Goal: Information Seeking & Learning: Learn about a topic

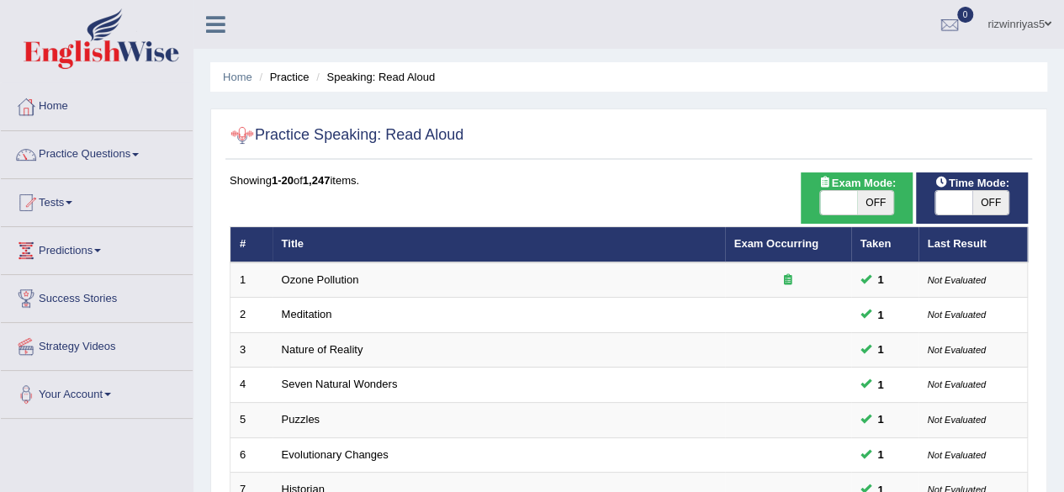
click at [871, 199] on span "OFF" at bounding box center [875, 203] width 37 height 24
checkbox input "true"
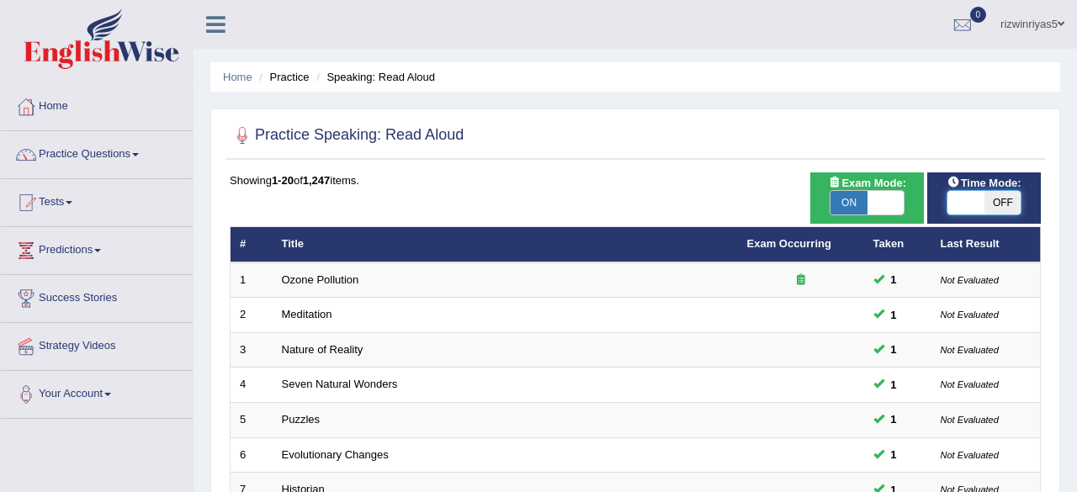
click at [958, 201] on span at bounding box center [965, 203] width 37 height 24
checkbox input "true"
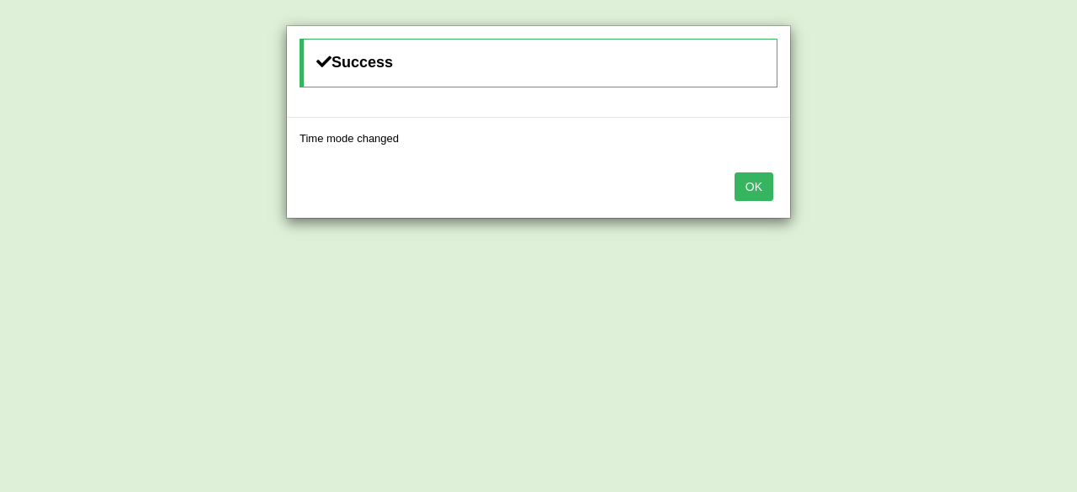
click at [762, 188] on button "OK" at bounding box center [754, 186] width 39 height 29
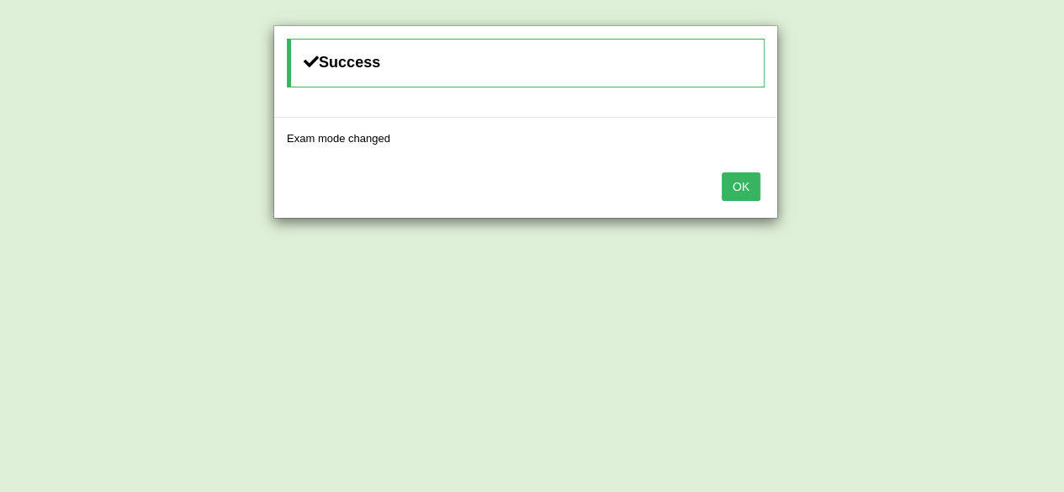
click at [762, 188] on div "OK" at bounding box center [525, 188] width 503 height 59
click at [754, 187] on button "OK" at bounding box center [741, 186] width 39 height 29
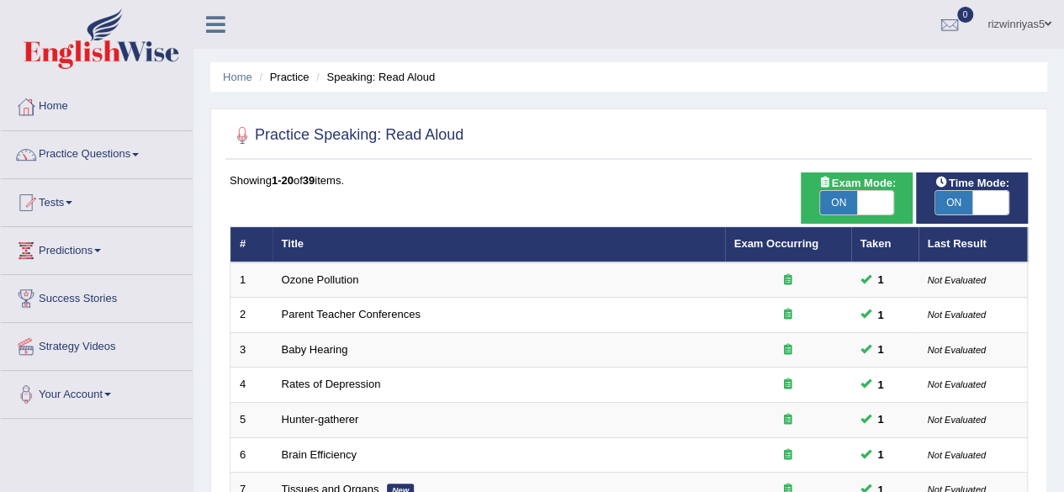
click at [111, 149] on link "Practice Questions" at bounding box center [97, 152] width 192 height 42
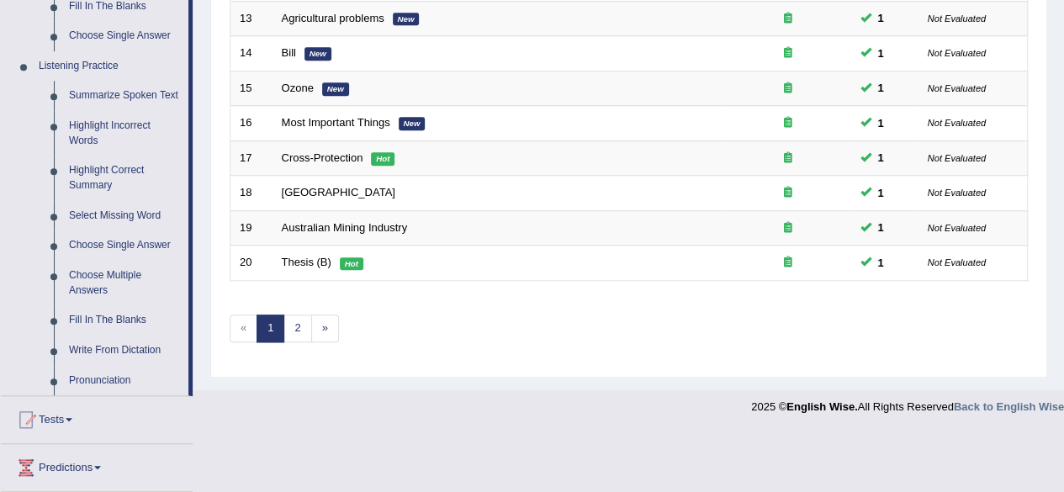
scroll to position [774, 0]
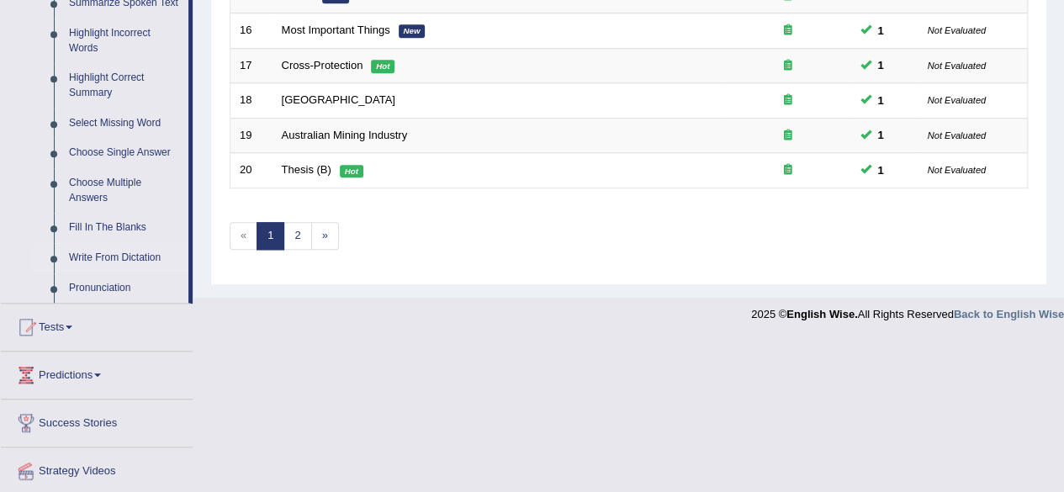
click at [141, 257] on link "Write From Dictation" at bounding box center [124, 258] width 127 height 30
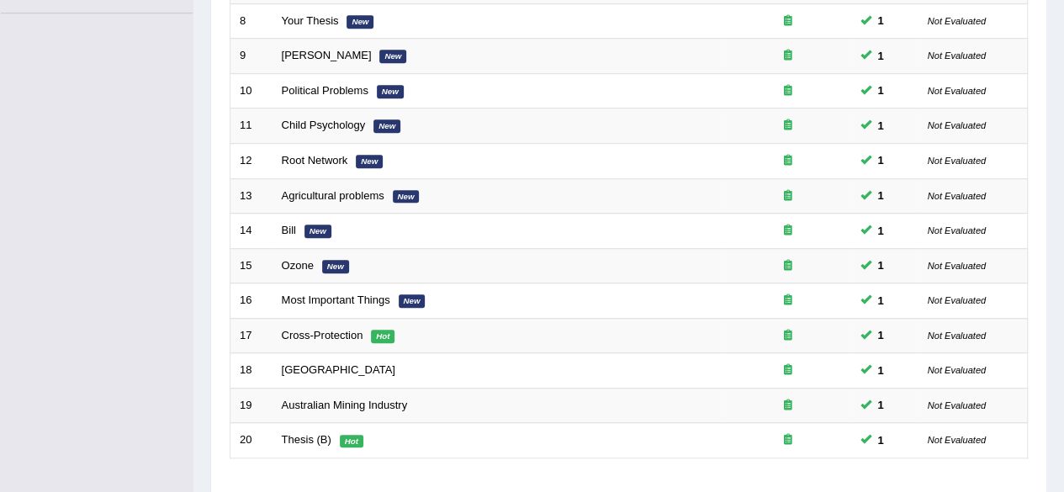
scroll to position [224, 0]
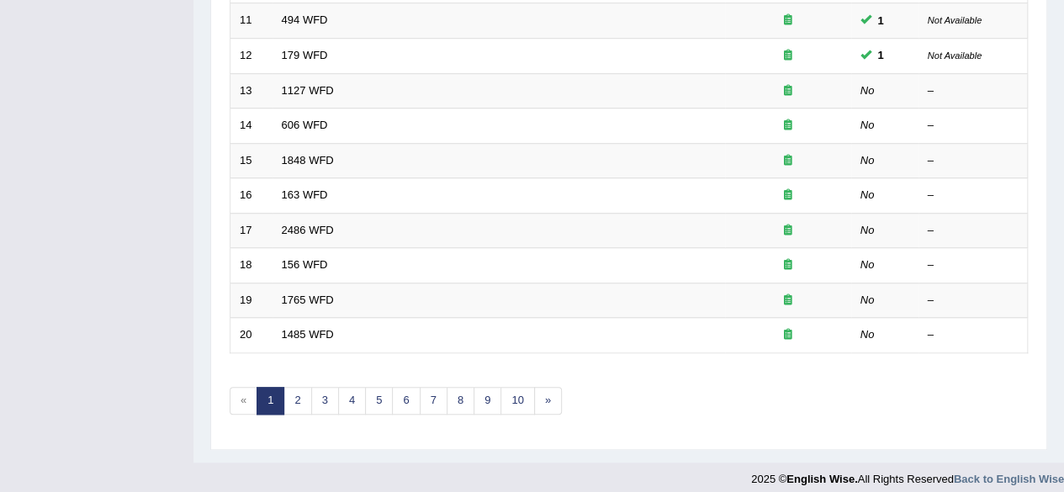
scroll to position [604, 0]
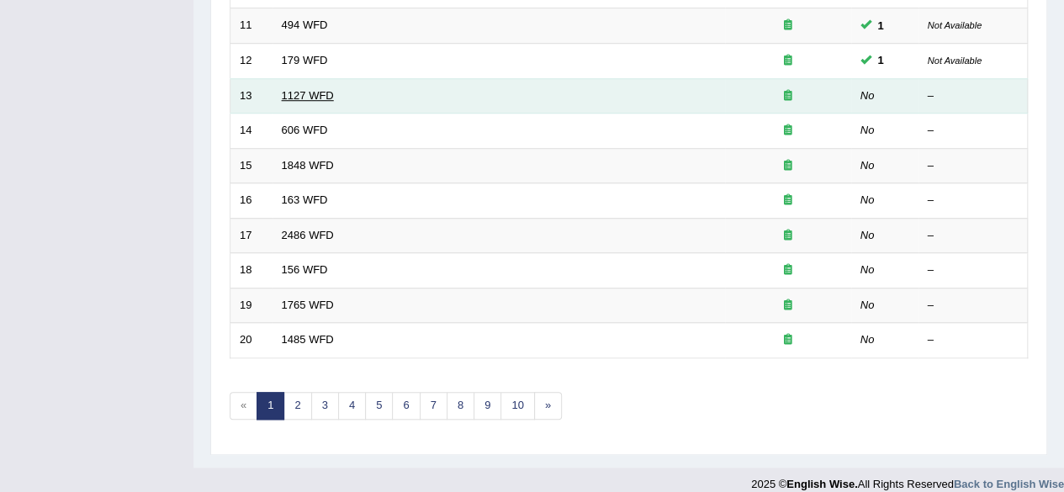
click at [324, 91] on link "1127 WFD" at bounding box center [308, 95] width 52 height 13
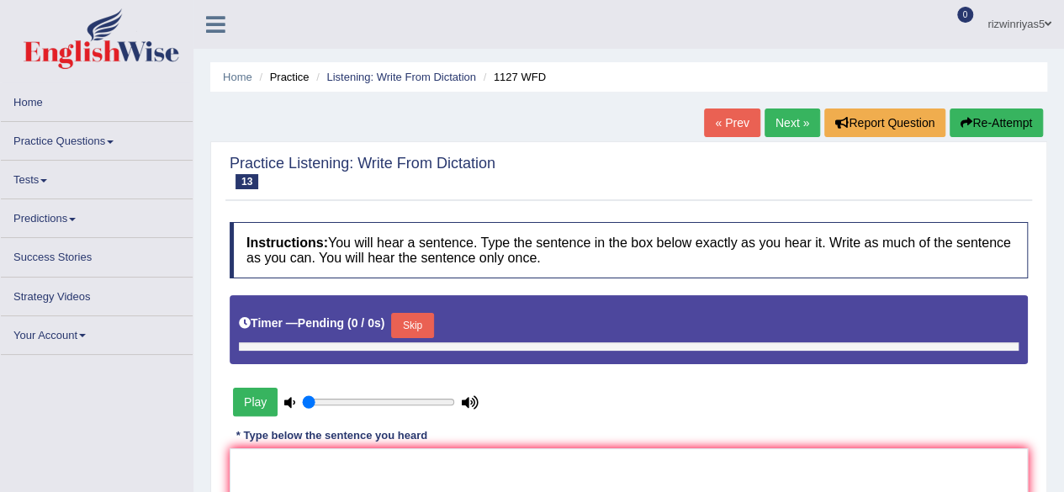
type input "0.9"
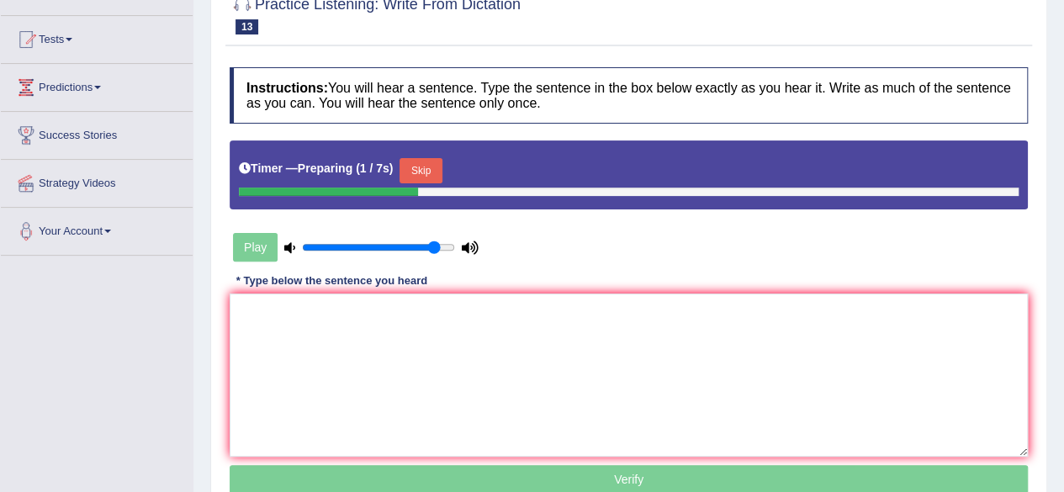
scroll to position [215, 0]
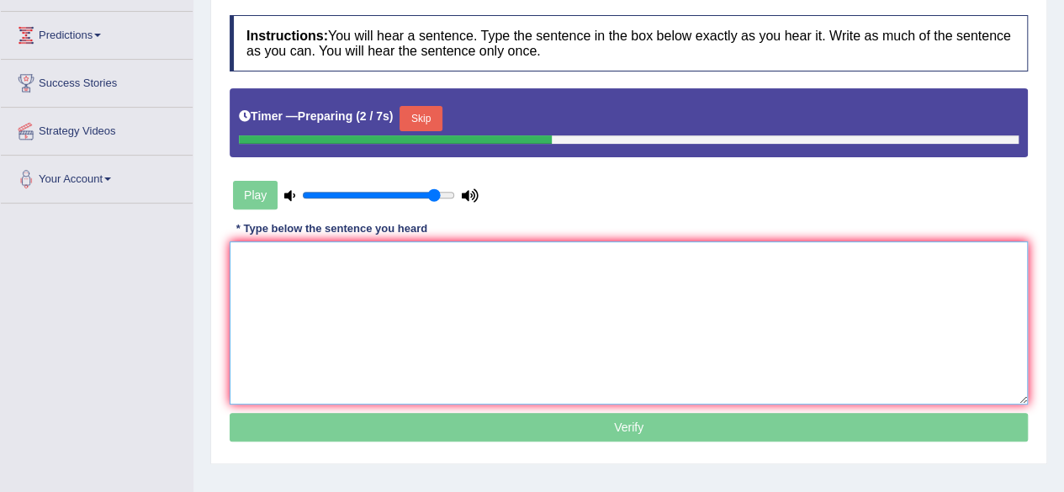
click at [666, 273] on textarea at bounding box center [629, 322] width 798 height 163
click at [427, 114] on button "Skip" at bounding box center [421, 118] width 42 height 25
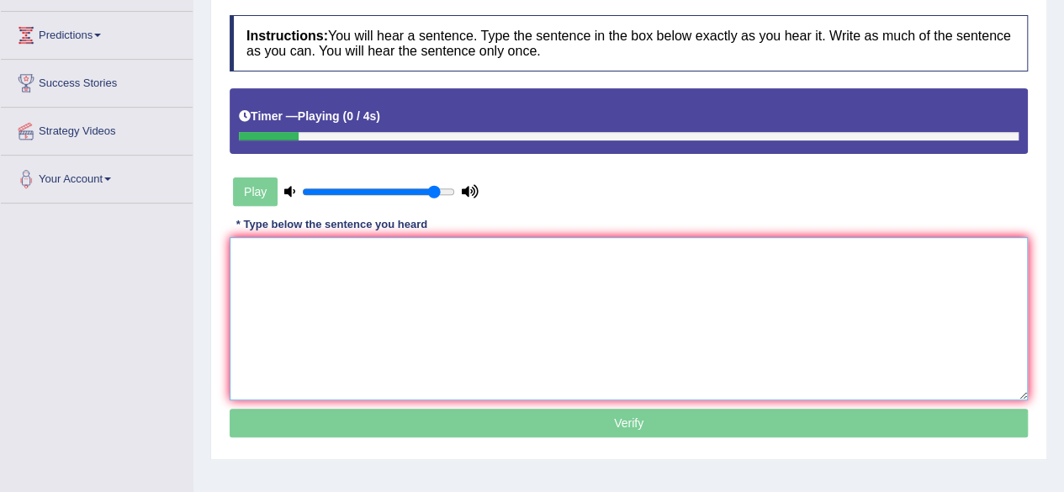
click at [429, 277] on textarea at bounding box center [629, 318] width 798 height 163
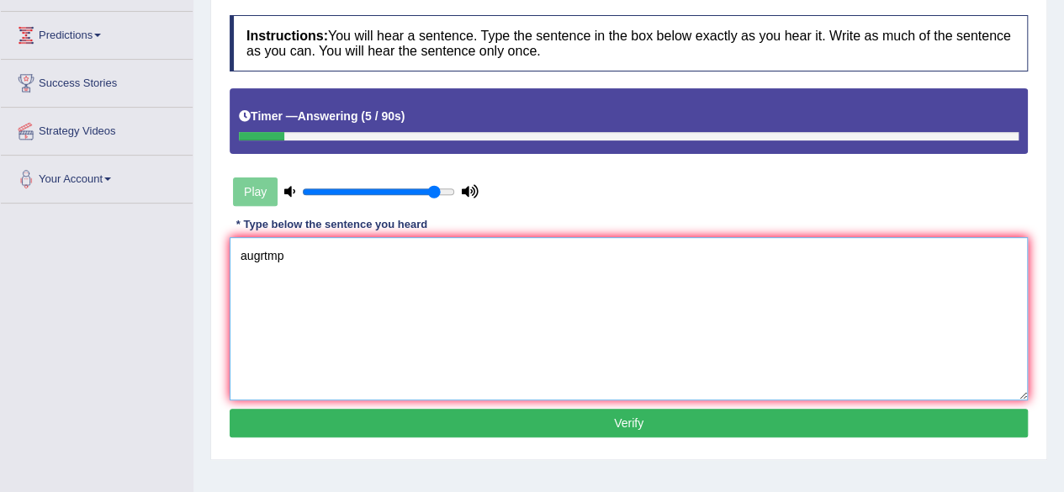
click at [246, 257] on textarea "augrtmp" at bounding box center [629, 318] width 798 height 163
click at [256, 257] on textarea "A ugrtmp" at bounding box center [629, 318] width 798 height 163
click at [309, 257] on textarea "A university grtmp" at bounding box center [629, 318] width 798 height 163
click at [358, 257] on textarea "A university degree is rtmp" at bounding box center [629, 318] width 798 height 163
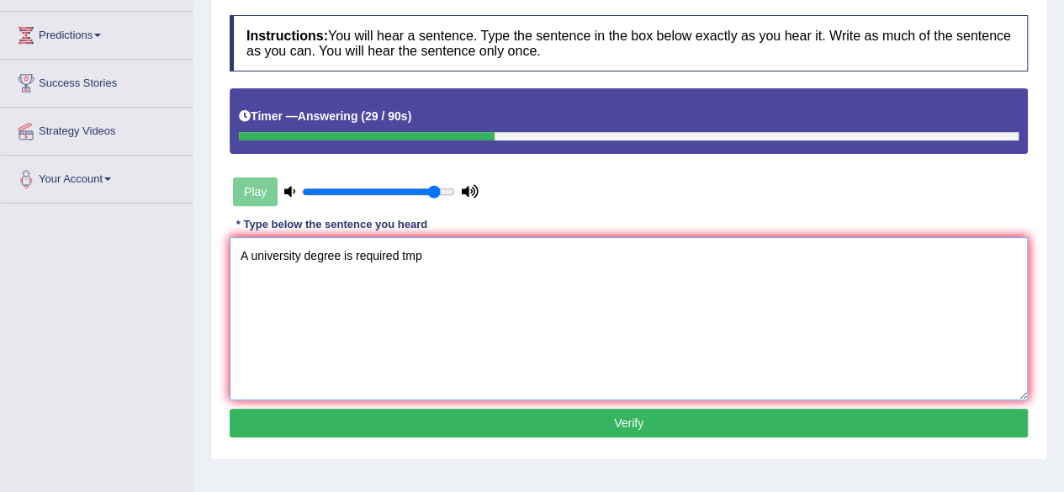
click at [403, 257] on textarea "A university degree is required tmp" at bounding box center [629, 318] width 798 height 163
click at [406, 255] on textarea "A university degree is required tmp" at bounding box center [629, 318] width 798 height 163
click at [452, 250] on textarea "A university degree is required to enter mp" at bounding box center [629, 318] width 798 height 163
click at [482, 250] on textarea "A university degree is required to enter many p" at bounding box center [629, 318] width 798 height 163
type textarea "A university degree is required to enter many professions."
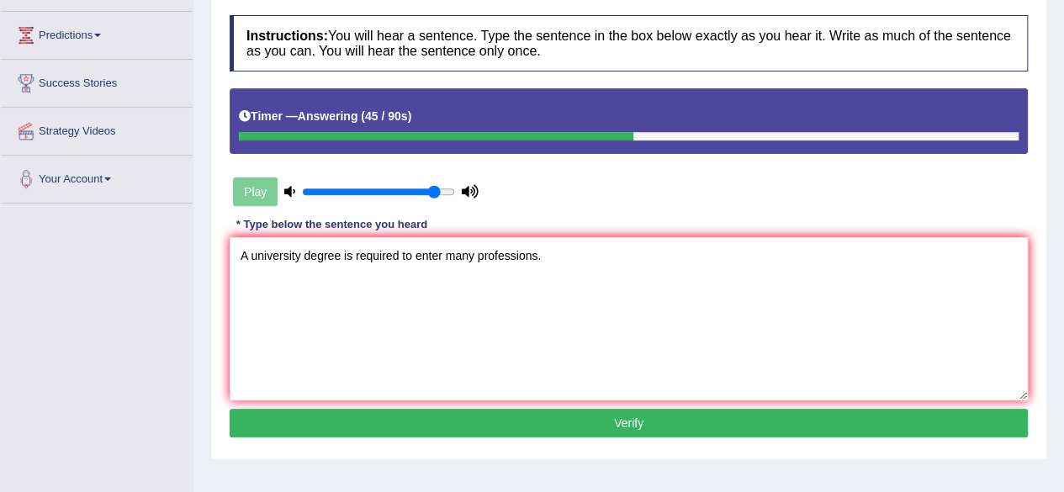
click at [600, 434] on div "Instructions: You will hear a sentence. Type the sentence in the box below exac…" at bounding box center [628, 229] width 807 height 444
click at [632, 429] on button "Verify" at bounding box center [629, 423] width 798 height 29
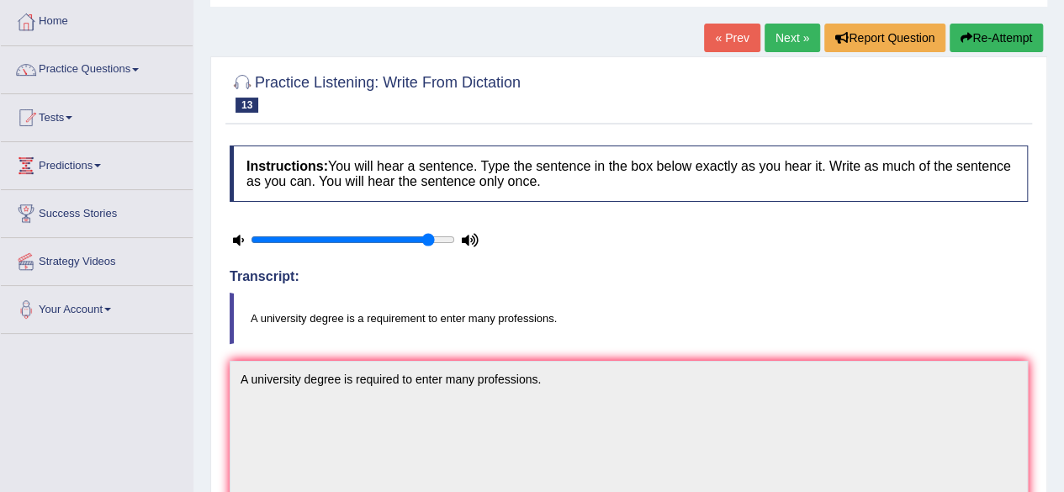
scroll to position [68, 0]
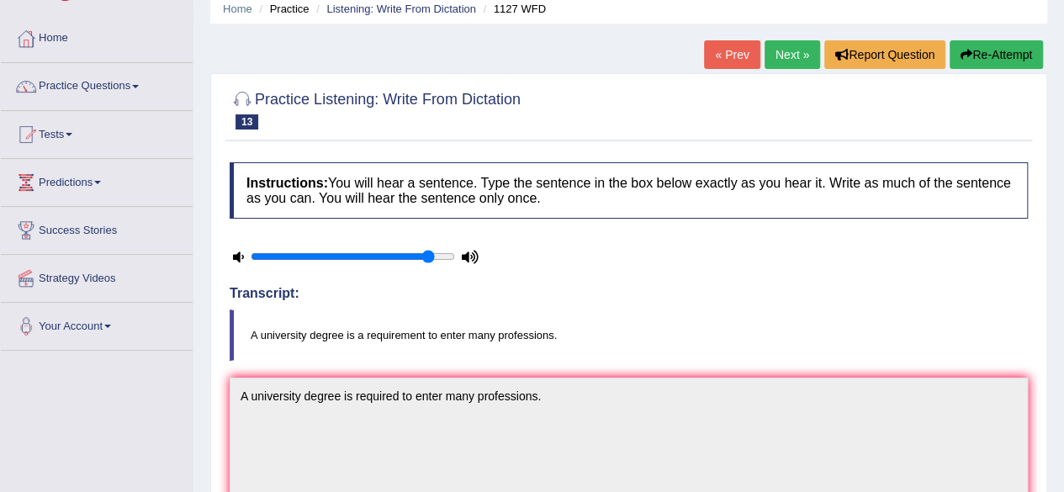
click at [786, 56] on link "Next »" at bounding box center [793, 54] width 56 height 29
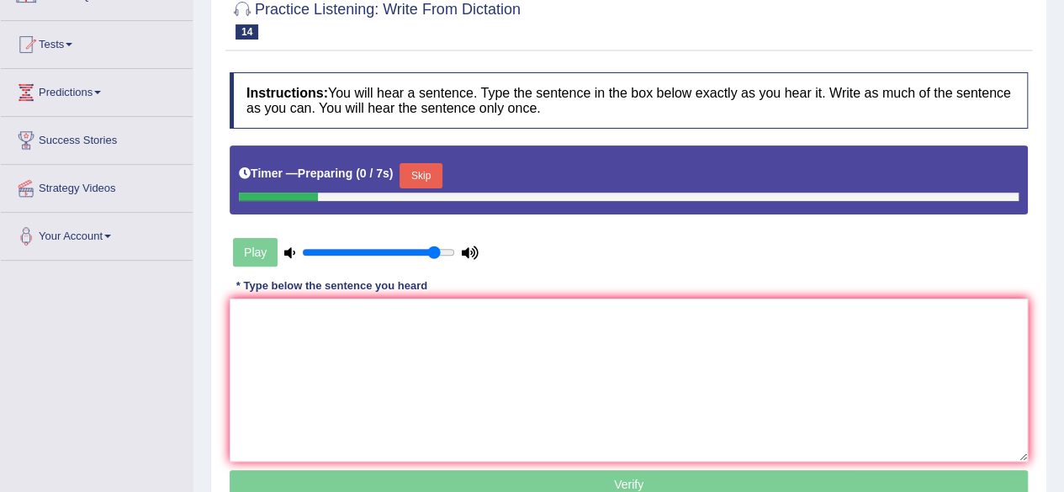
scroll to position [158, 0]
click at [544, 302] on textarea at bounding box center [629, 380] width 798 height 163
click at [432, 166] on button "Skip" at bounding box center [421, 175] width 42 height 25
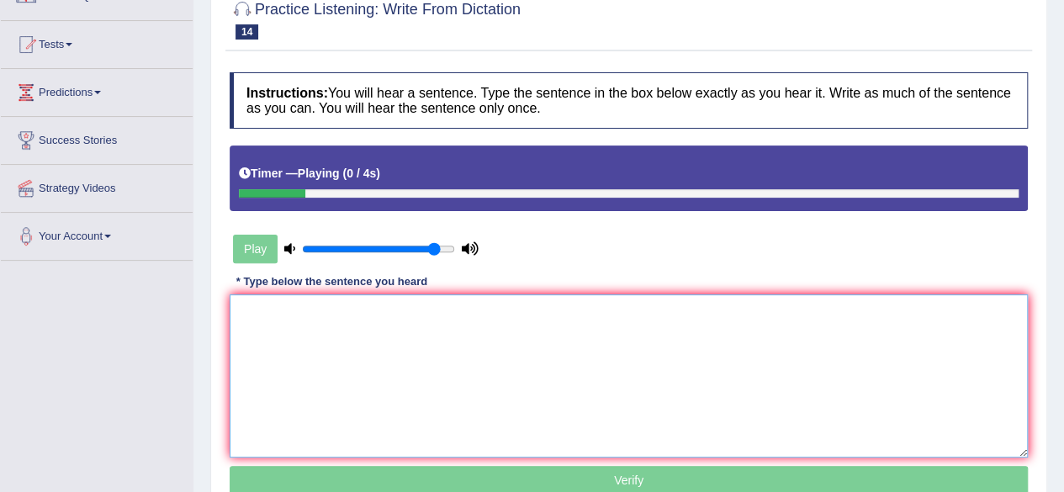
click at [421, 351] on textarea at bounding box center [629, 375] width 798 height 163
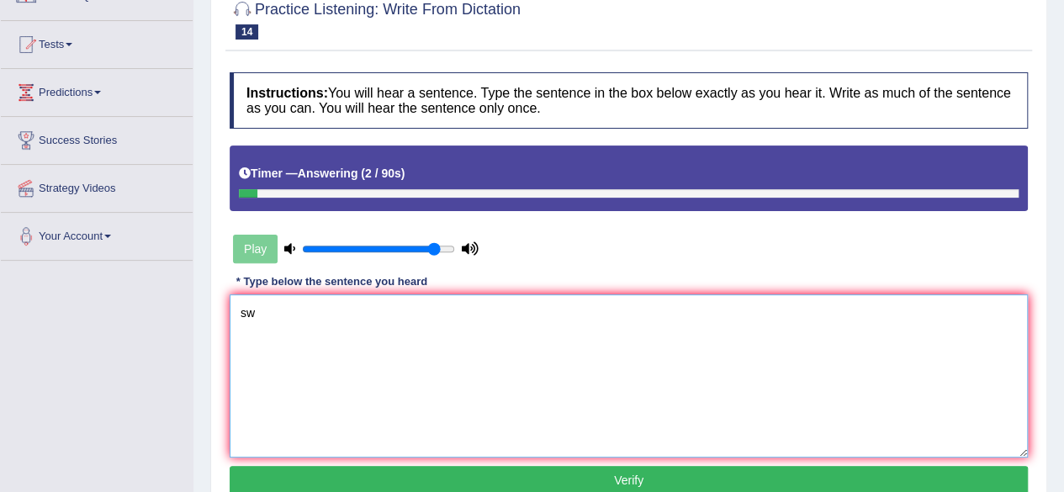
type textarea "s"
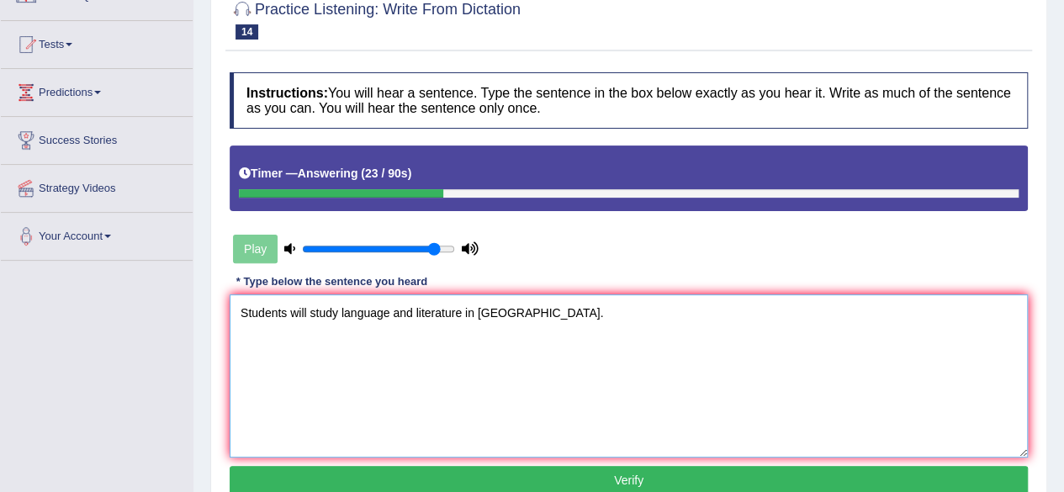
type textarea "Students will study language and literature in greece."
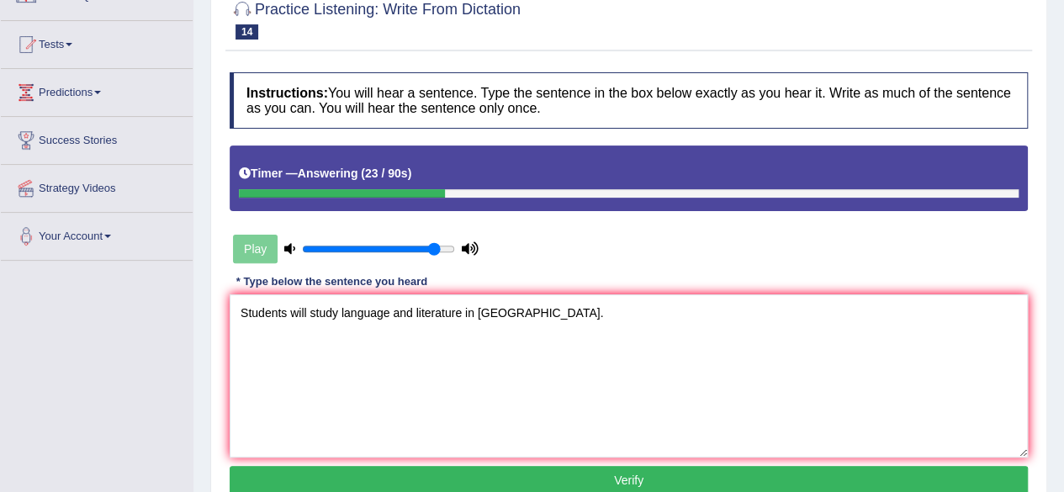
click at [729, 477] on button "Verify" at bounding box center [629, 480] width 798 height 29
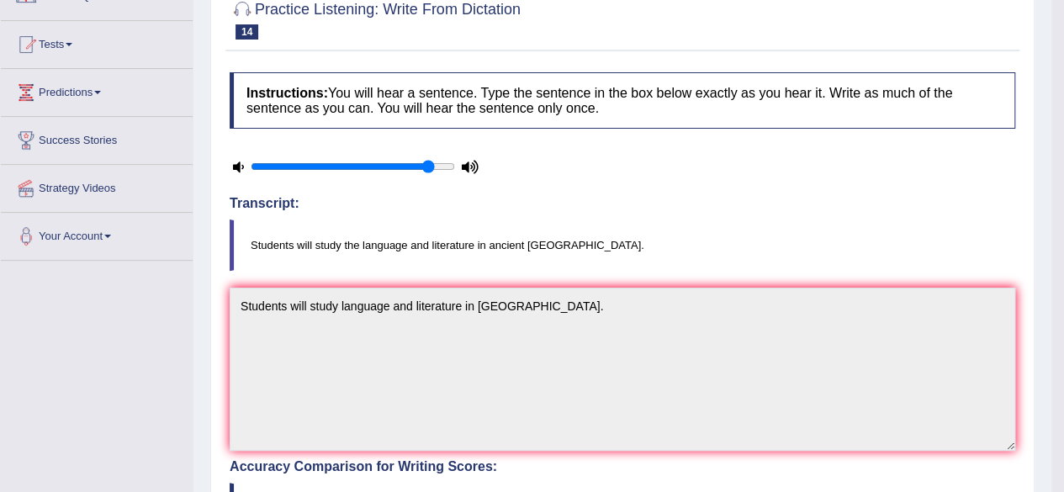
drag, startPoint x: 1076, startPoint y: 165, endPoint x: 1076, endPoint y: 208, distance: 42.9
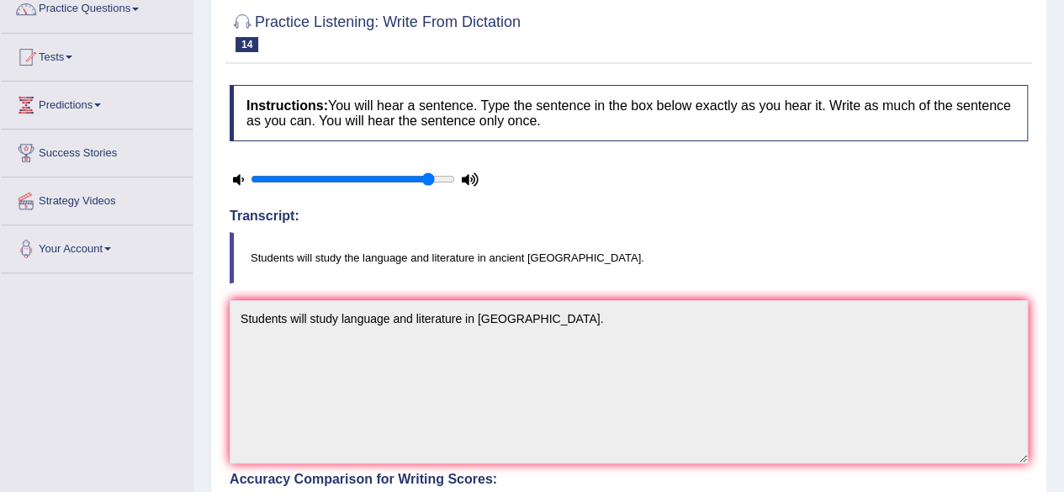
scroll to position [87, 0]
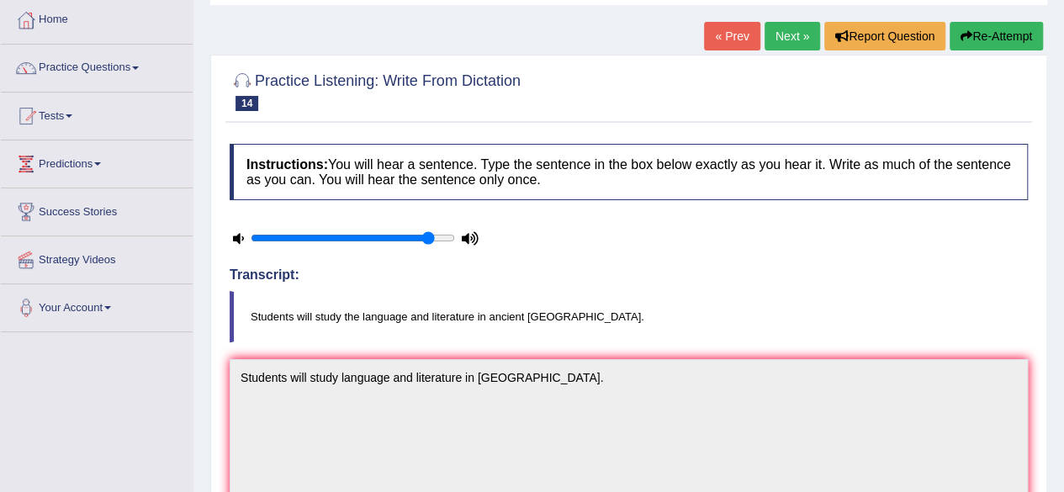
click at [796, 38] on link "Next »" at bounding box center [793, 36] width 56 height 29
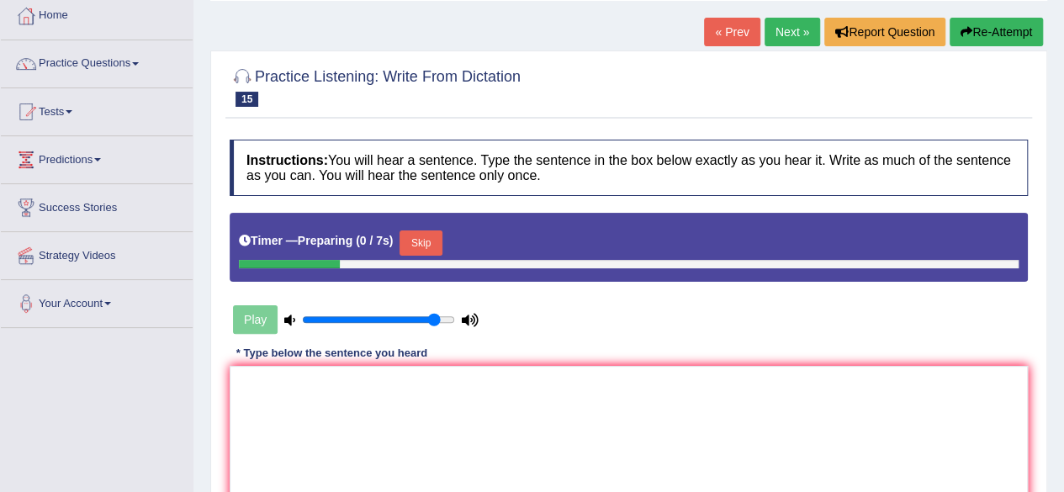
scroll to position [111, 0]
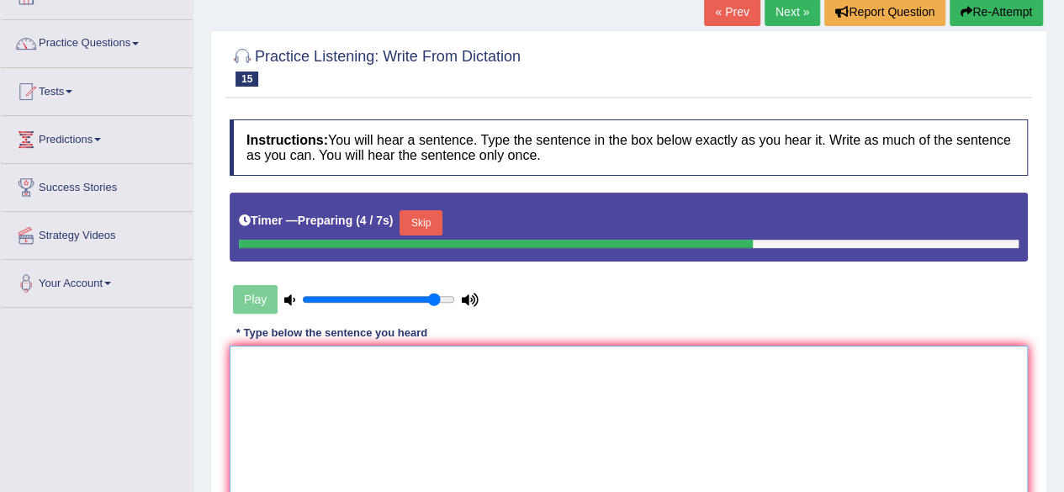
click at [599, 385] on textarea at bounding box center [629, 427] width 798 height 163
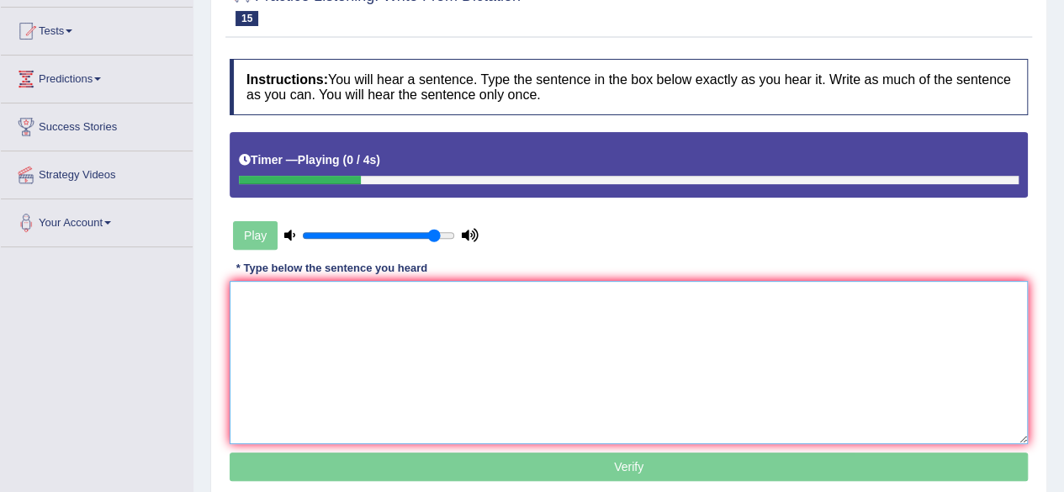
scroll to position [183, 0]
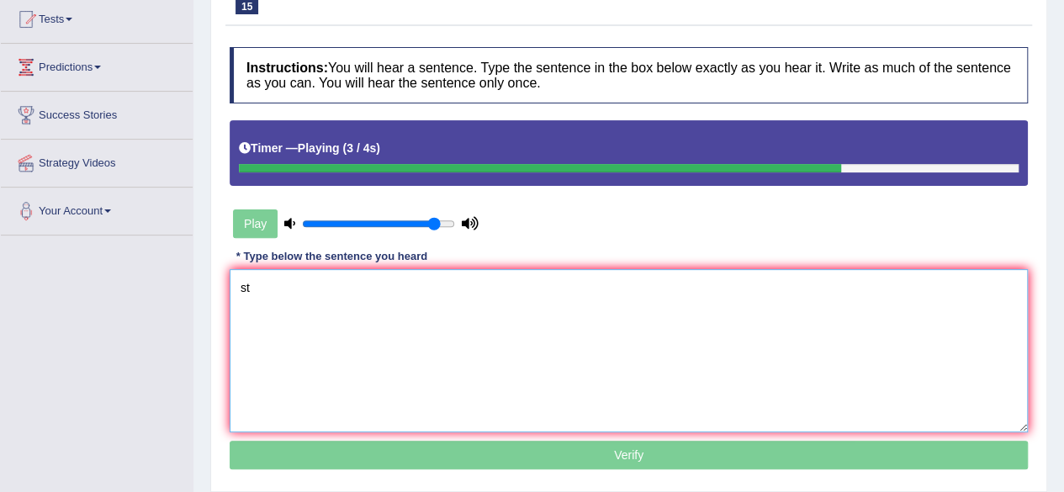
type textarea "s"
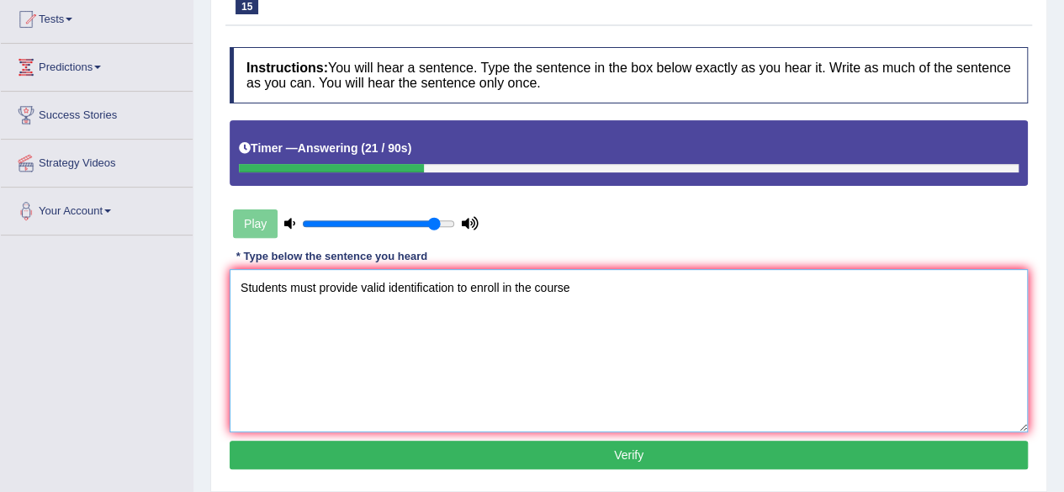
type textarea "Students must provide valid identification to enroll in the course"
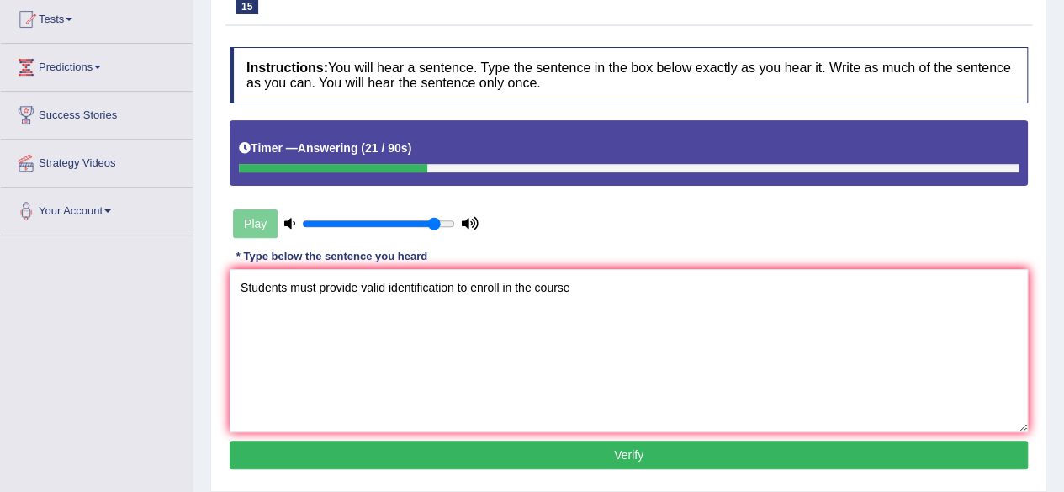
click at [627, 459] on button "Verify" at bounding box center [629, 455] width 798 height 29
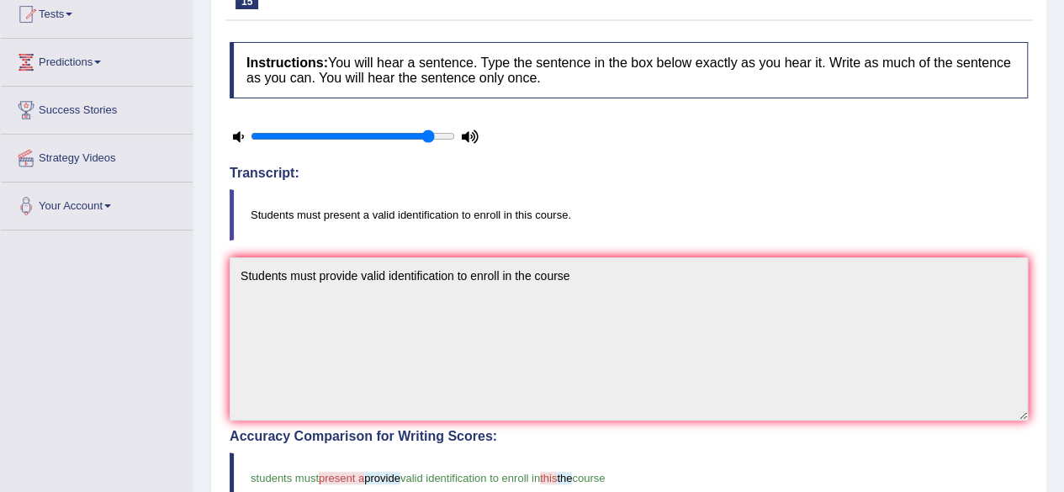
scroll to position [88, 0]
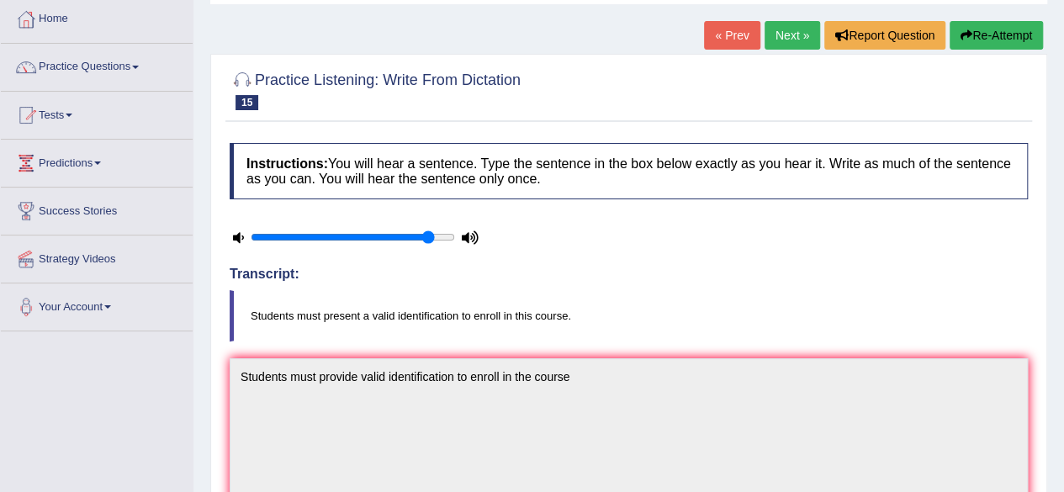
click at [785, 29] on link "Next »" at bounding box center [793, 35] width 56 height 29
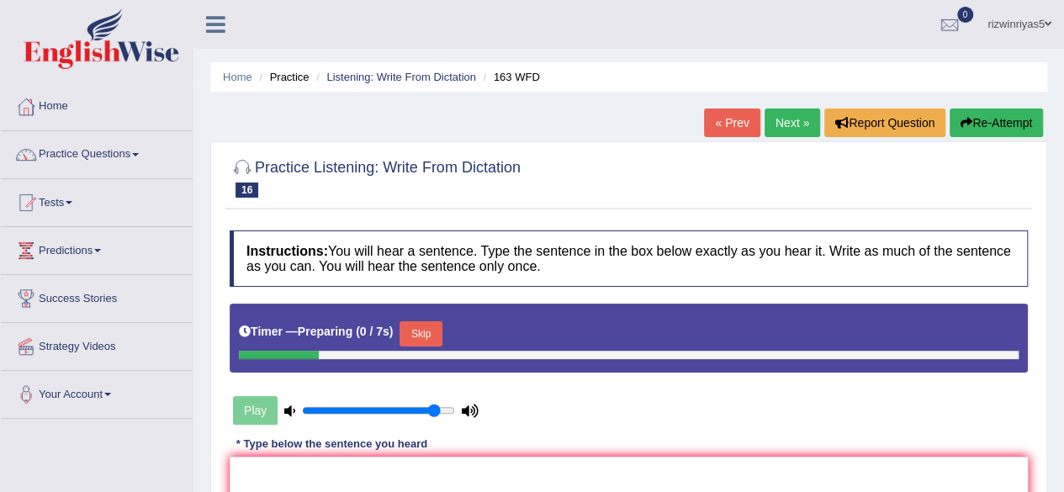
scroll to position [209, 0]
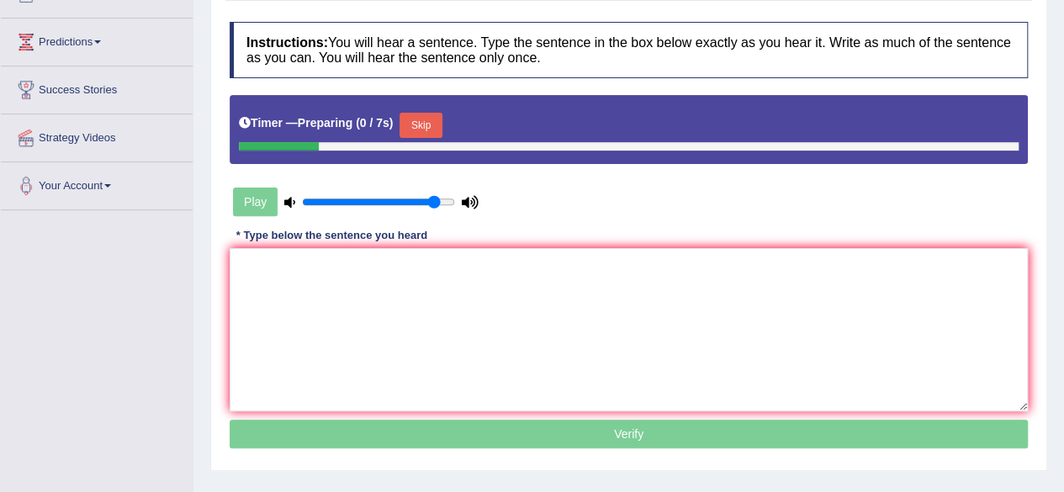
drag, startPoint x: 0, startPoint y: 0, endPoint x: 1076, endPoint y: 226, distance: 1099.7
click at [1064, 226] on html "Toggle navigation Home Practice Questions Speaking Practice Read Aloud Repeat S…" at bounding box center [532, 37] width 1064 height 492
click at [406, 249] on textarea at bounding box center [629, 329] width 798 height 163
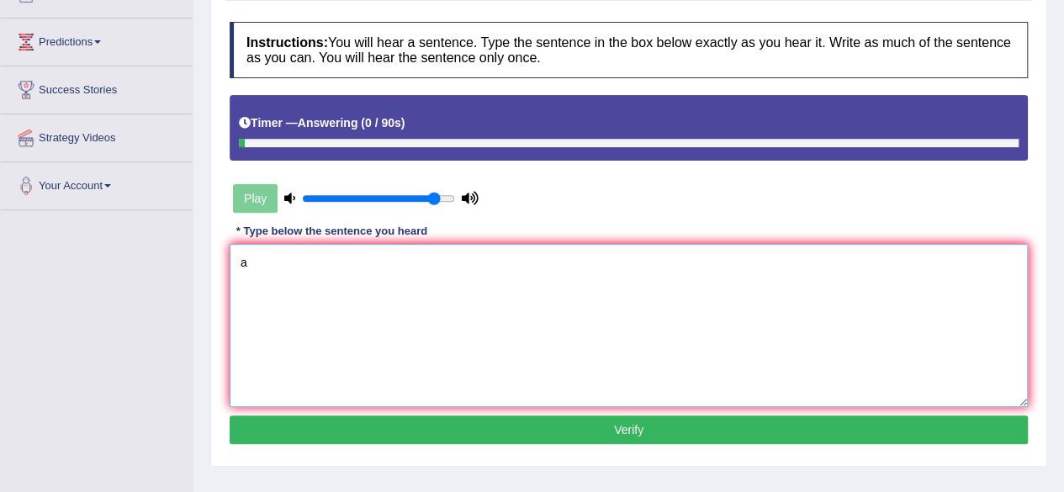
type textarea "a"
click at [289, 260] on textarea "A number assignments will be submitted" at bounding box center [629, 325] width 798 height 163
click at [473, 266] on textarea "A number of assignments will be submitted" at bounding box center [629, 325] width 798 height 163
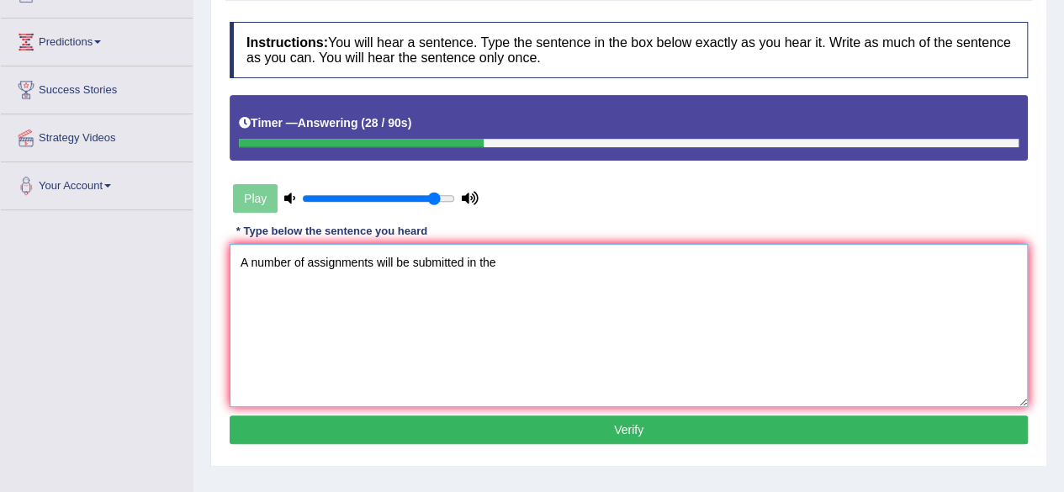
type textarea "A number of assignments will be submitted in the"
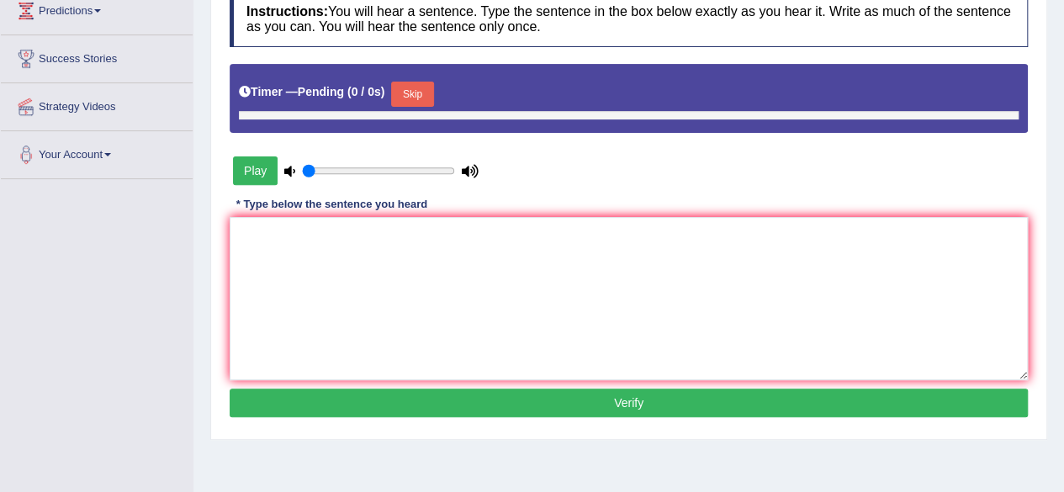
scroll to position [240, 0]
type input "0.9"
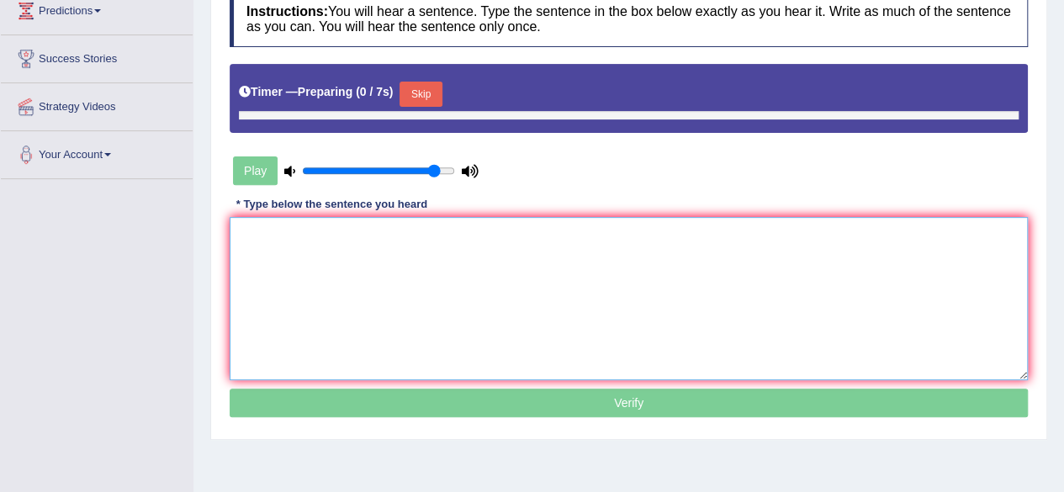
click at [489, 257] on textarea at bounding box center [629, 298] width 798 height 163
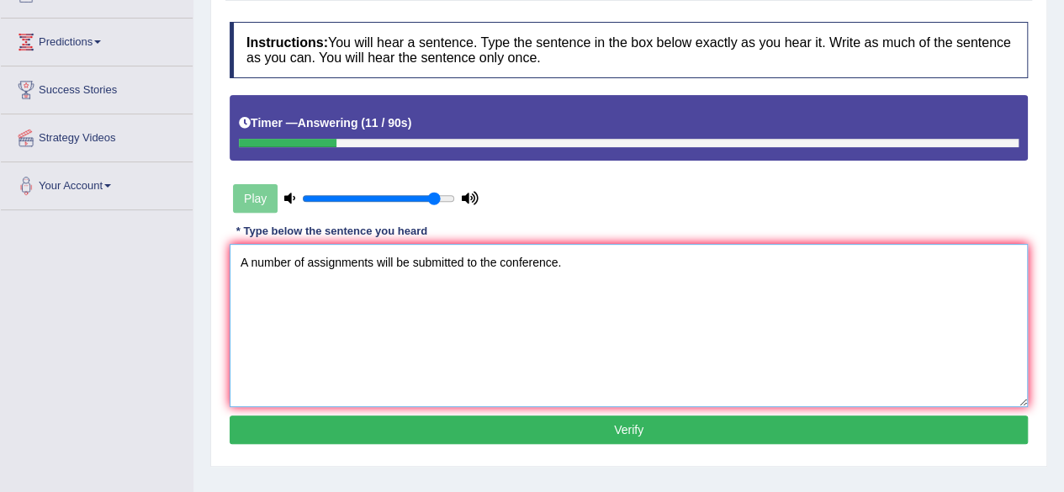
type textarea "A number of assignments will be submitted to the conference."
click at [823, 426] on button "Verify" at bounding box center [629, 430] width 798 height 29
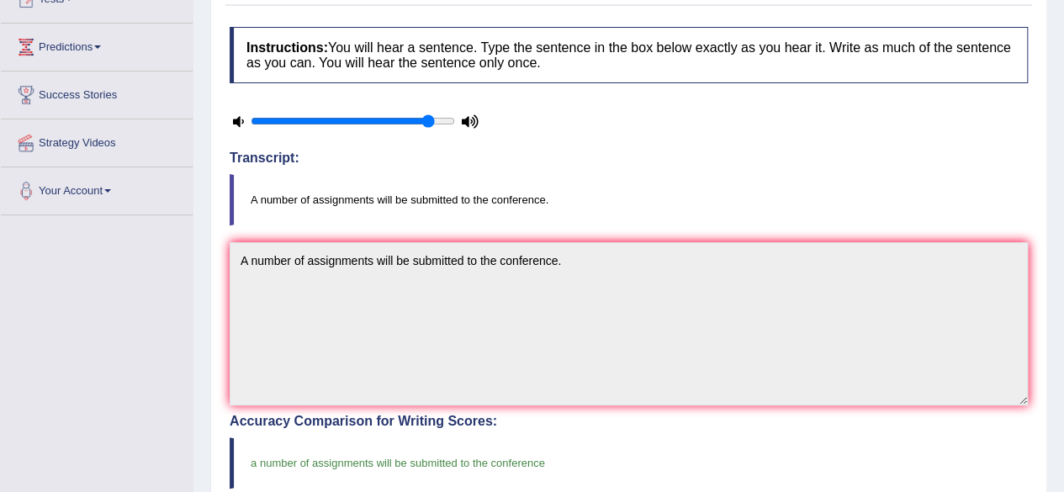
scroll to position [0, 0]
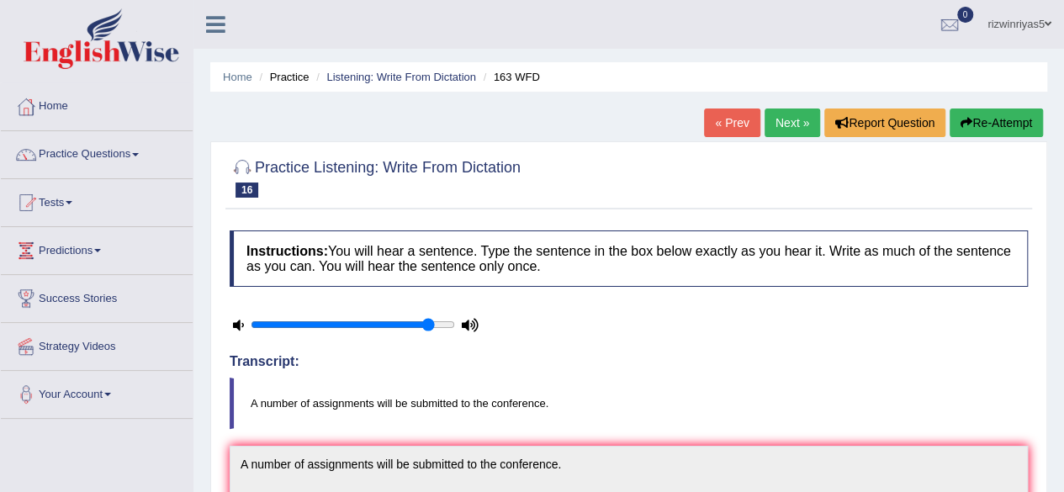
click at [788, 114] on link "Next »" at bounding box center [793, 123] width 56 height 29
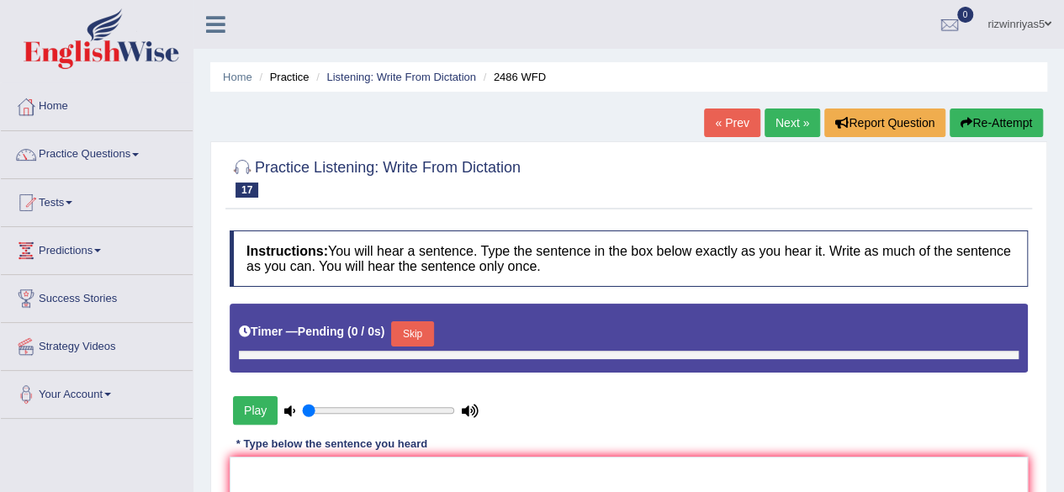
scroll to position [114, 0]
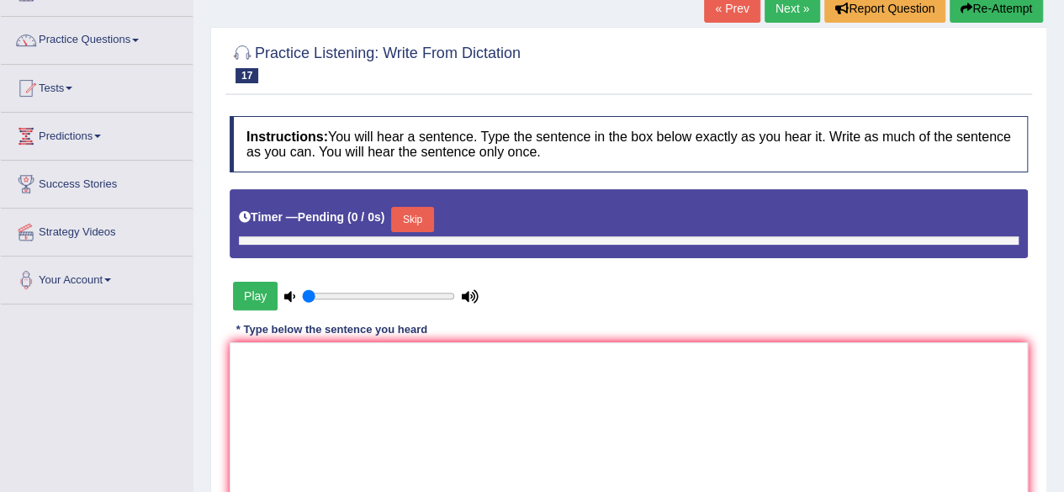
type input "0.9"
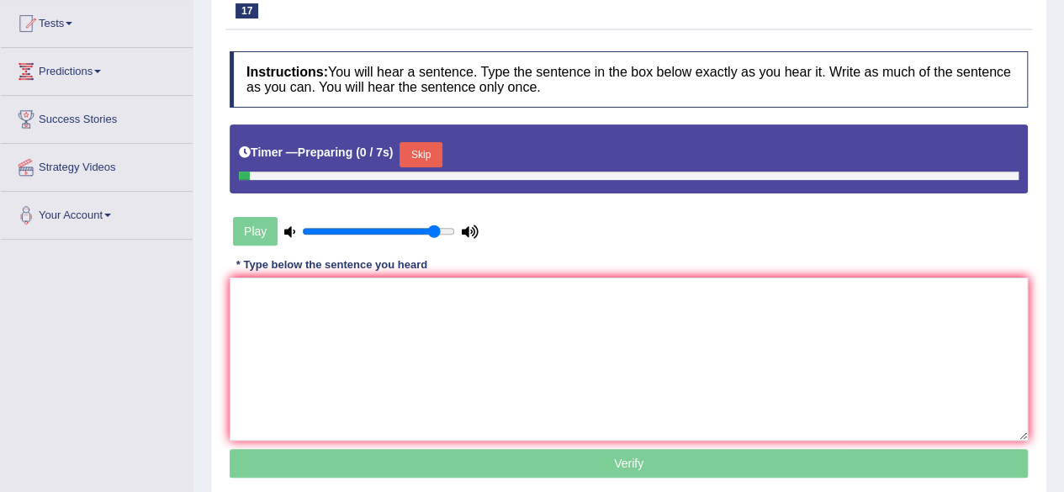
scroll to position [208, 0]
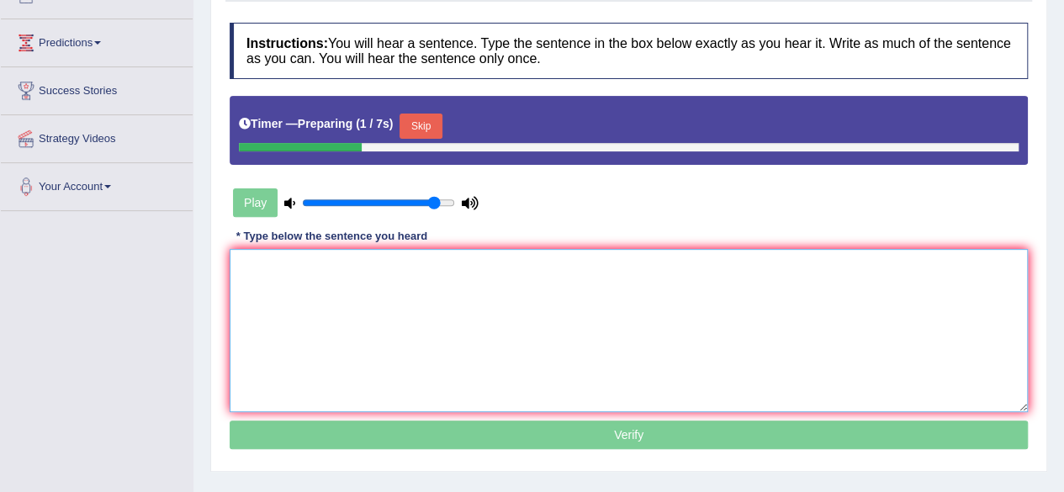
click at [504, 282] on textarea at bounding box center [629, 330] width 798 height 163
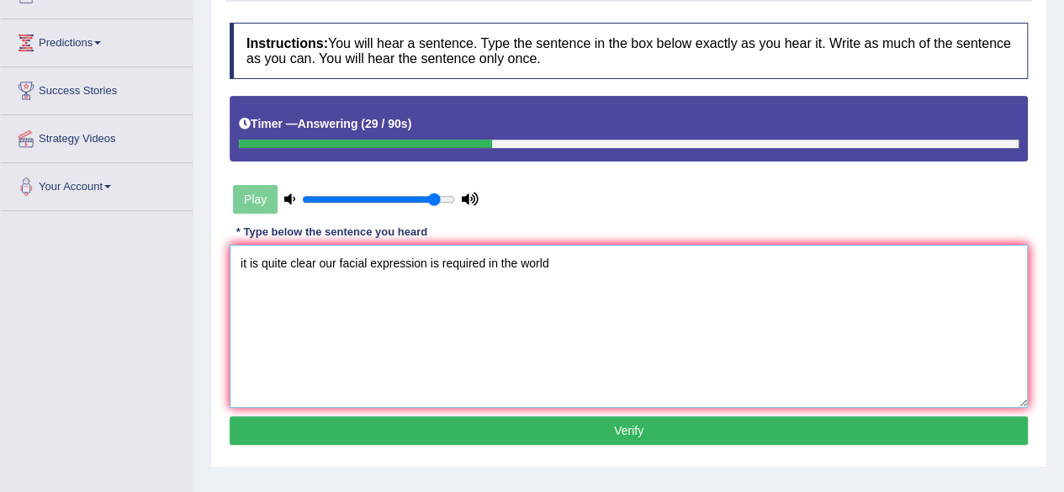
click at [241, 262] on textarea "it is quite clear our facial expression is required in the world" at bounding box center [629, 326] width 798 height 163
click at [565, 266] on textarea "It is quite clear our facial expression is required in the world" at bounding box center [629, 326] width 798 height 163
type textarea "It is quite clear our facial expression is required in the world."
click at [673, 425] on button "Verify" at bounding box center [629, 430] width 798 height 29
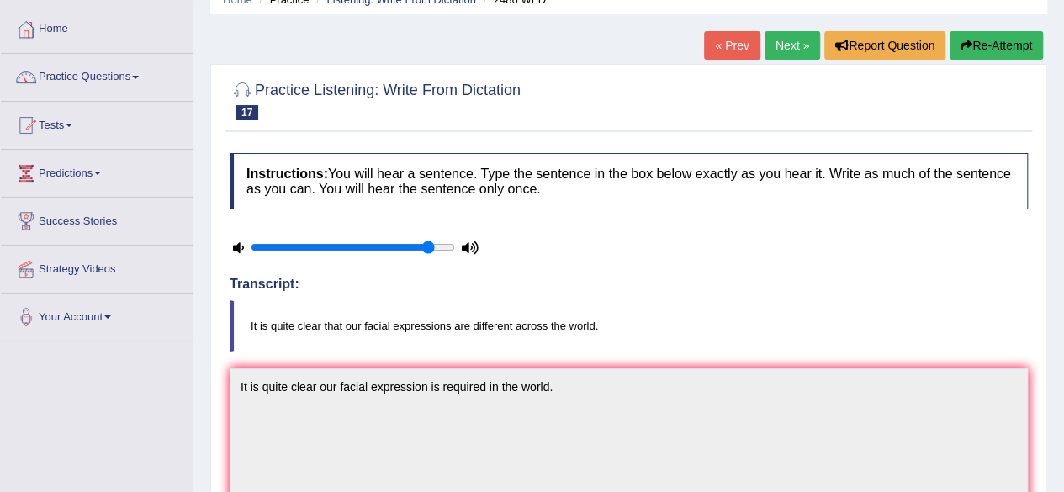
scroll to position [74, 0]
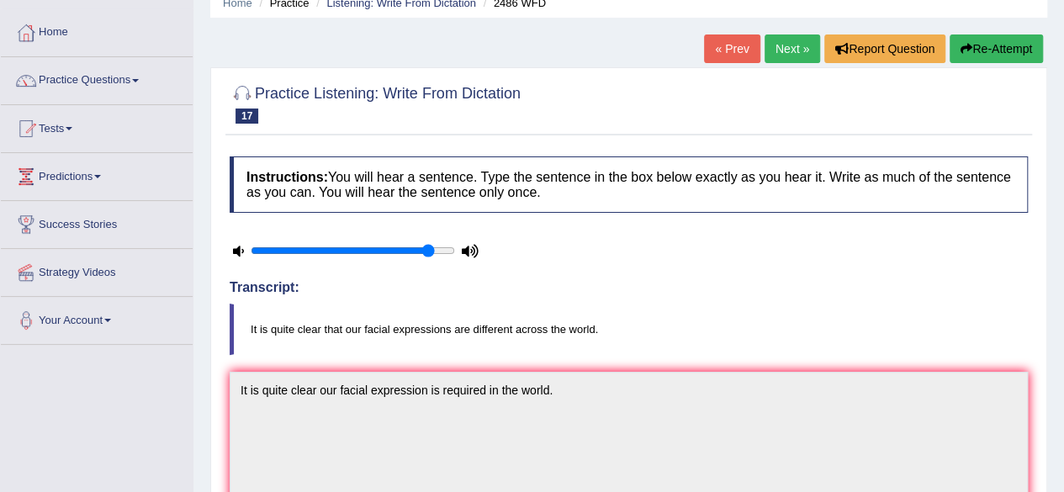
click at [777, 38] on link "Next »" at bounding box center [793, 48] width 56 height 29
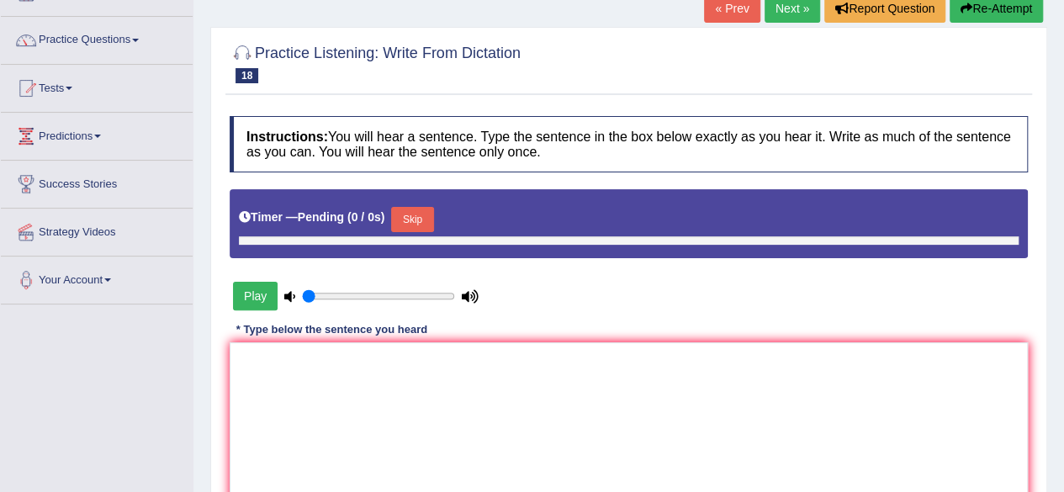
type input "0.9"
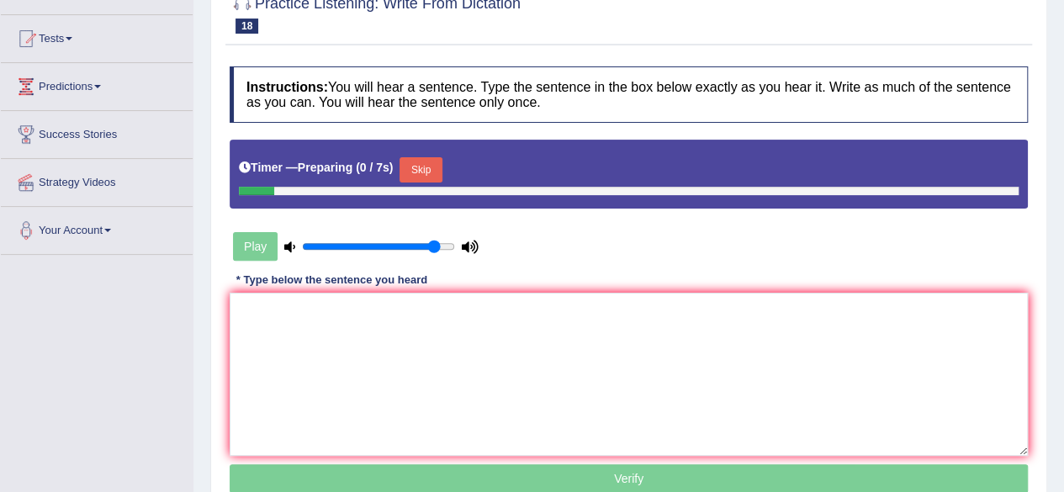
scroll to position [185, 0]
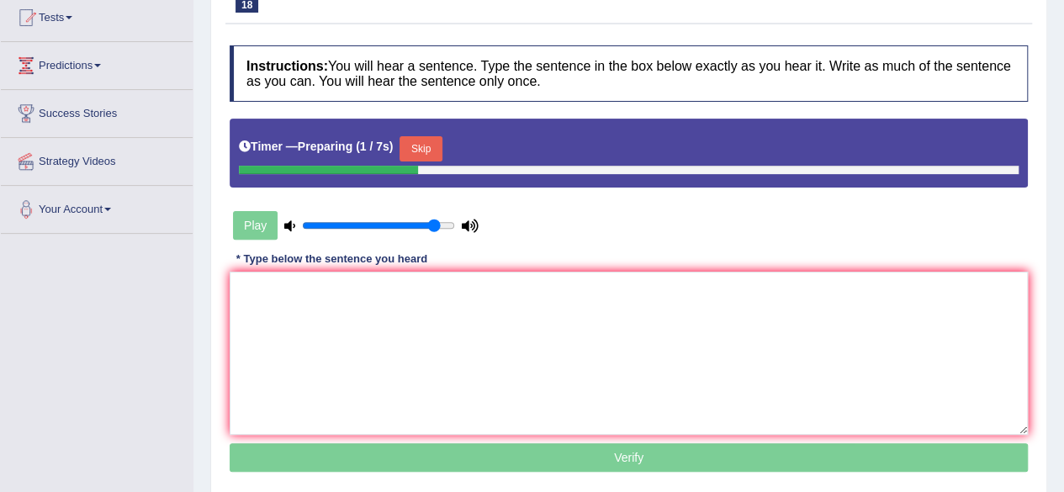
click at [432, 154] on button "Skip" at bounding box center [421, 148] width 42 height 25
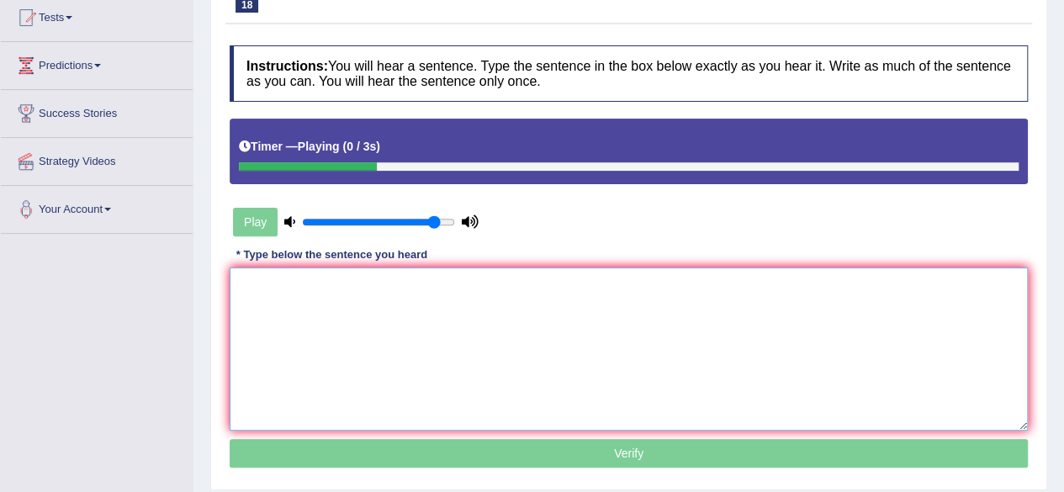
click at [496, 314] on textarea at bounding box center [629, 349] width 798 height 163
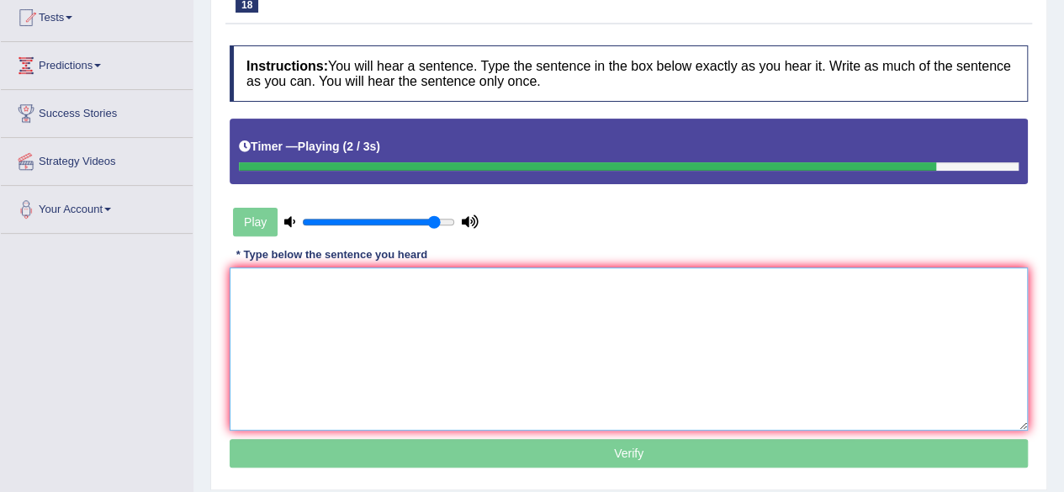
type textarea "a"
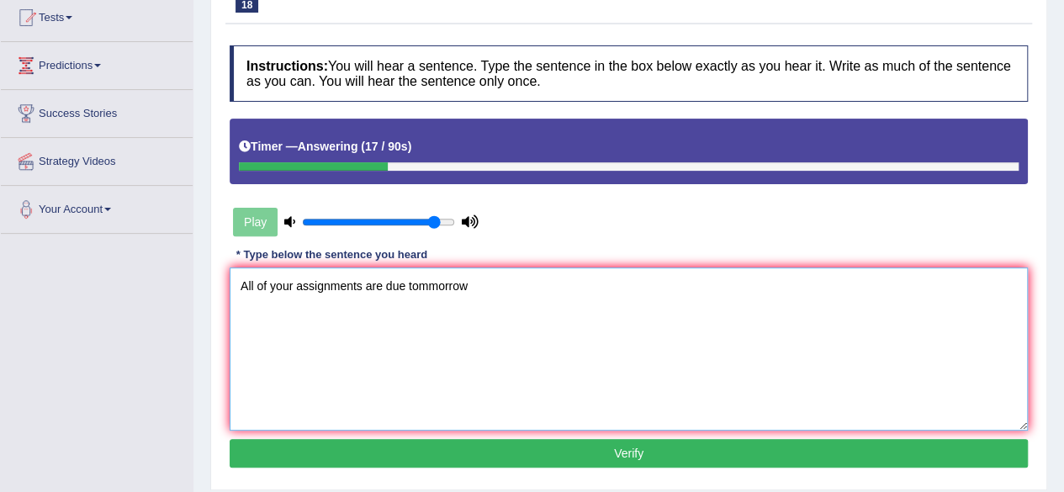
type textarea "All of your assignments are due tommorrow"
click at [584, 452] on button "Verify" at bounding box center [629, 453] width 798 height 29
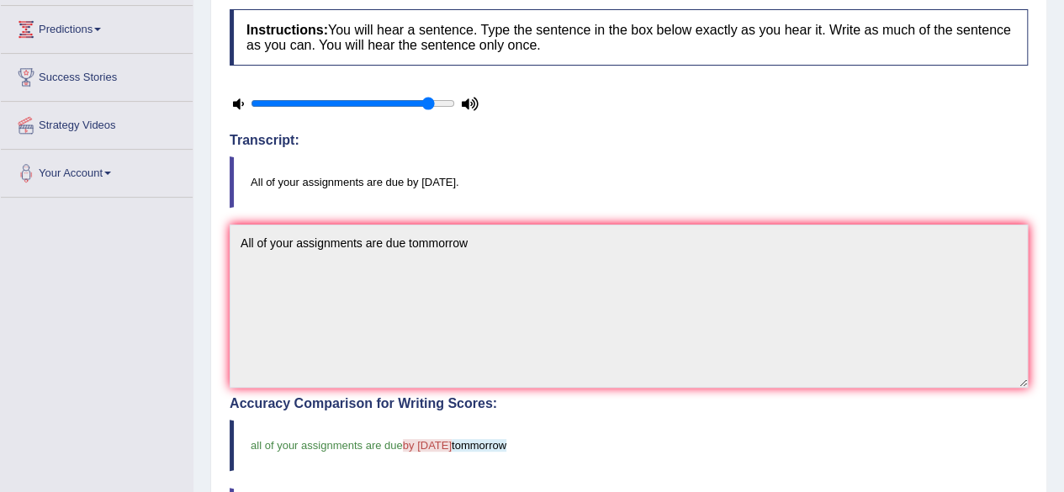
scroll to position [121, 0]
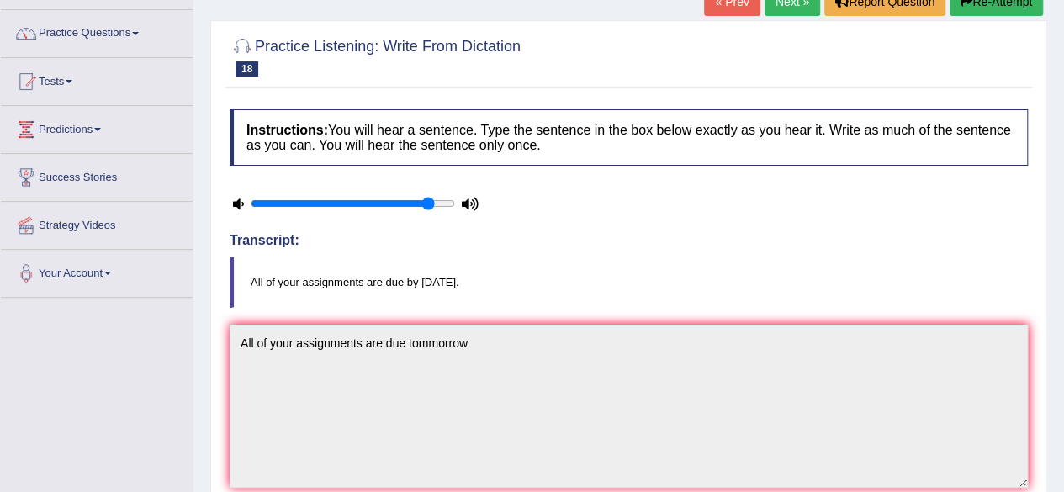
click at [798, 6] on link "Next »" at bounding box center [793, 1] width 56 height 29
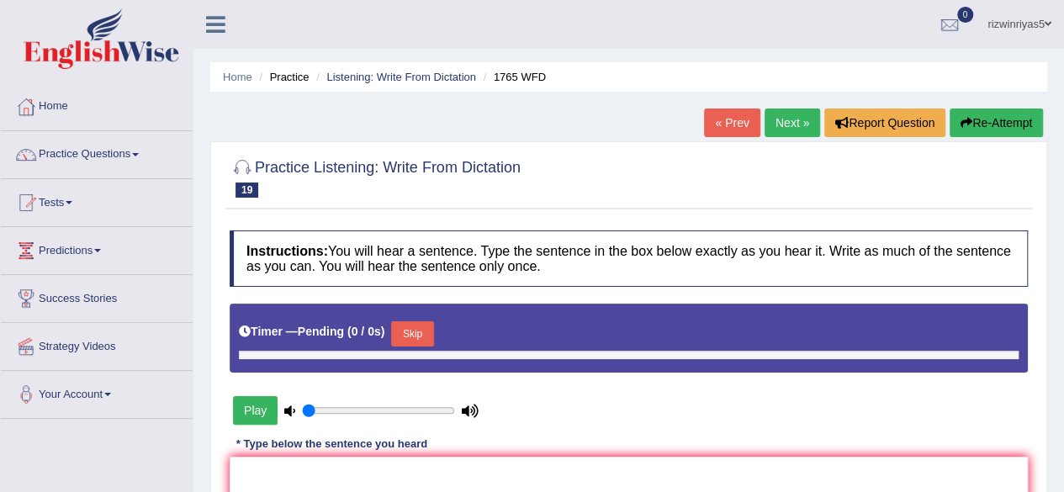
scroll to position [138, 0]
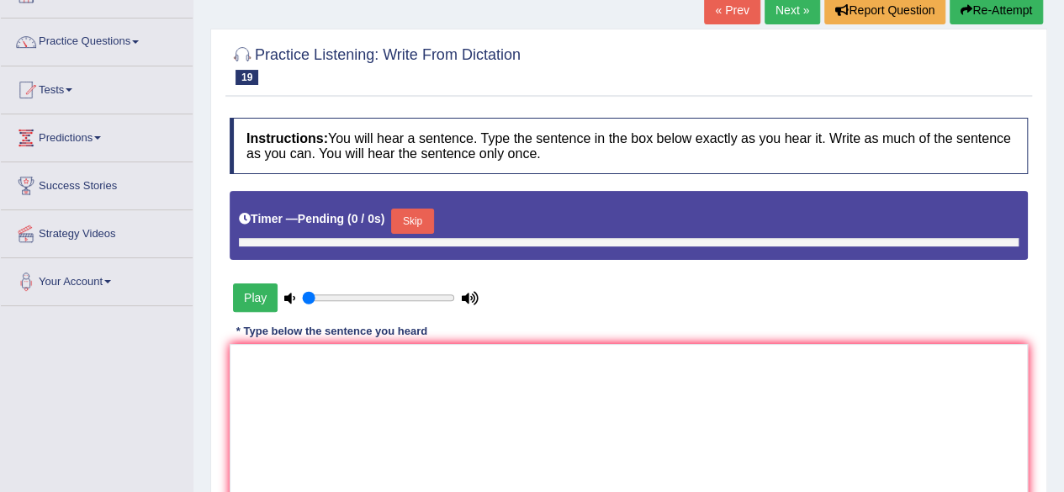
type input "0.9"
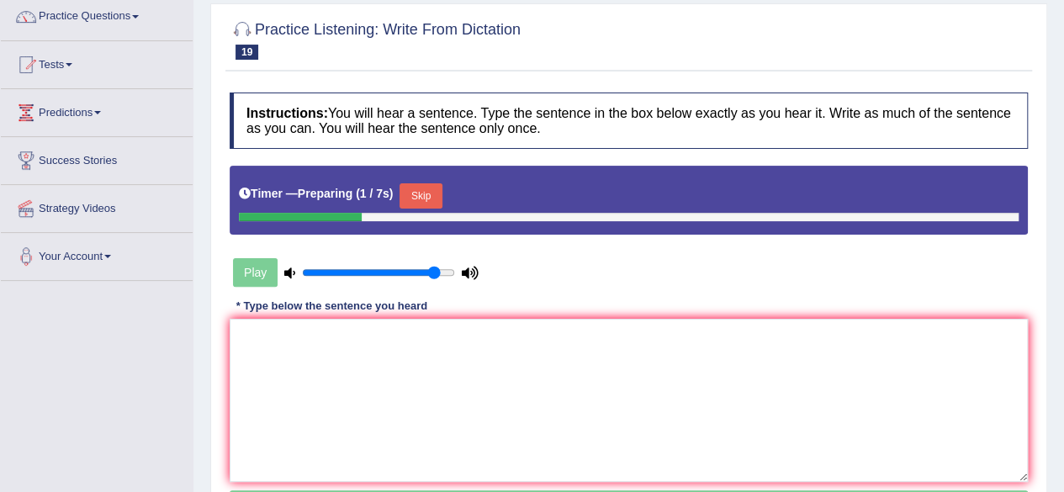
click at [435, 199] on button "Skip" at bounding box center [421, 195] width 42 height 25
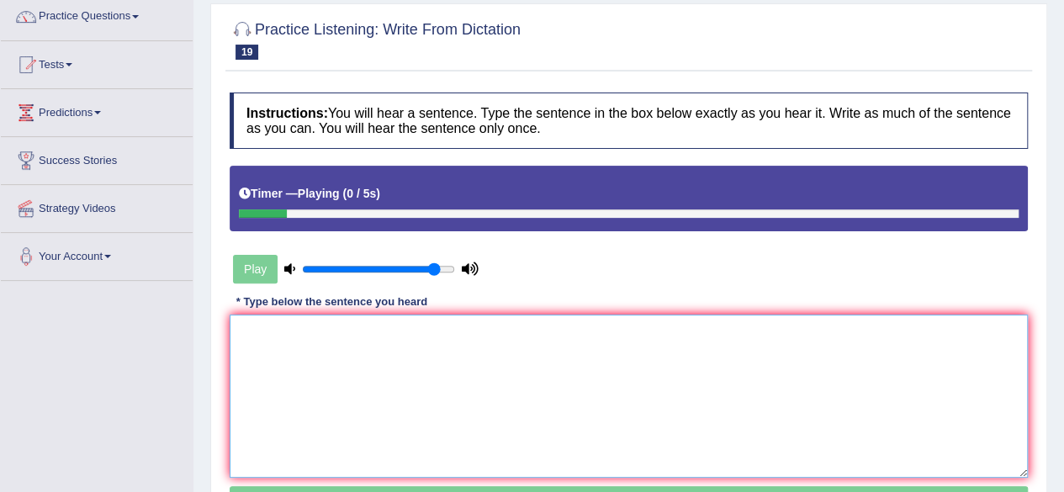
click at [448, 319] on textarea at bounding box center [629, 396] width 798 height 163
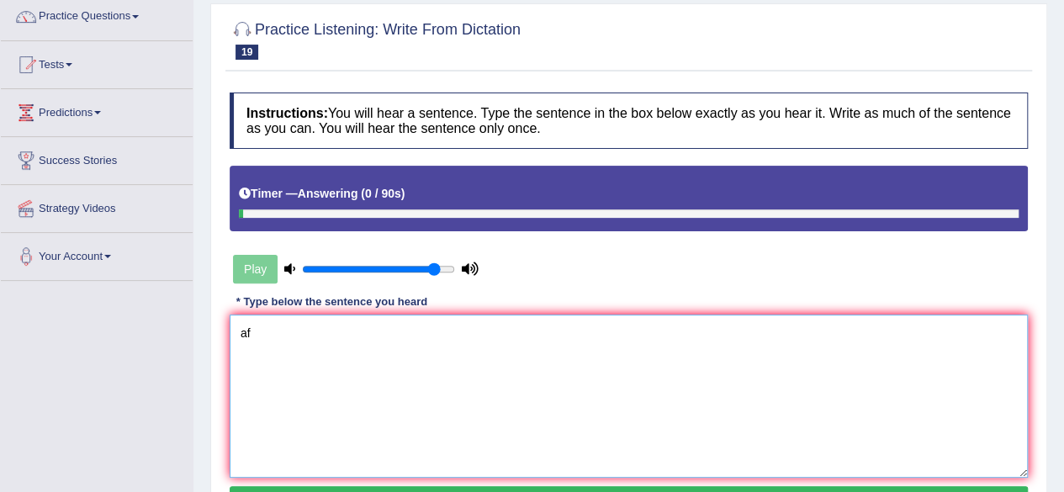
type textarea "a"
type textarea "Application for sharing sh"
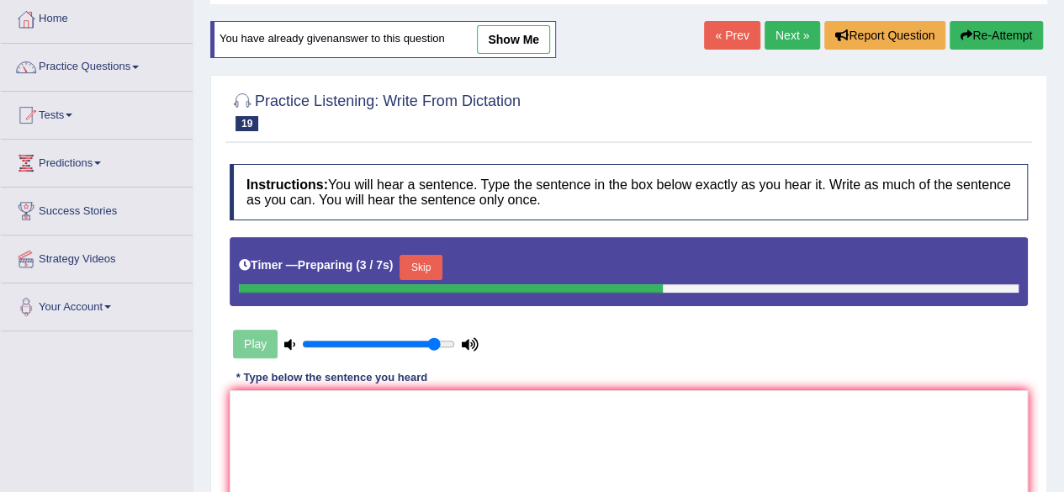
scroll to position [88, 0]
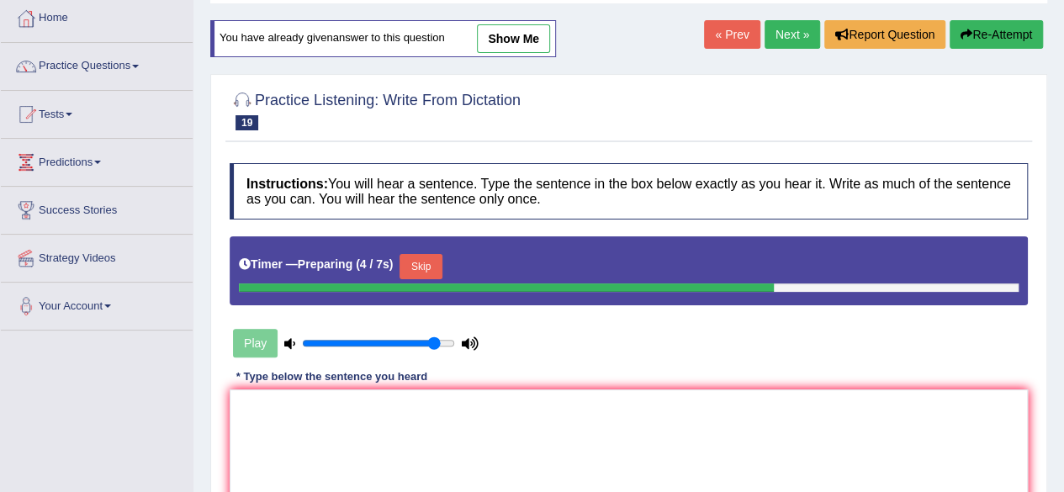
click at [518, 41] on link "show me" at bounding box center [513, 38] width 73 height 29
type textarea "Application for sharing sh"
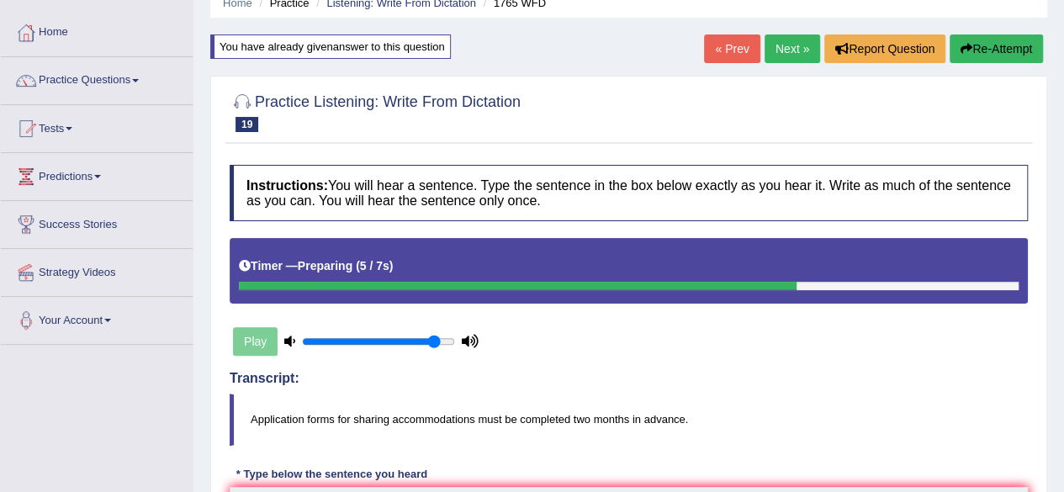
scroll to position [71, 0]
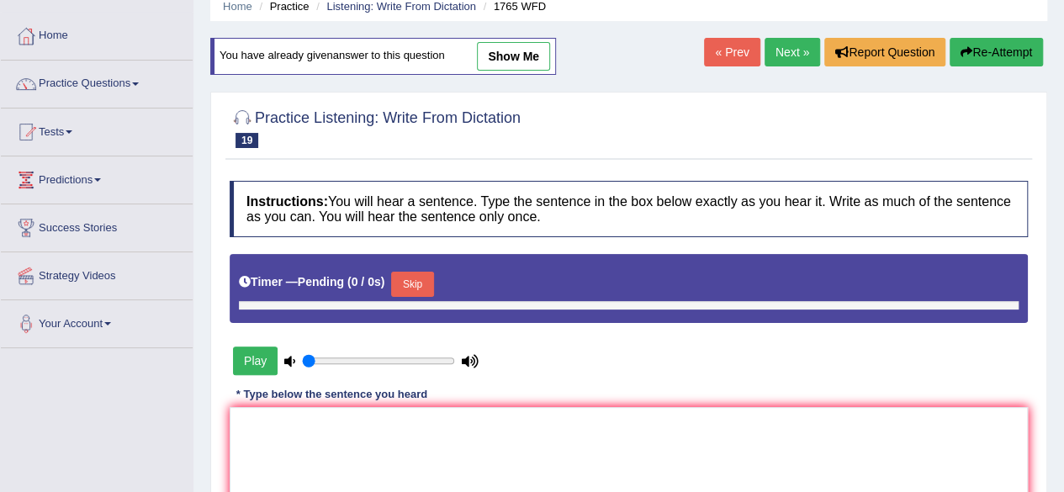
type input "0.9"
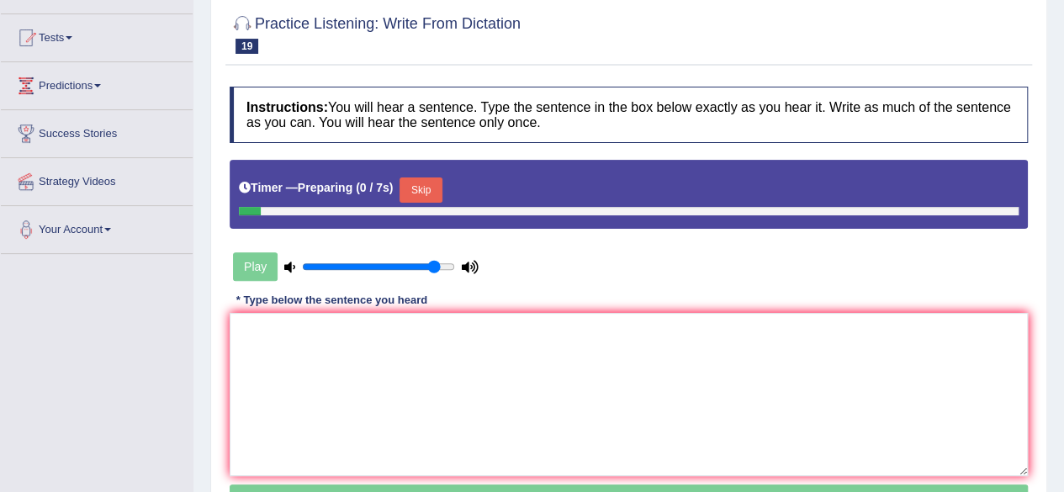
scroll to position [216, 0]
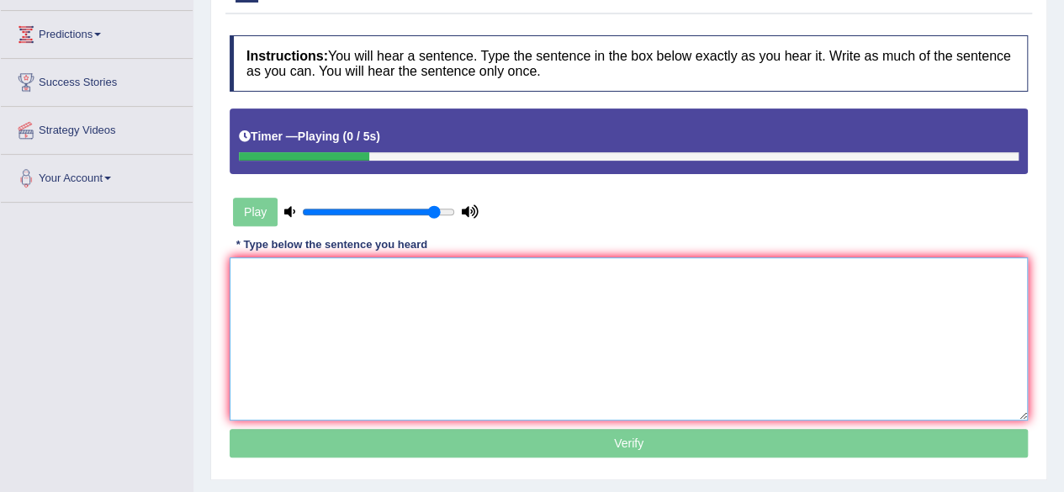
click at [598, 313] on textarea at bounding box center [629, 338] width 798 height 163
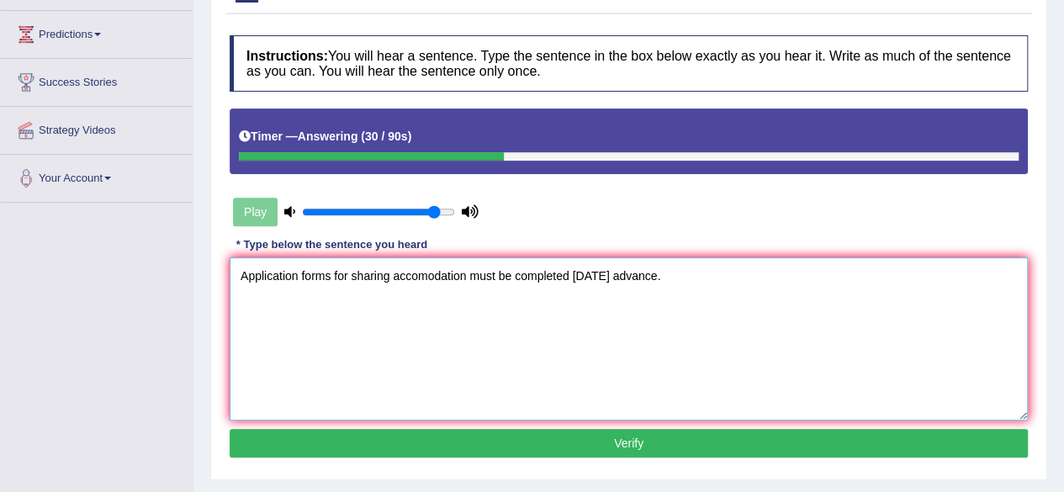
type textarea "Application forms for sharing accomodation must be completed in 2 months advanc…"
click at [658, 440] on button "Verify" at bounding box center [629, 443] width 798 height 29
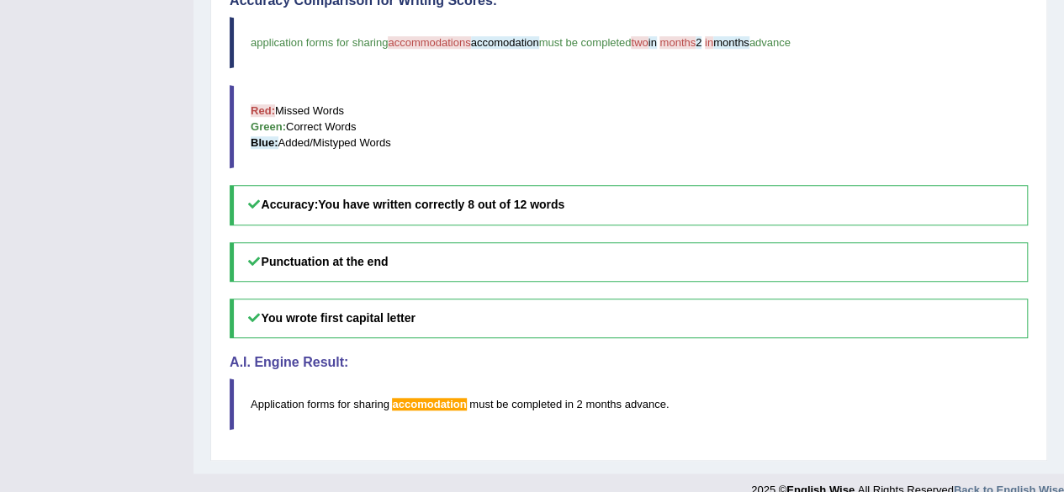
scroll to position [634, 0]
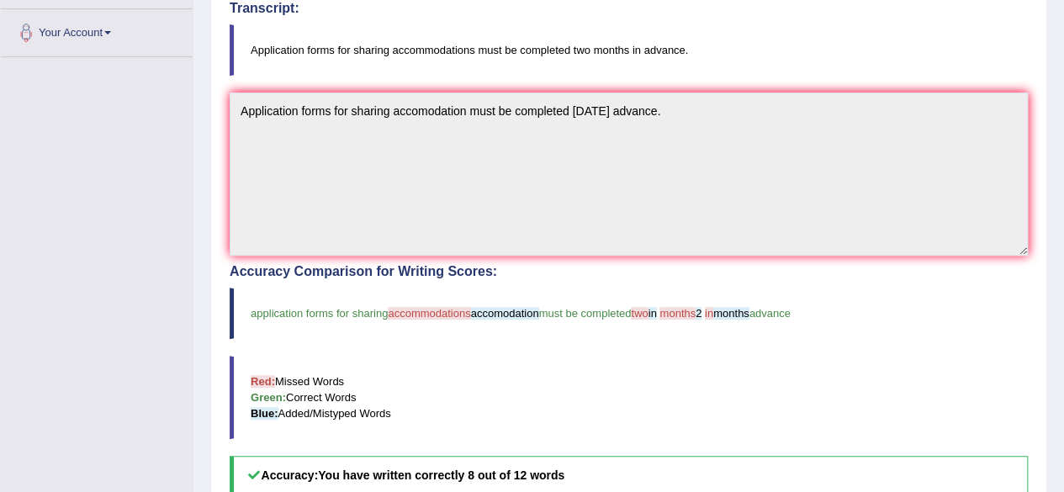
drag, startPoint x: 1076, startPoint y: 181, endPoint x: 1076, endPoint y: 240, distance: 58.9
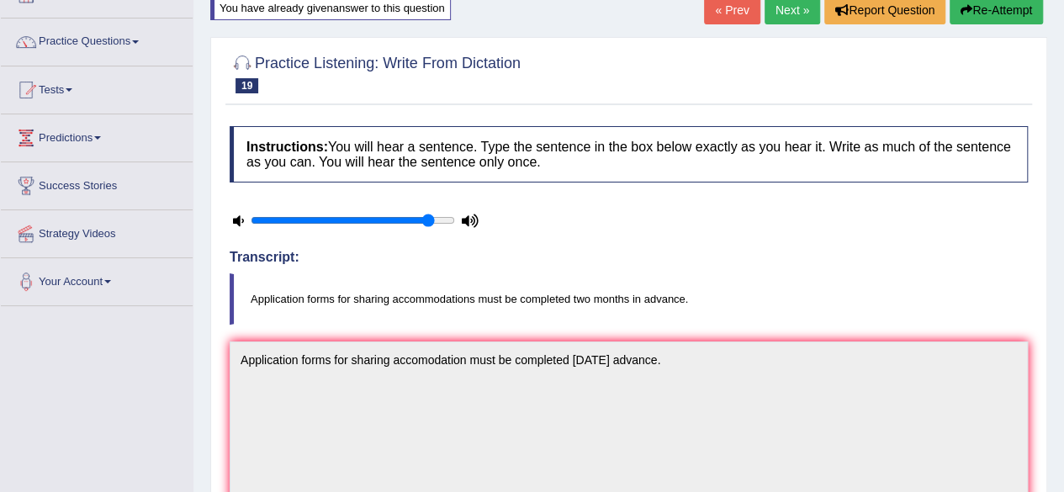
scroll to position [78, 0]
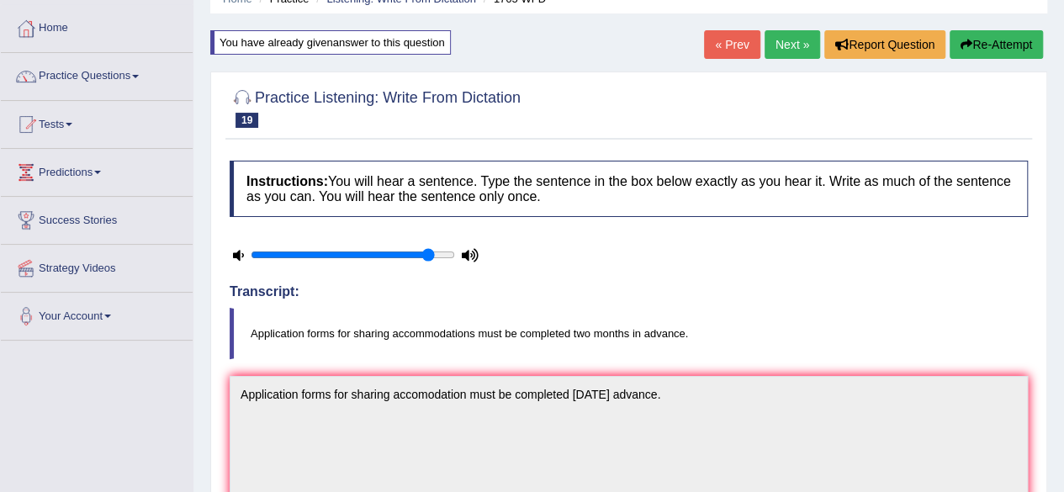
click at [791, 36] on link "Next »" at bounding box center [793, 44] width 56 height 29
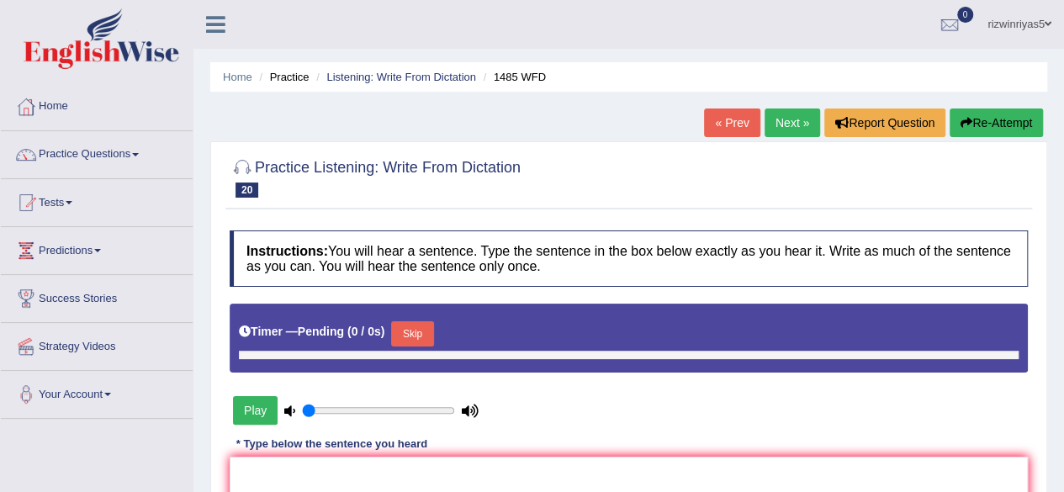
type input "0.9"
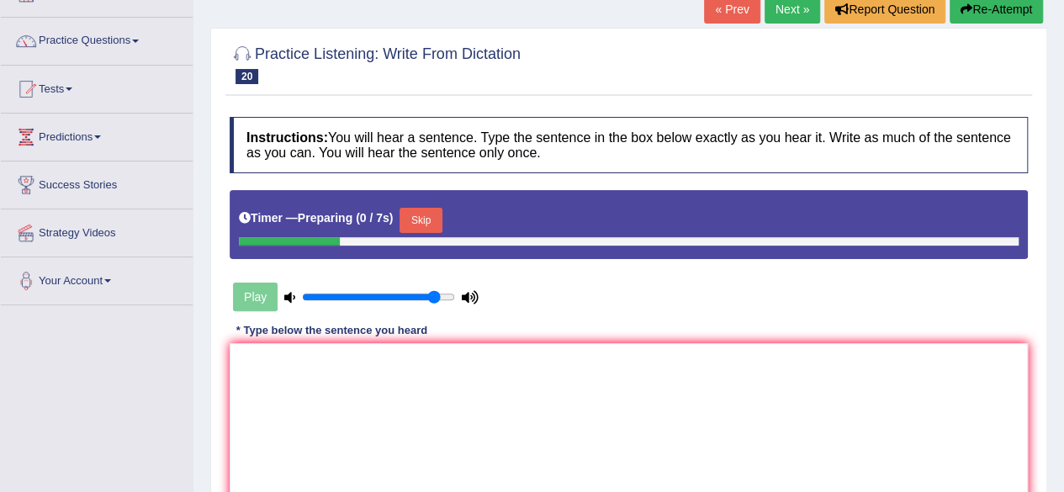
scroll to position [188, 0]
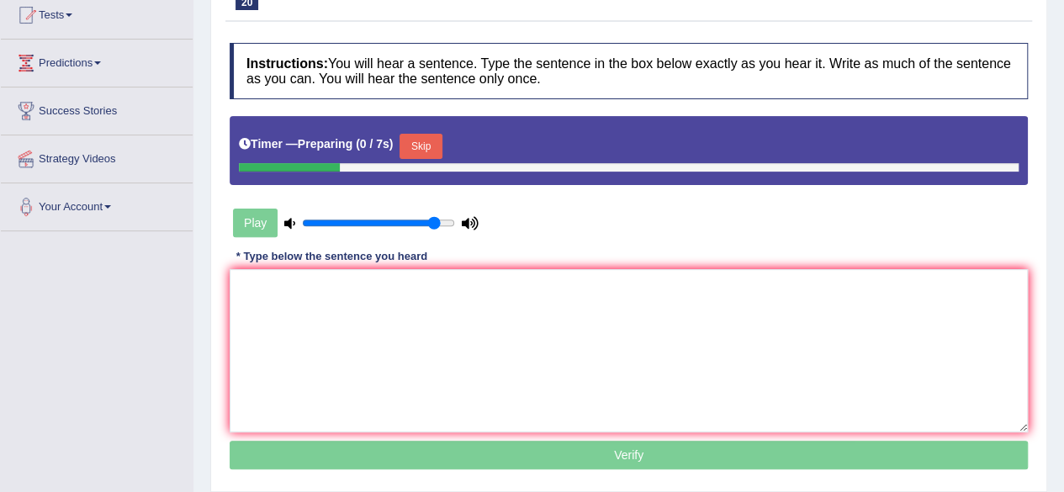
drag, startPoint x: 0, startPoint y: 0, endPoint x: 1076, endPoint y: 226, distance: 1099.7
click at [1064, 226] on html "Toggle navigation Home Practice Questions Speaking Practice Read Aloud Repeat S…" at bounding box center [532, 58] width 1064 height 492
click at [330, 309] on textarea at bounding box center [629, 350] width 798 height 163
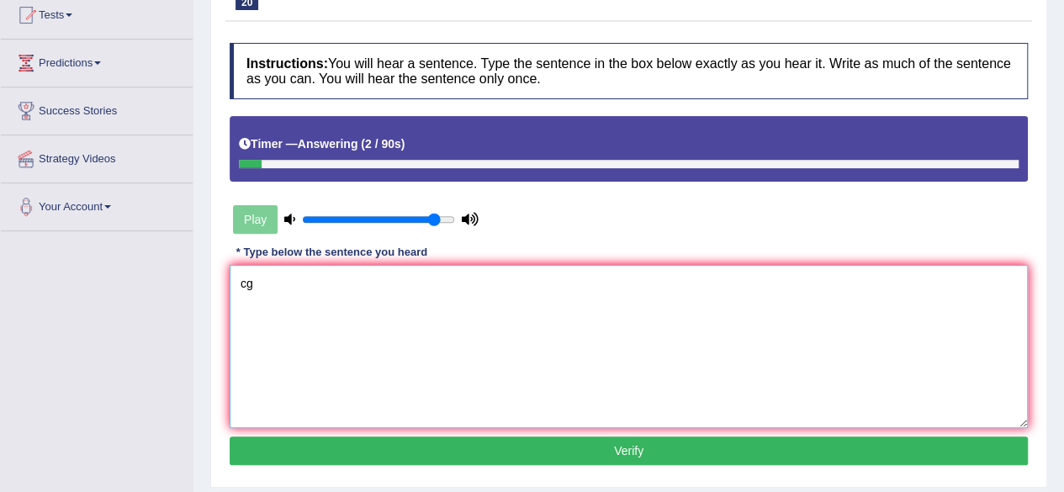
type textarea "c"
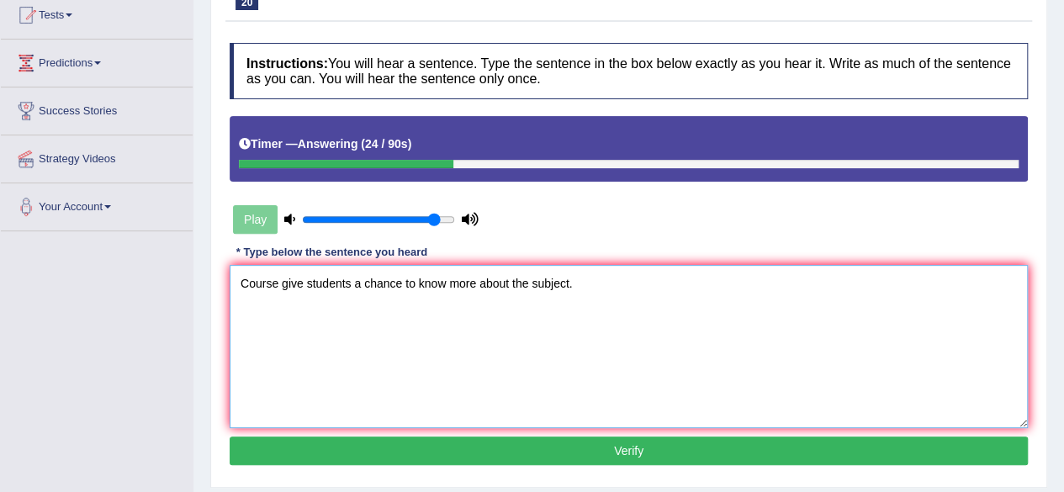
click at [279, 292] on textarea "Course give students a chance to know more about the subject." at bounding box center [629, 346] width 798 height 163
type textarea "Course work can give students a chance to know more about the subject."
click at [668, 453] on button "Verify" at bounding box center [629, 451] width 798 height 29
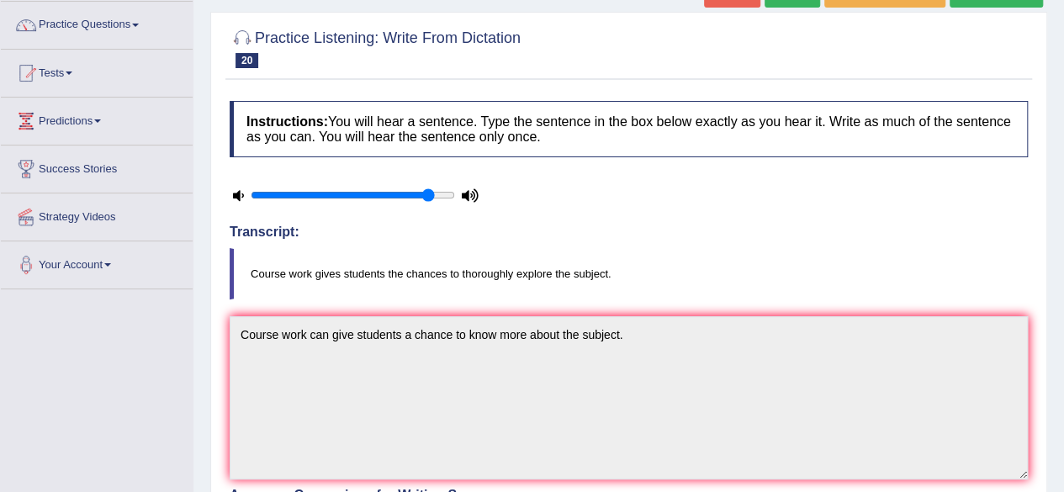
scroll to position [0, 0]
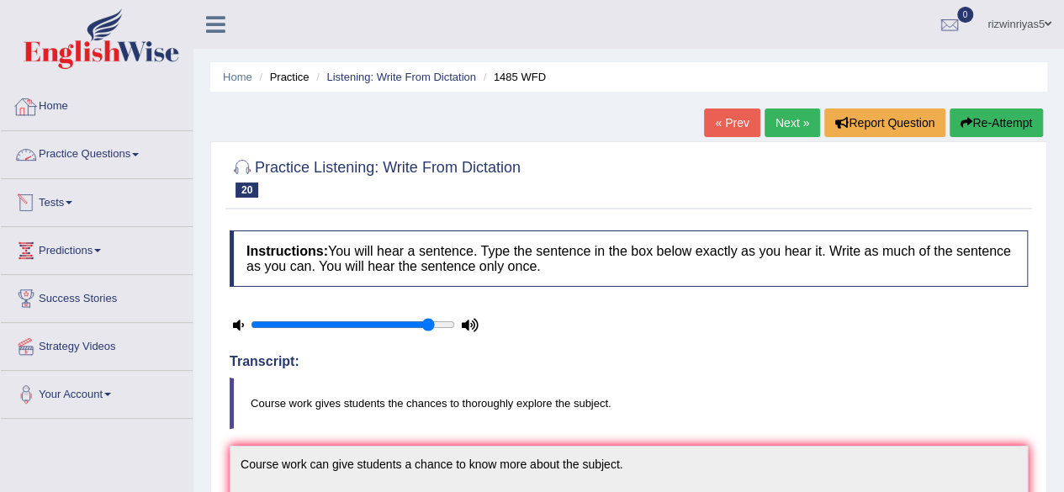
click at [111, 163] on link "Practice Questions" at bounding box center [97, 152] width 192 height 42
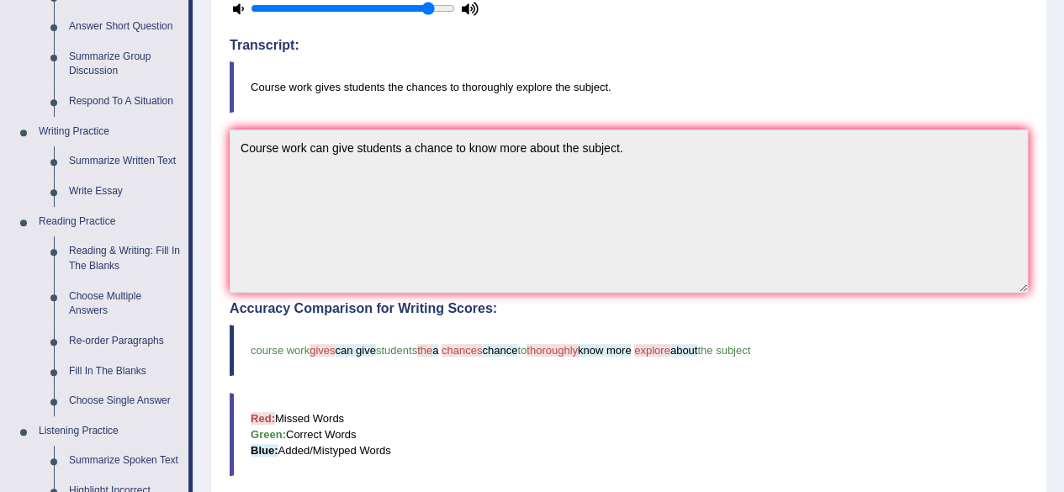
scroll to position [337, 0]
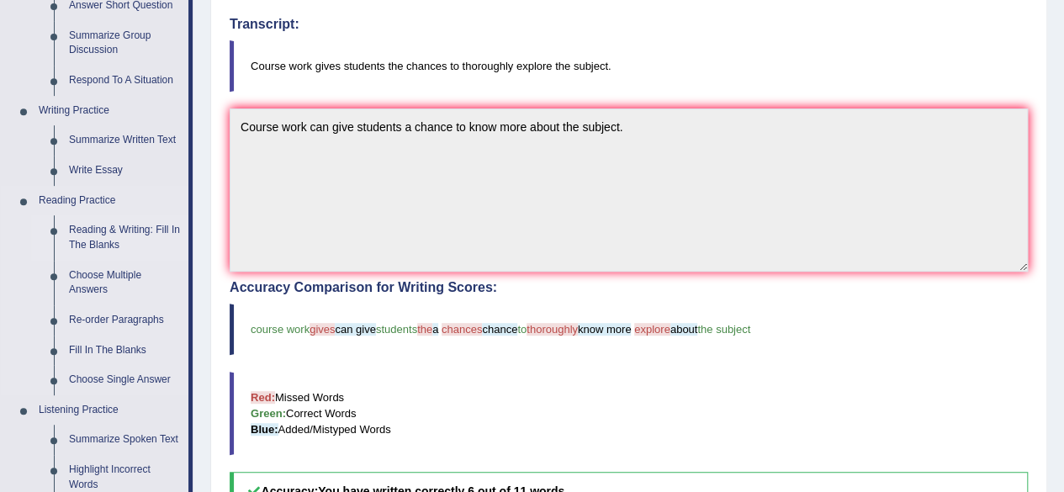
click at [112, 248] on link "Reading & Writing: Fill In The Blanks" at bounding box center [124, 237] width 127 height 45
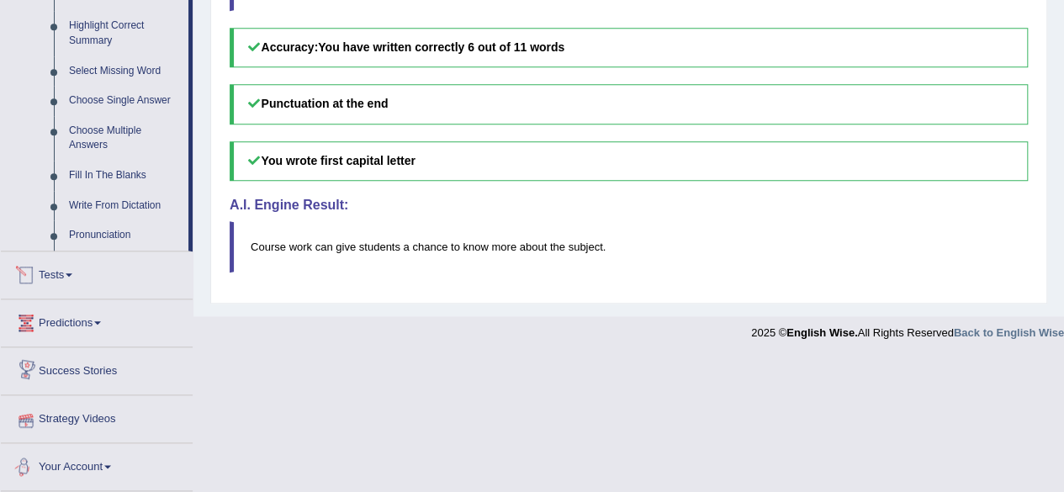
scroll to position [688, 0]
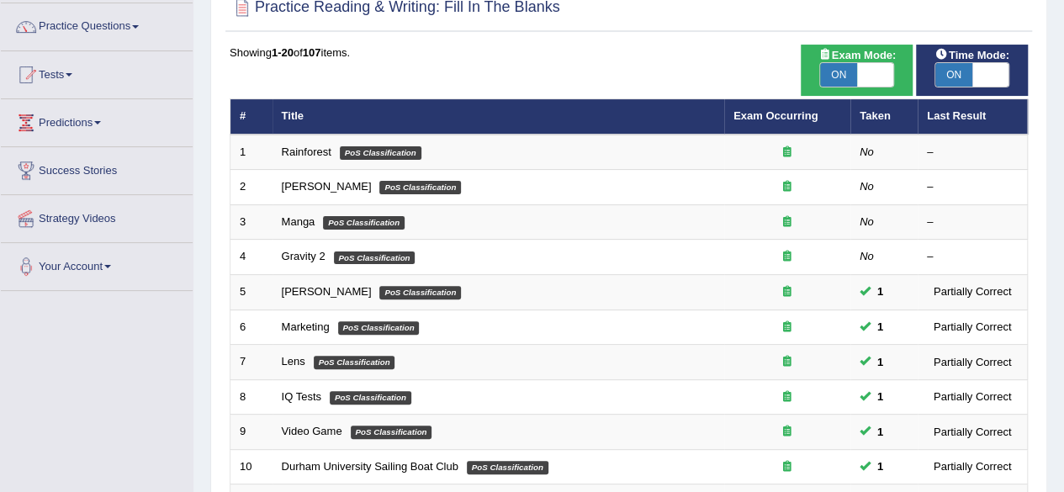
scroll to position [125, 0]
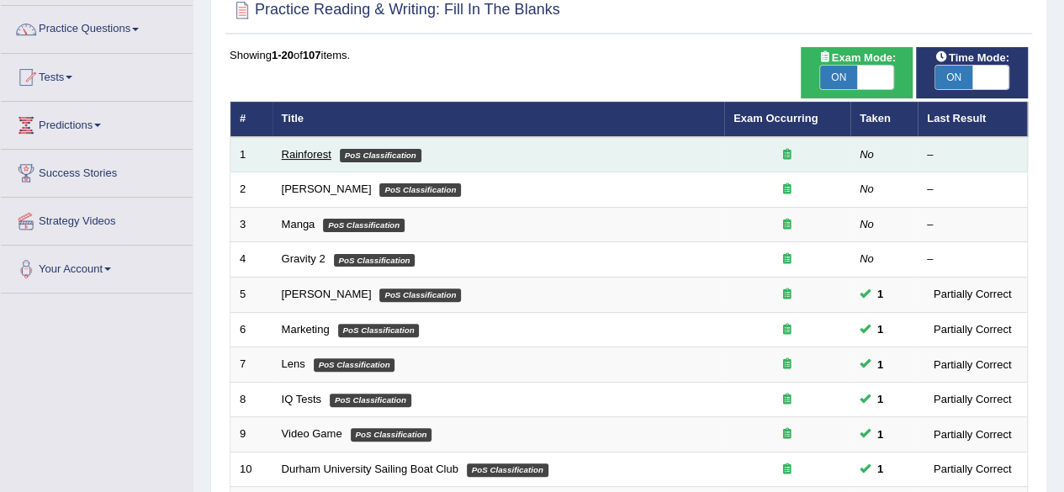
click at [321, 148] on link "Rainforest" at bounding box center [307, 154] width 50 height 13
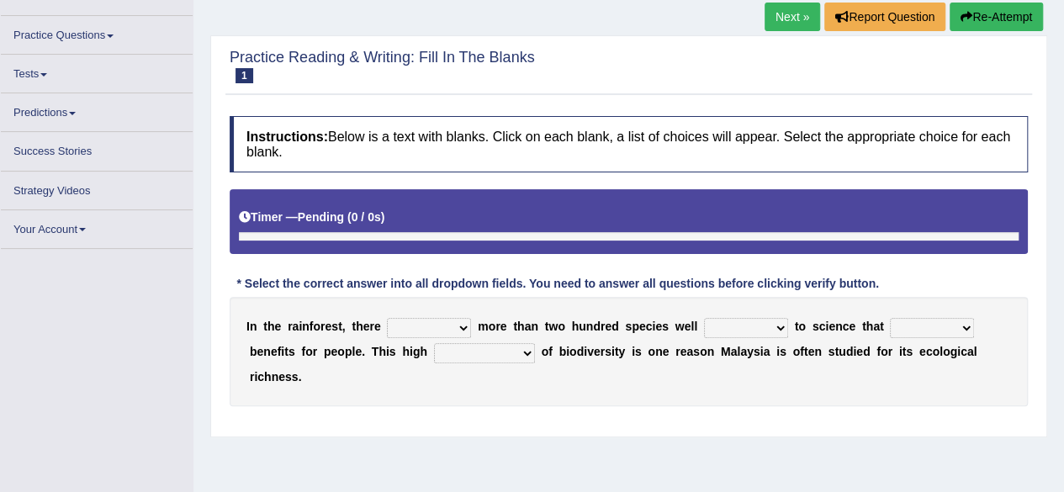
scroll to position [113, 0]
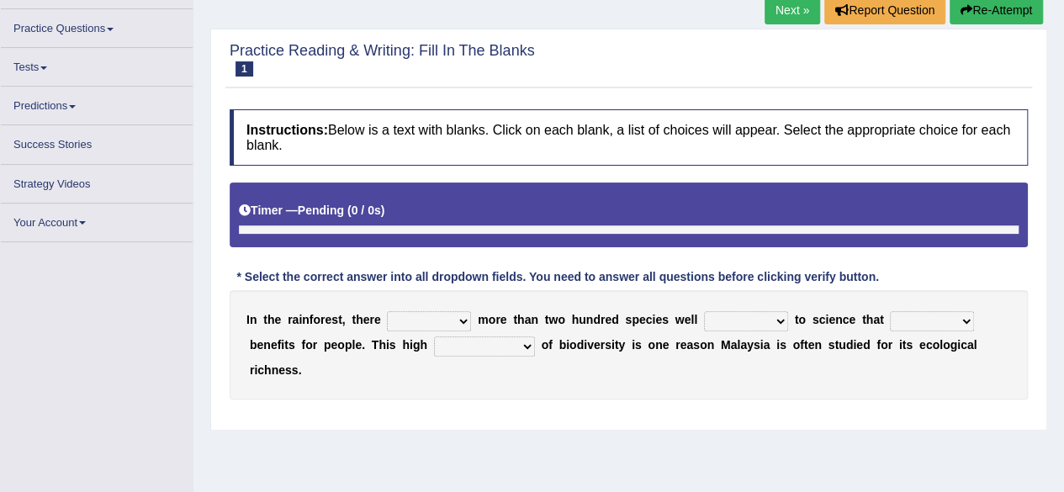
click at [437, 313] on select "have can be has is" at bounding box center [429, 321] width 84 height 20
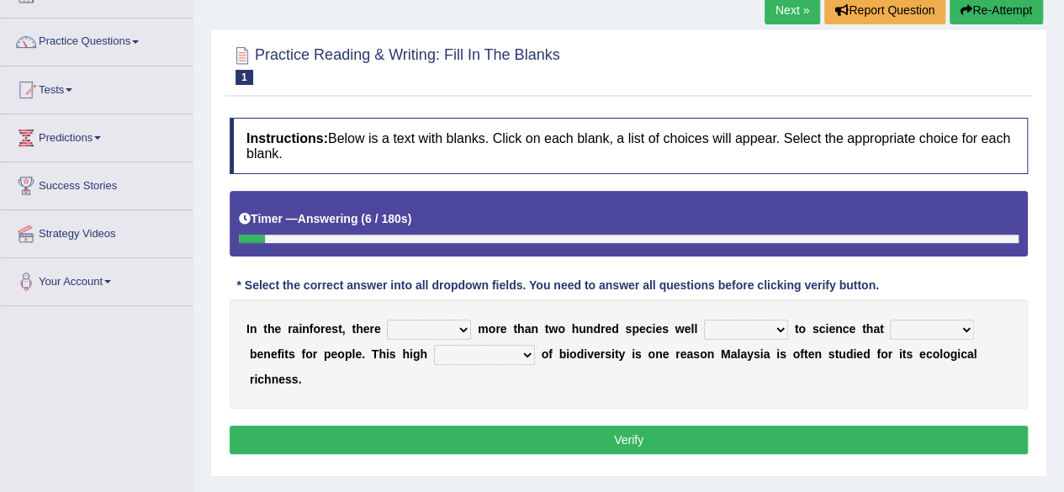
select select "is"
click at [387, 320] on select "have can be has is" at bounding box center [429, 330] width 84 height 20
click at [763, 322] on select "knowing known knew know" at bounding box center [746, 330] width 84 height 20
select select "known"
click at [704, 320] on select "knowing known knew know" at bounding box center [746, 330] width 84 height 20
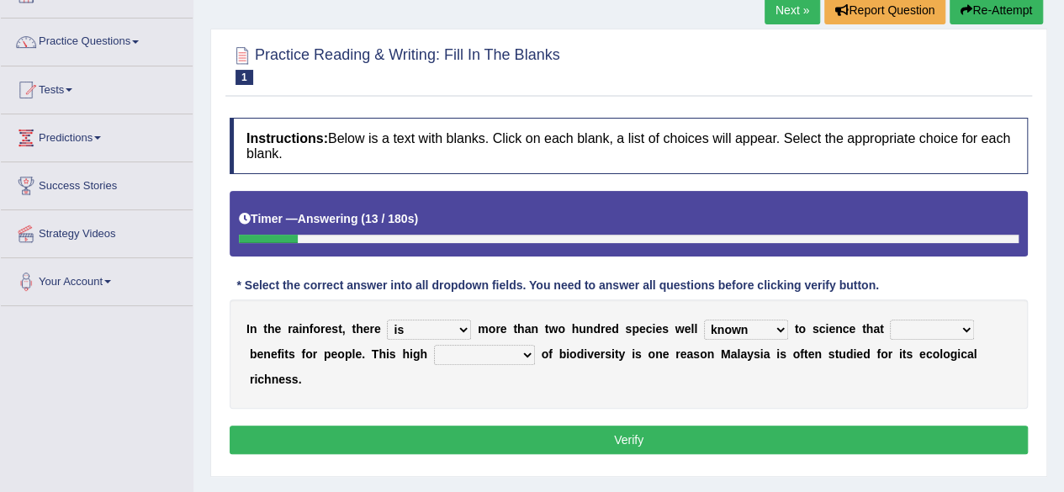
click at [920, 332] on select "contain contained containing contains" at bounding box center [932, 330] width 84 height 20
select select "contains"
click at [890, 320] on select "contain contained containing contains" at bounding box center [932, 330] width 84 height 20
click at [512, 359] on select "condensation conjunction continuity complexity" at bounding box center [484, 355] width 101 height 20
select select "continuity"
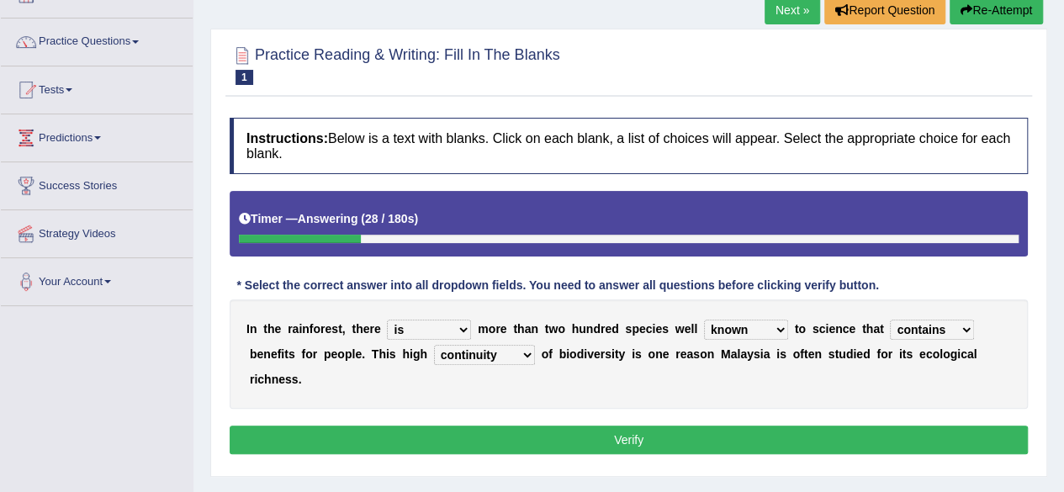
click at [434, 345] on select "condensation conjunction continuity complexity" at bounding box center [484, 355] width 101 height 20
click at [568, 437] on button "Verify" at bounding box center [629, 440] width 798 height 29
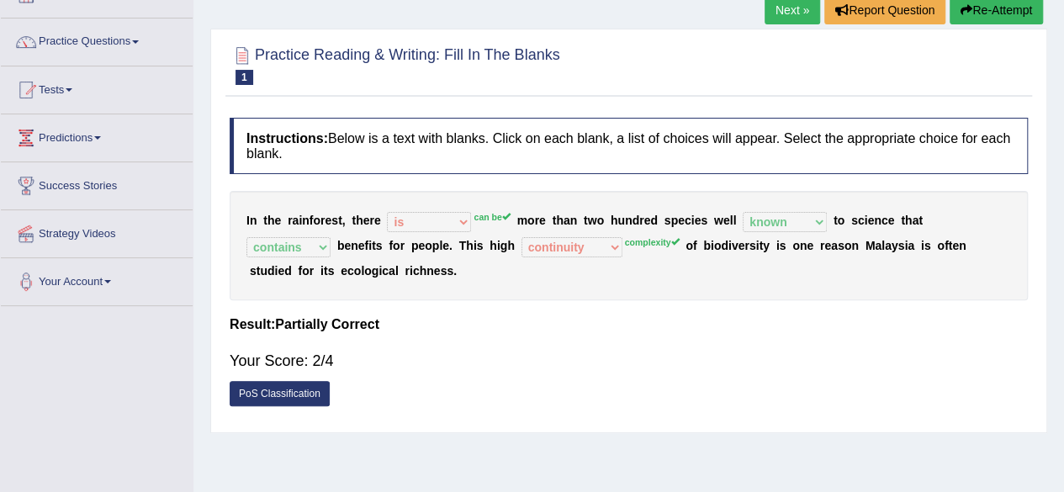
scroll to position [2, 0]
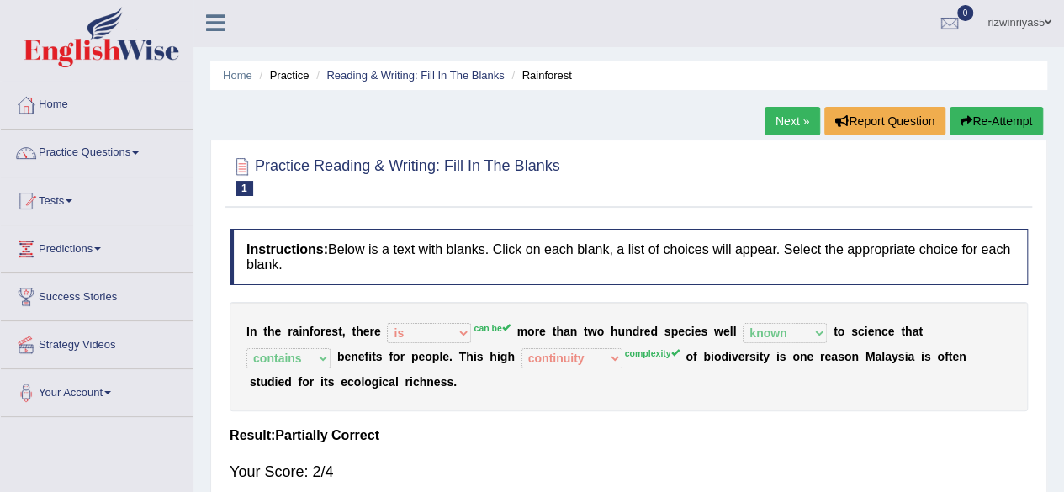
click at [799, 109] on link "Next »" at bounding box center [793, 121] width 56 height 29
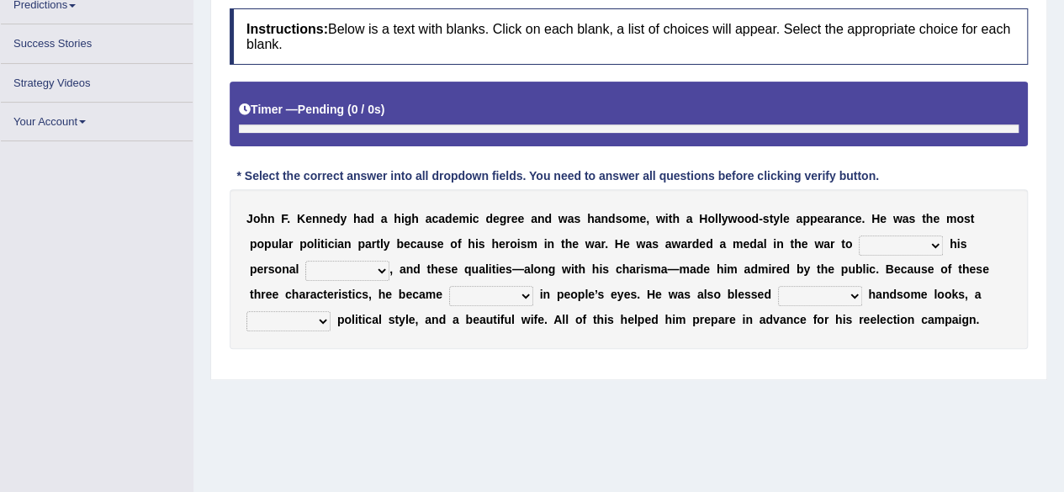
scroll to position [216, 0]
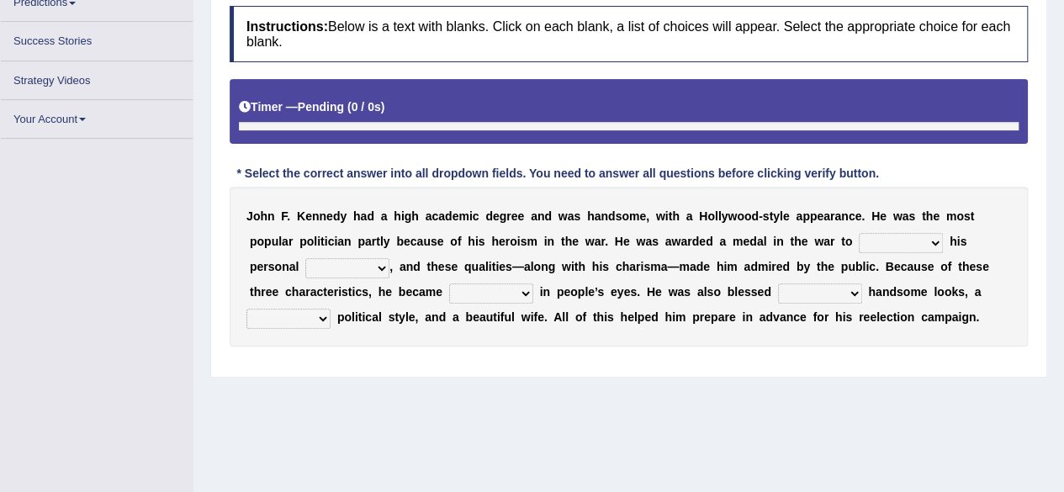
click at [891, 238] on select "prove show evidence upthrow" at bounding box center [901, 243] width 84 height 20
select select "show"
click at [859, 233] on select "prove show evidence upthrow" at bounding box center [901, 243] width 84 height 20
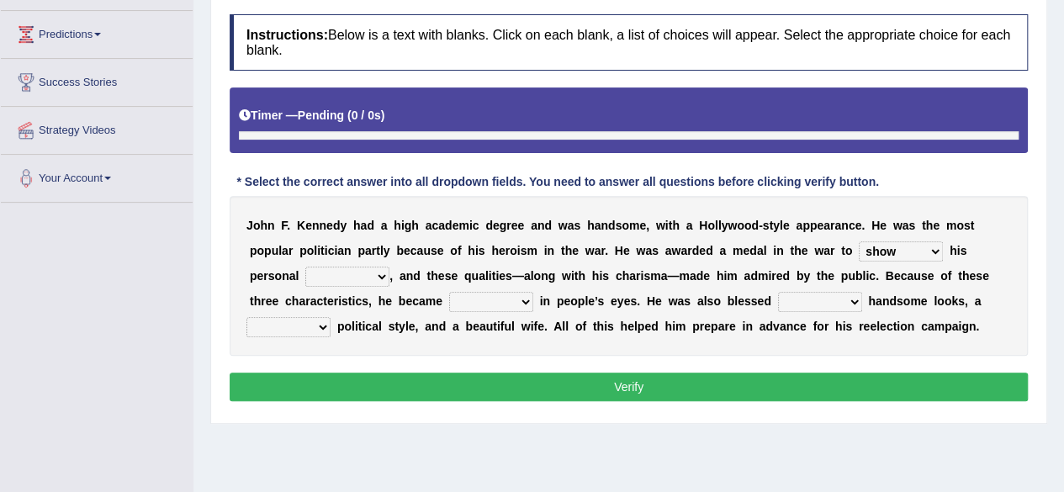
scroll to position [247, 0]
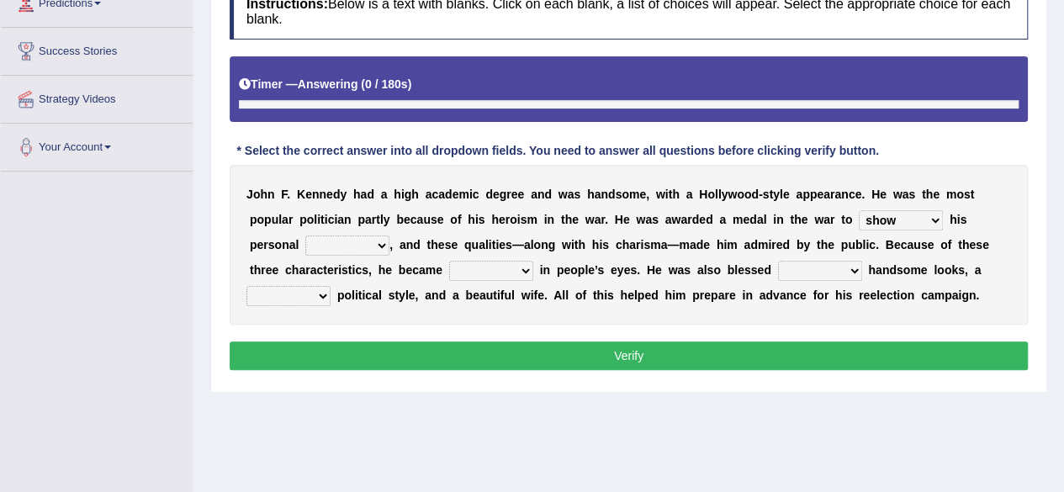
click at [338, 266] on b "i" at bounding box center [339, 269] width 3 height 13
click at [355, 247] on select "passion courage charm liking" at bounding box center [347, 246] width 84 height 20
select select "charm"
click at [305, 236] on select "passion courage charm liking" at bounding box center [347, 246] width 84 height 20
click at [905, 221] on select "prove show evidence upthrow" at bounding box center [901, 220] width 84 height 20
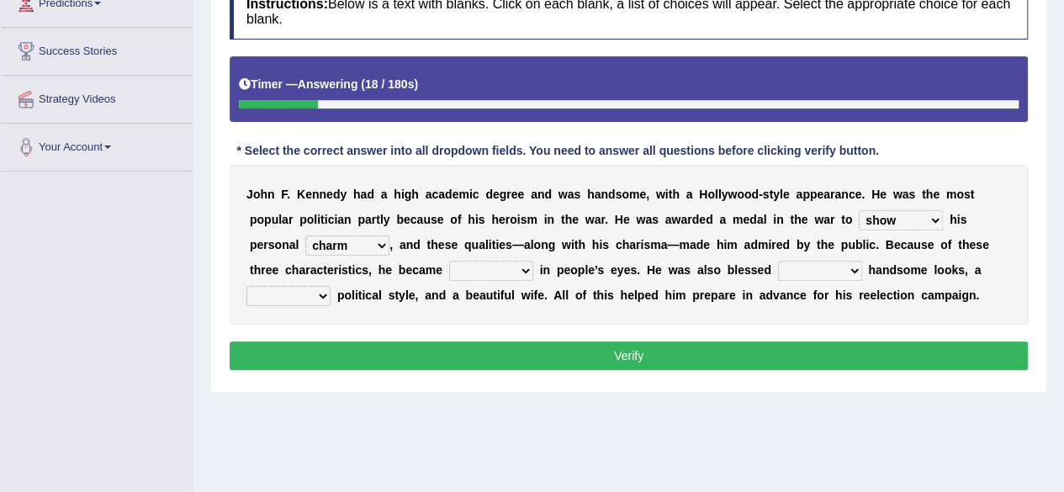
select select "prove"
click at [859, 210] on select "prove show evidence upthrow" at bounding box center [901, 220] width 84 height 20
click at [371, 245] on select "passion courage charm liking" at bounding box center [347, 246] width 84 height 20
select select "courage"
click at [305, 236] on select "passion courage charm liking" at bounding box center [347, 246] width 84 height 20
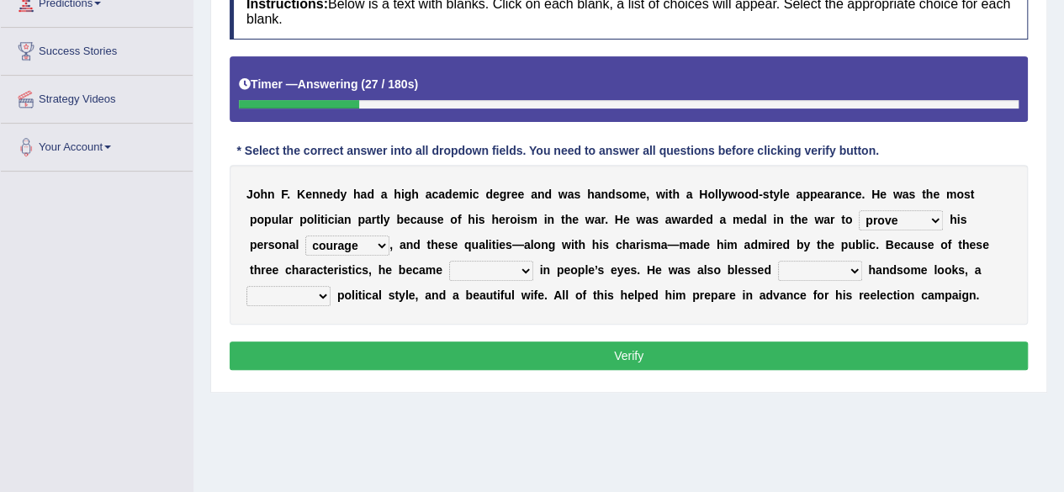
click at [514, 263] on select "iconic ironic identical impotent" at bounding box center [491, 271] width 84 height 20
select select "iconic"
click at [449, 261] on select "iconic ironic identical impotent" at bounding box center [491, 271] width 84 height 20
click at [821, 273] on select "with in upon to" at bounding box center [820, 271] width 84 height 20
select select "with"
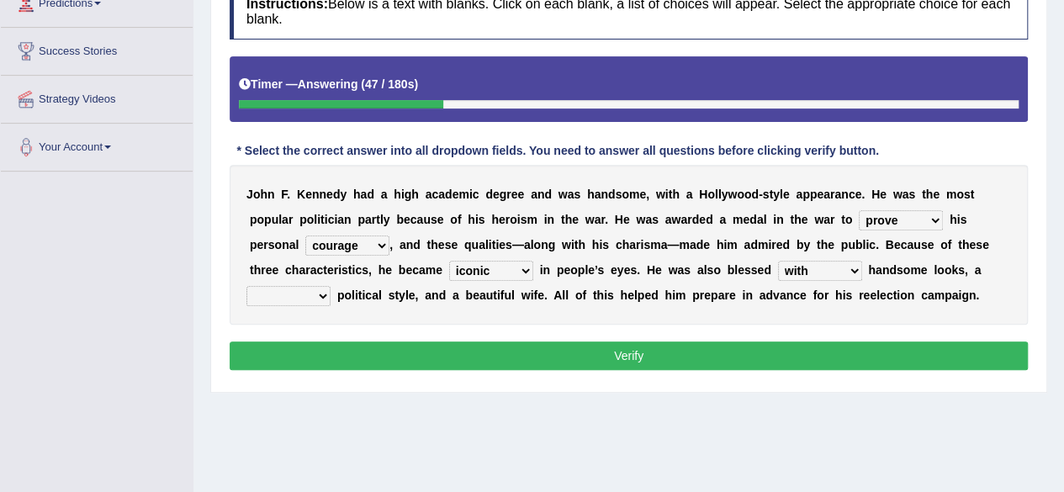
click at [778, 261] on select "with in upon to" at bounding box center [820, 271] width 84 height 20
click at [865, 352] on button "Verify" at bounding box center [629, 356] width 798 height 29
click at [316, 288] on select "mending mends mended mend" at bounding box center [289, 296] width 84 height 20
select select "mend"
click at [247, 286] on select "mending mends mended mend" at bounding box center [289, 296] width 84 height 20
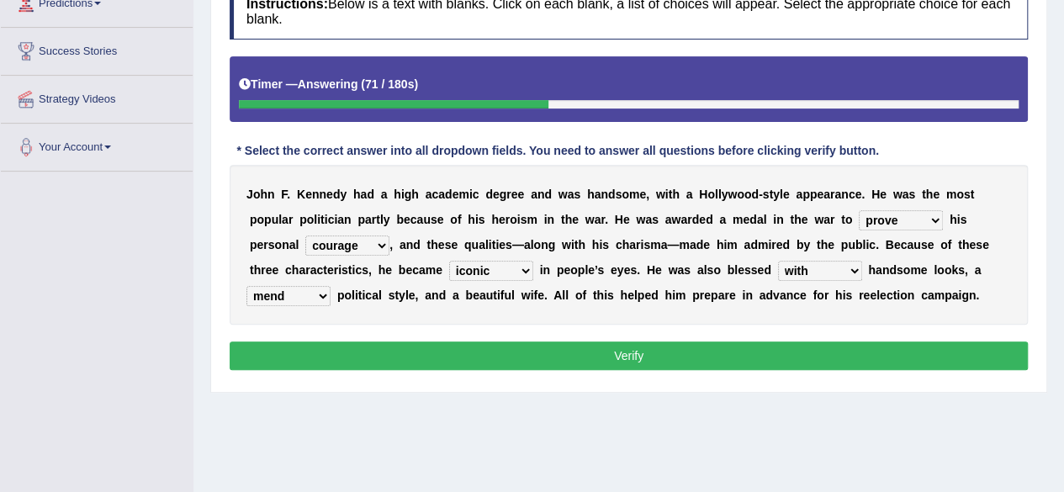
click at [488, 352] on button "Verify" at bounding box center [629, 356] width 798 height 29
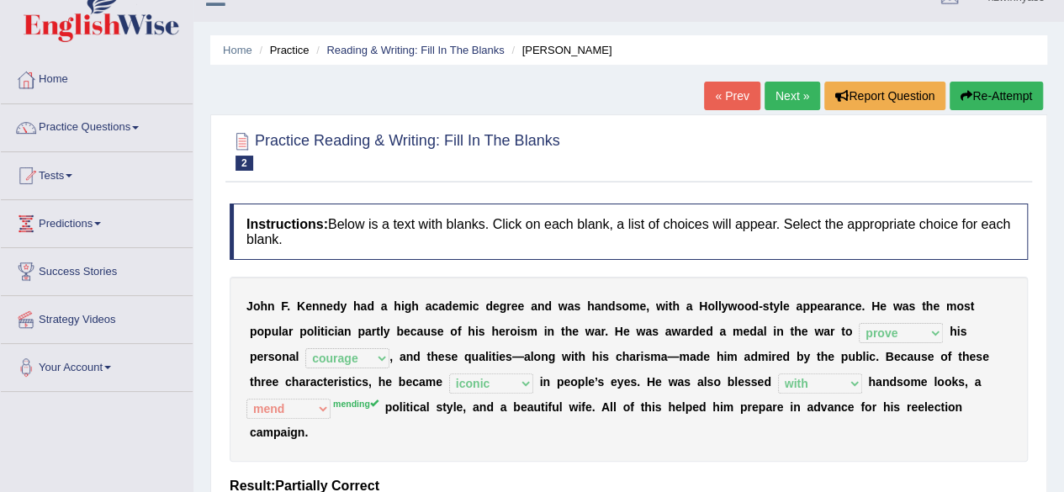
scroll to position [0, 0]
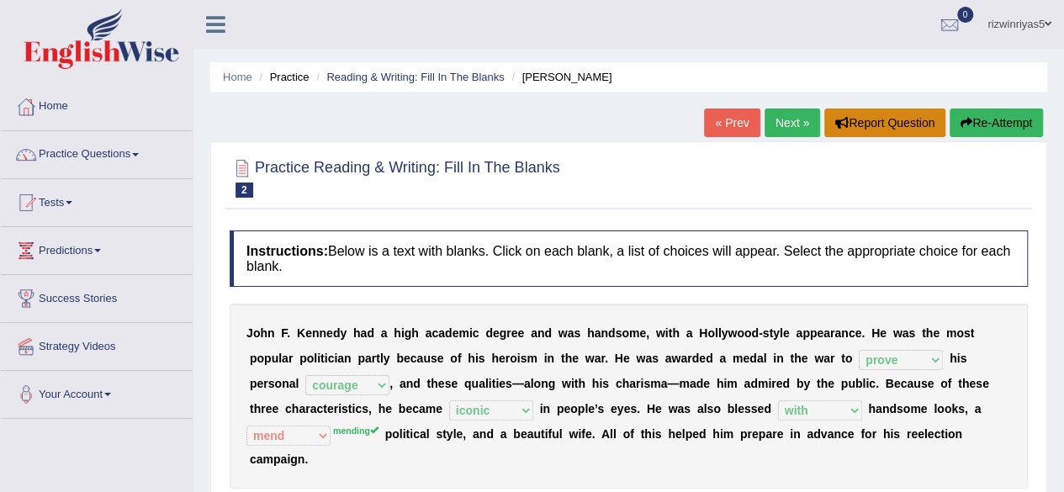
click at [831, 114] on button "Report Question" at bounding box center [885, 123] width 121 height 29
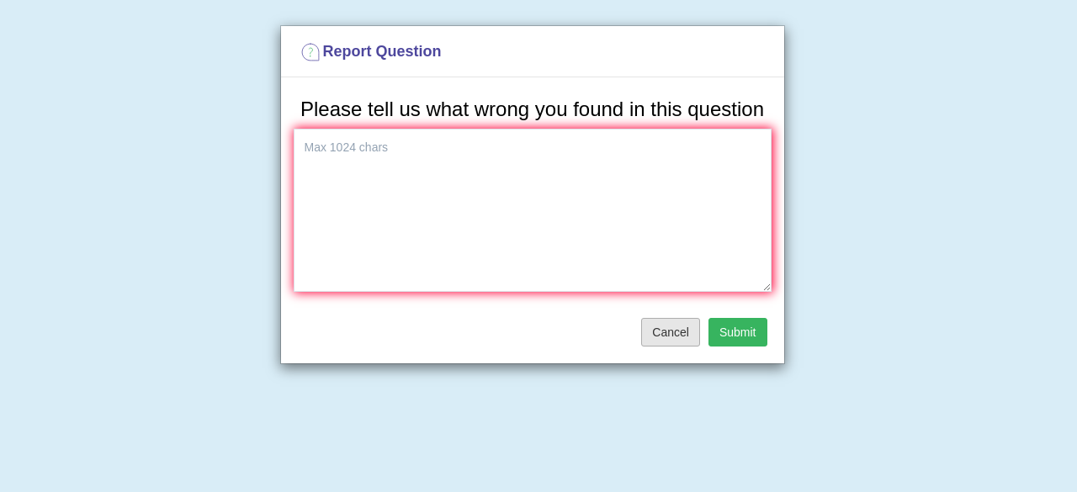
click at [682, 327] on button "Cancel" at bounding box center [670, 332] width 59 height 29
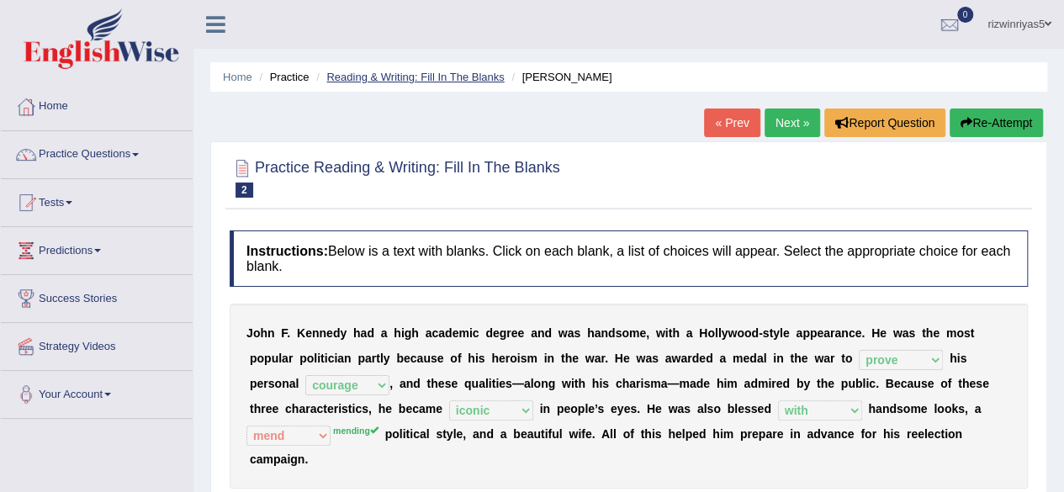
click at [466, 75] on link "Reading & Writing: Fill In The Blanks" at bounding box center [415, 77] width 178 height 13
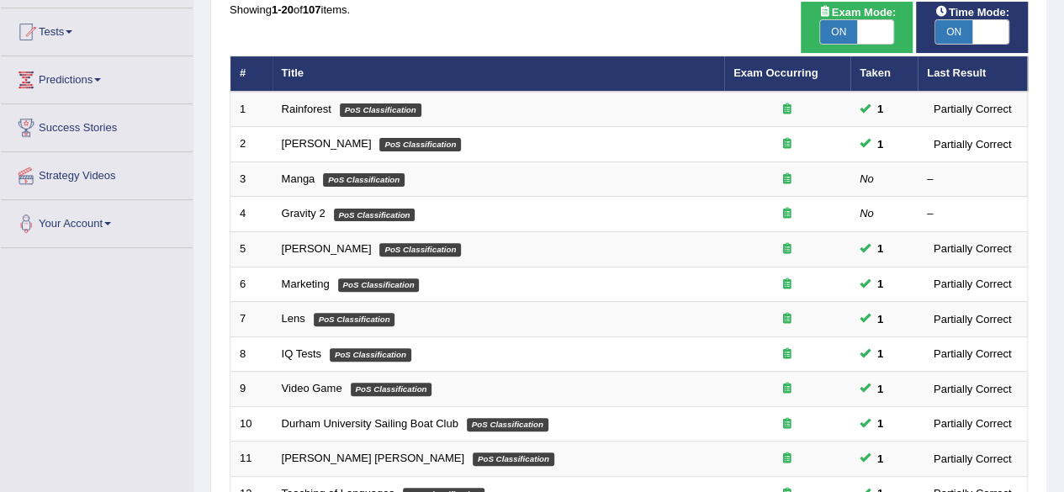
drag, startPoint x: 1076, startPoint y: 153, endPoint x: 1076, endPoint y: 228, distance: 74.9
click at [1064, 228] on html "Toggle navigation Home Practice Questions Speaking Practice Read Aloud Repeat S…" at bounding box center [532, 75] width 1064 height 492
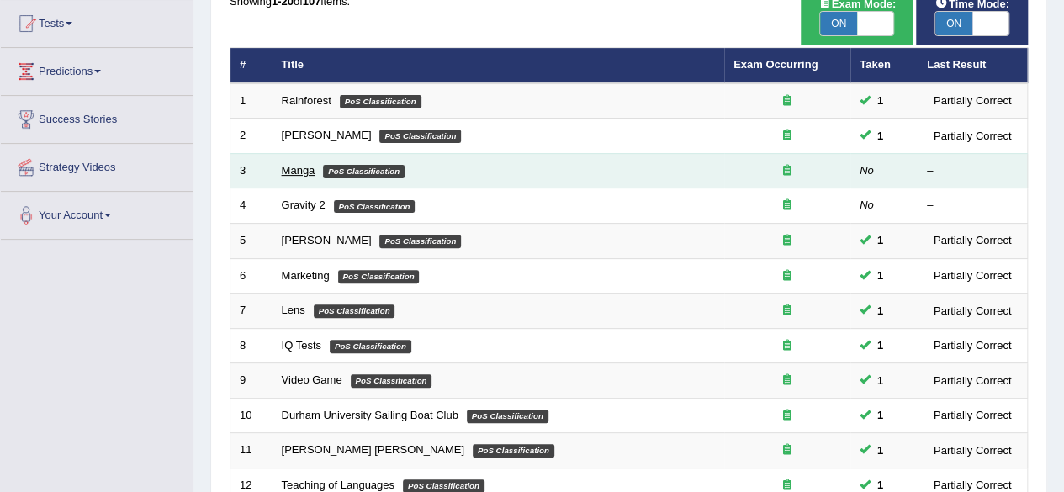
click at [305, 174] on link "Manga" at bounding box center [299, 170] width 34 height 13
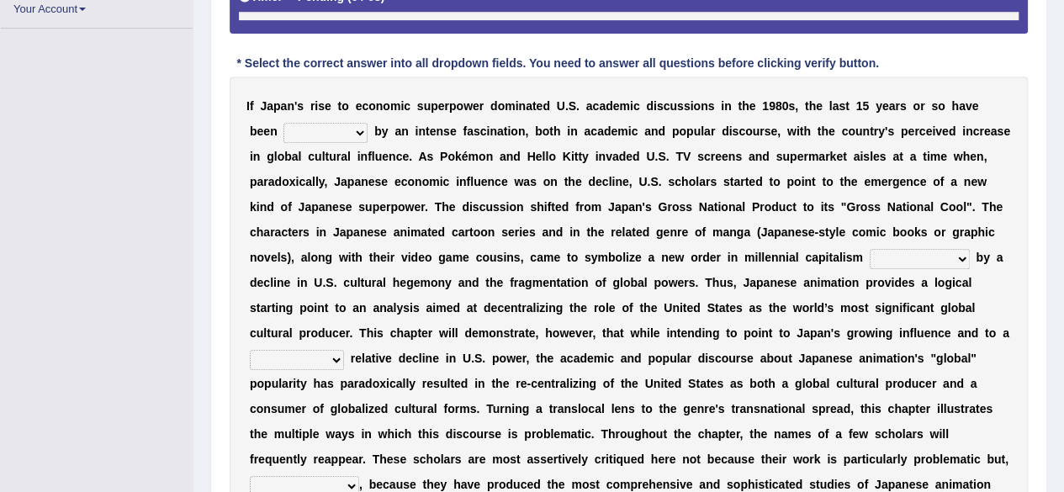
scroll to position [336, 0]
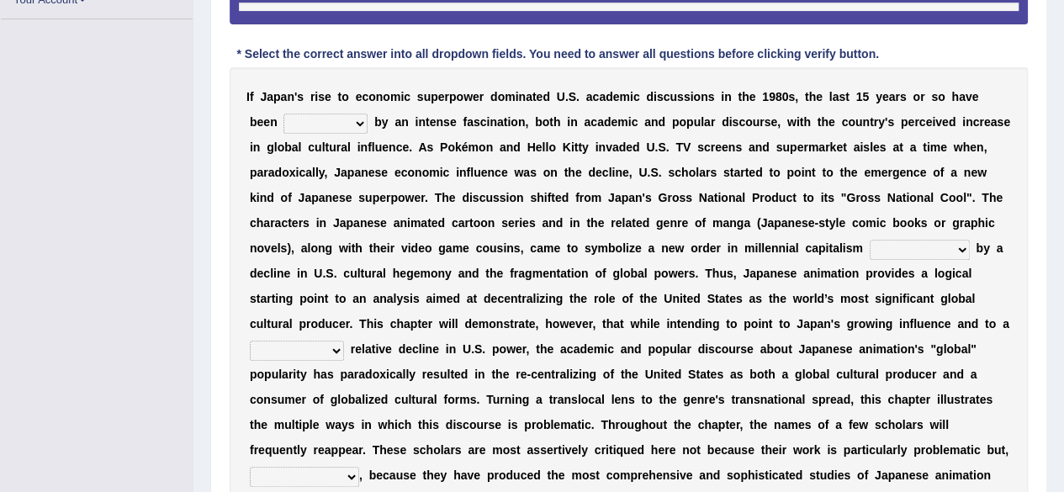
click at [342, 132] on div "I f J a p a n ' s r i s e t o e c o n o m i c s u p e r p o w e r d o m i n a t…" at bounding box center [629, 298] width 798 height 463
click at [329, 125] on select "marked dedicated made inspired" at bounding box center [326, 124] width 84 height 20
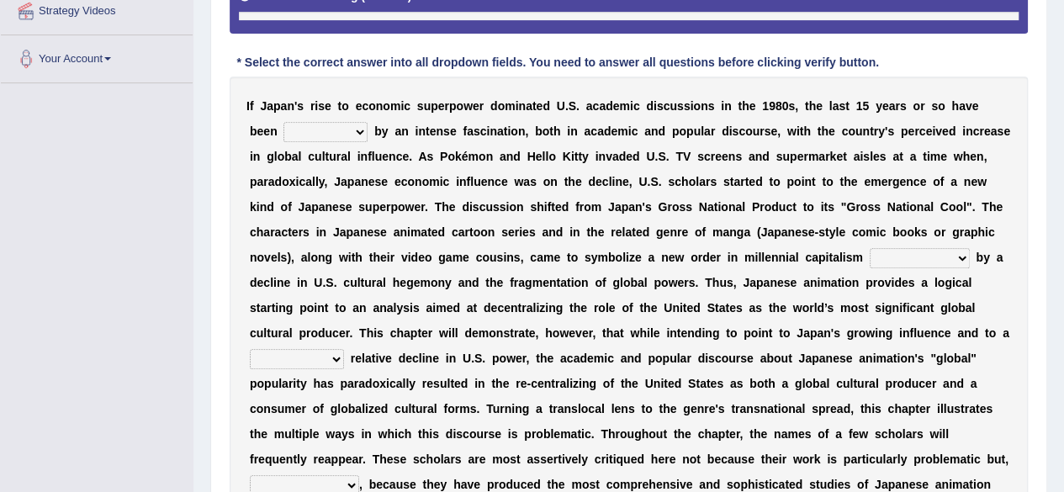
scroll to position [394, 0]
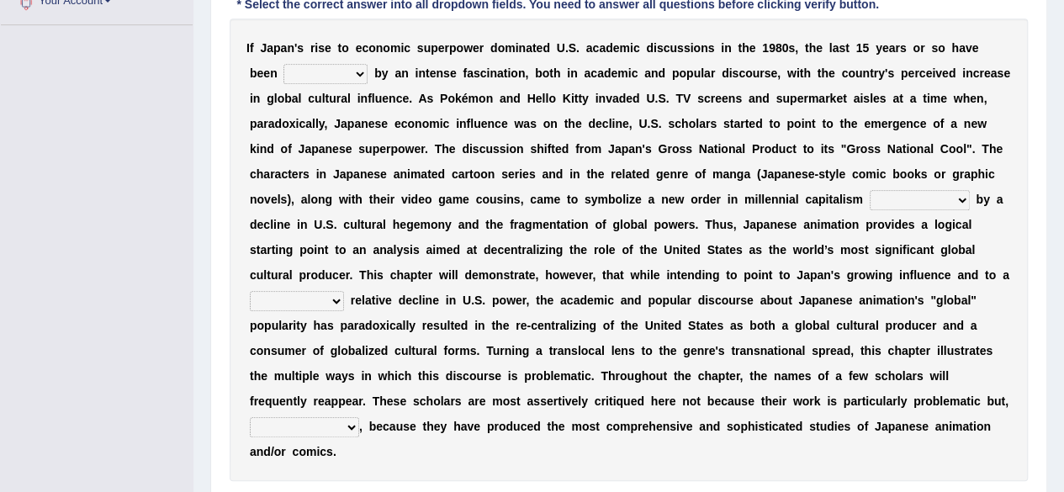
select select "marked"
click at [284, 64] on select "marked dedicated made inspired" at bounding box center [326, 74] width 84 height 20
click at [915, 202] on select "pocessed characterized opposed tangled" at bounding box center [920, 200] width 100 height 20
select select "opposed"
click at [870, 190] on select "pocessed characterized opposed tangled" at bounding box center [920, 200] width 100 height 20
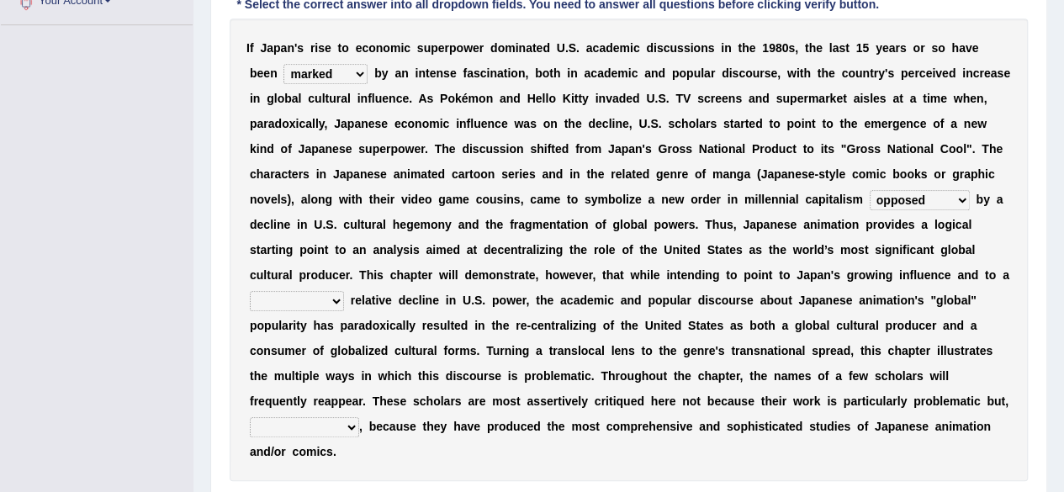
click at [332, 297] on select "concomitant discrete proportional legitimate" at bounding box center [297, 301] width 94 height 20
select select "discrete"
click at [250, 291] on select "concomitant discrete proportional legitimate" at bounding box center [297, 301] width 94 height 20
click at [342, 417] on select "however on the contrary in addition on the whole" at bounding box center [304, 427] width 109 height 20
select select "on the contrary"
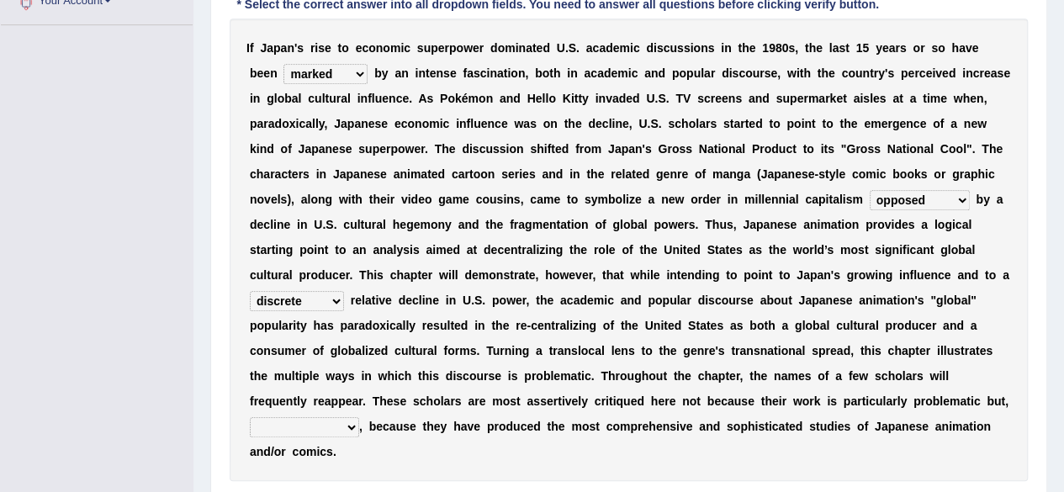
click at [250, 417] on select "however on the contrary in addition on the whole" at bounding box center [304, 427] width 109 height 20
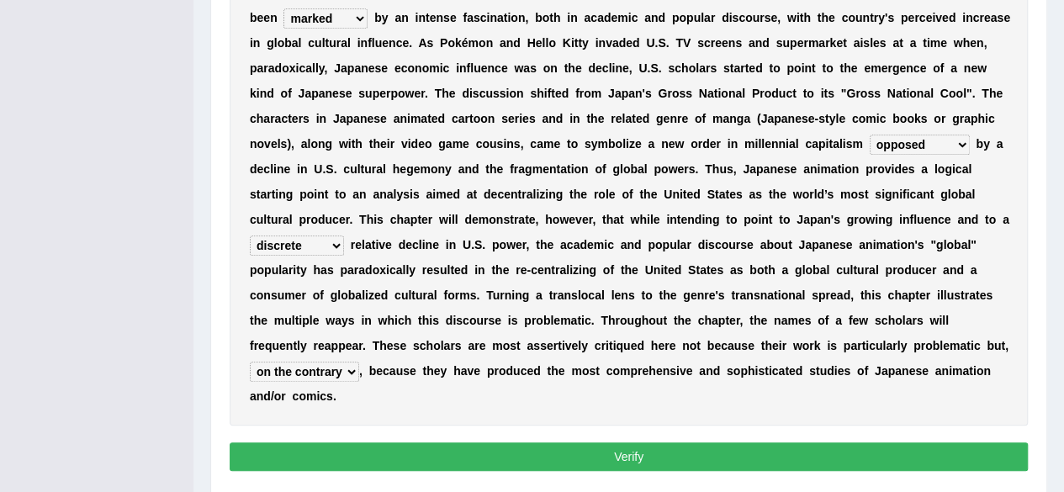
scroll to position [453, 0]
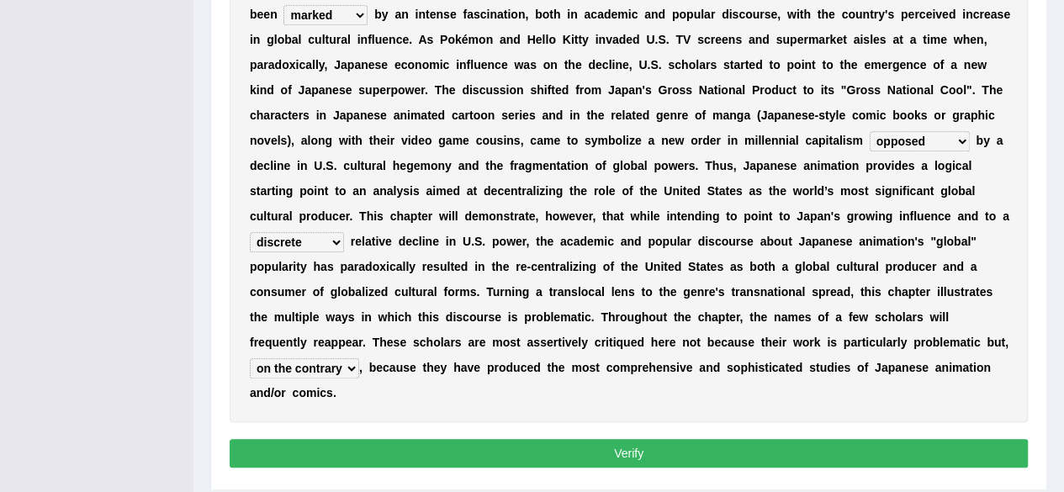
click at [894, 443] on button "Verify" at bounding box center [629, 453] width 798 height 29
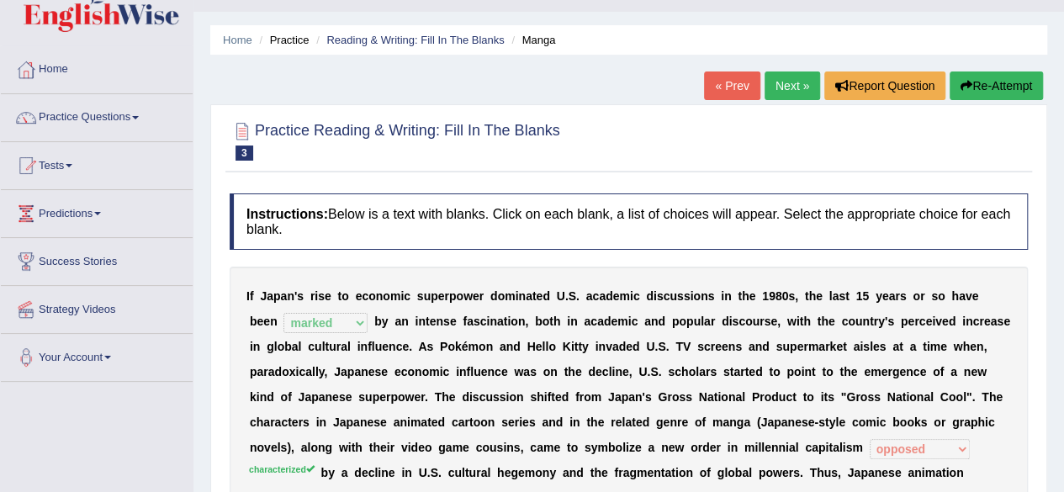
scroll to position [31, 0]
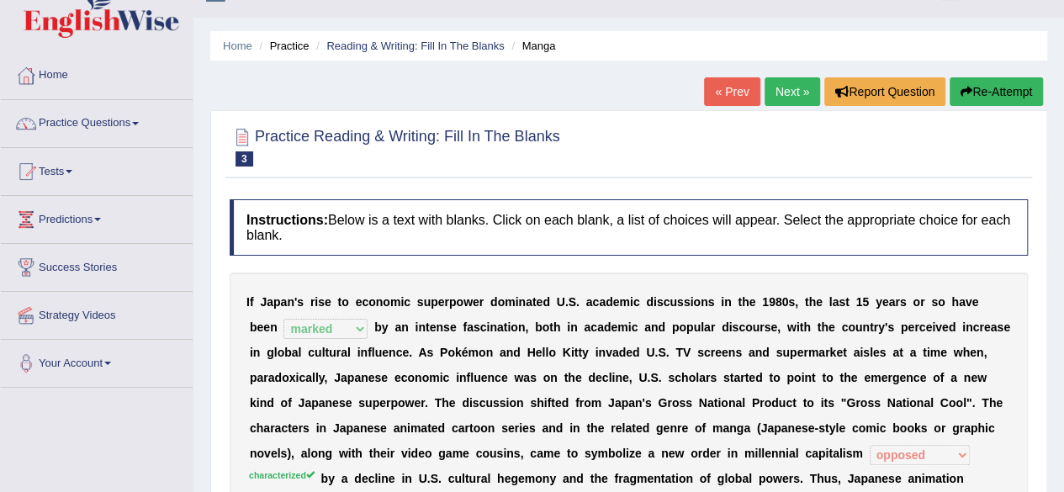
click at [777, 92] on link "Next »" at bounding box center [793, 91] width 56 height 29
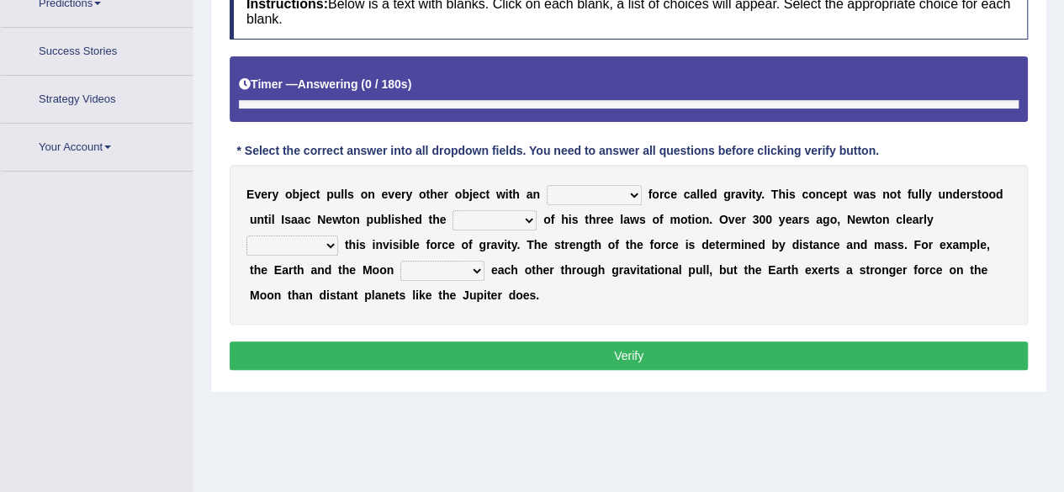
scroll to position [288, 0]
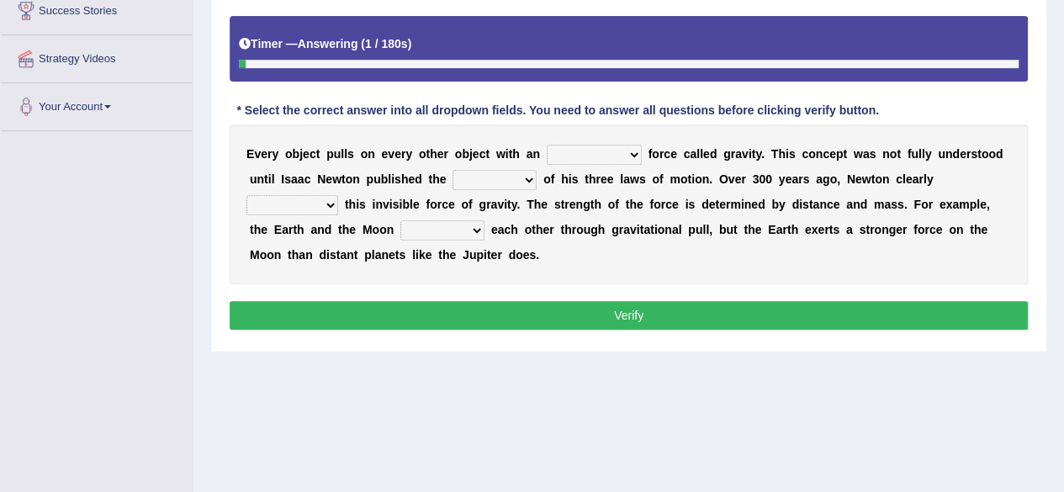
click at [624, 156] on select "invisible unknown unbelievable inconsistent" at bounding box center [594, 155] width 95 height 20
select select "invisible"
click at [547, 145] on select "invisible unknown unbelievable inconsistent" at bounding box center [594, 155] width 95 height 20
click at [507, 173] on select "concept theory method argument" at bounding box center [495, 180] width 84 height 20
select select "theory"
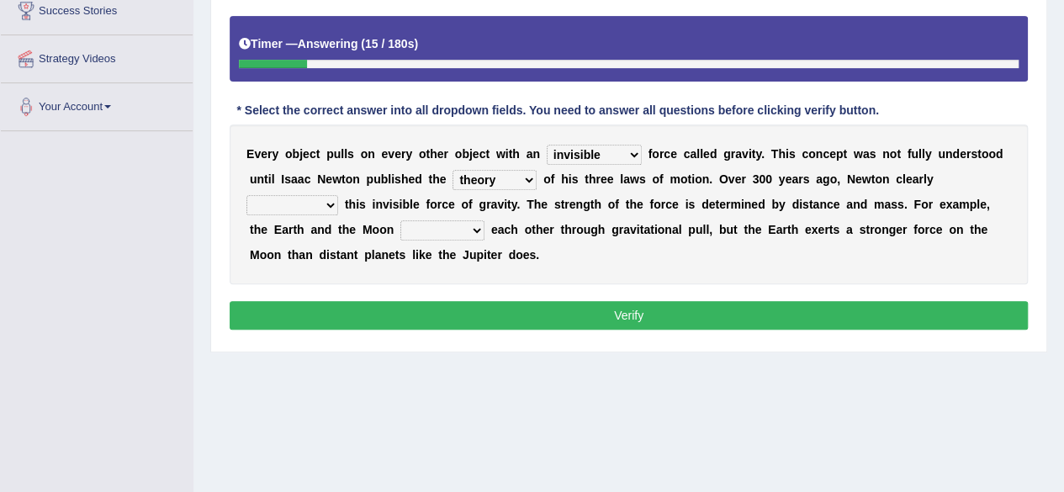
click at [453, 170] on select "concept theory method argument" at bounding box center [495, 180] width 84 height 20
click at [332, 203] on select "explained undermined overturned realized" at bounding box center [293, 205] width 92 height 20
select select "explained"
click at [247, 195] on select "explained undermined overturned realized" at bounding box center [293, 205] width 92 height 20
click at [461, 231] on select "affect spin evade span" at bounding box center [443, 230] width 84 height 20
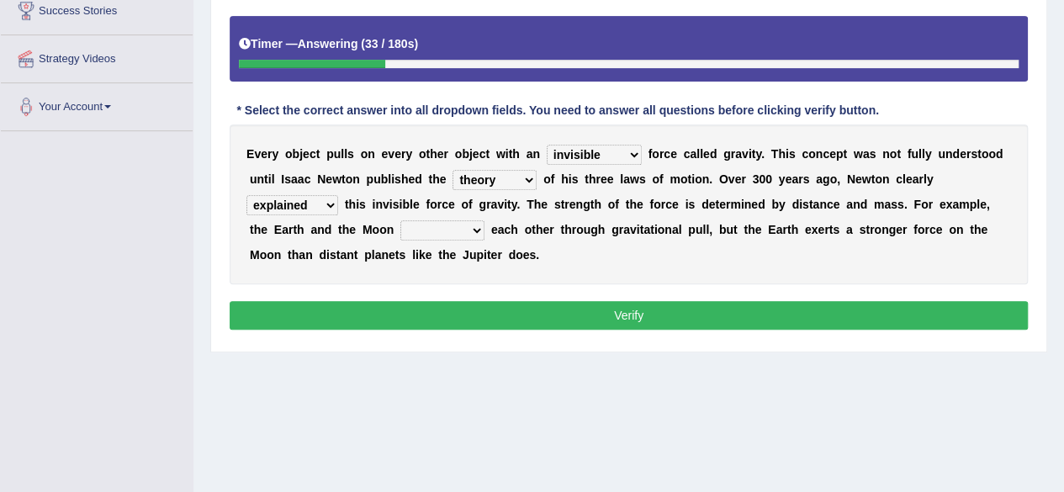
select select "spin"
click at [401, 220] on select "affect spin evade span" at bounding box center [443, 230] width 84 height 20
click at [493, 310] on button "Verify" at bounding box center [629, 315] width 798 height 29
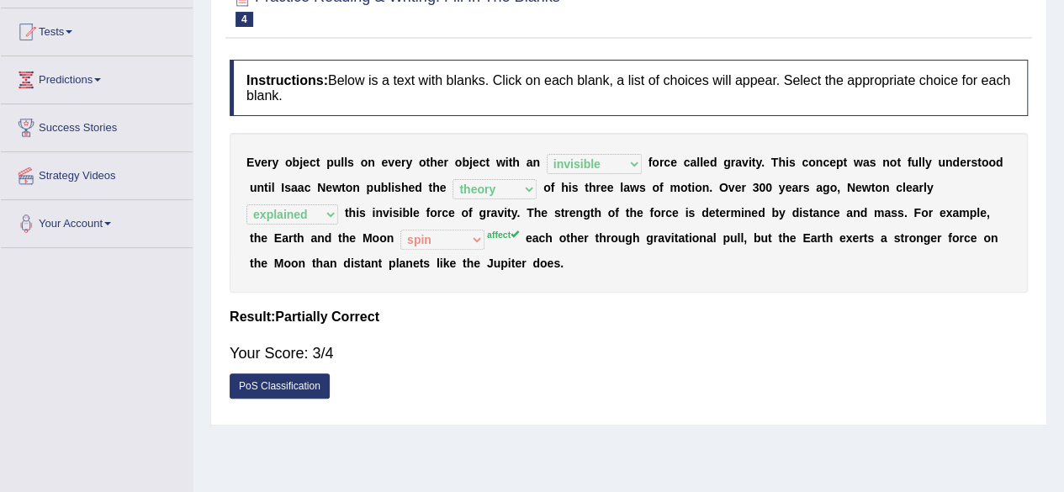
scroll to position [0, 0]
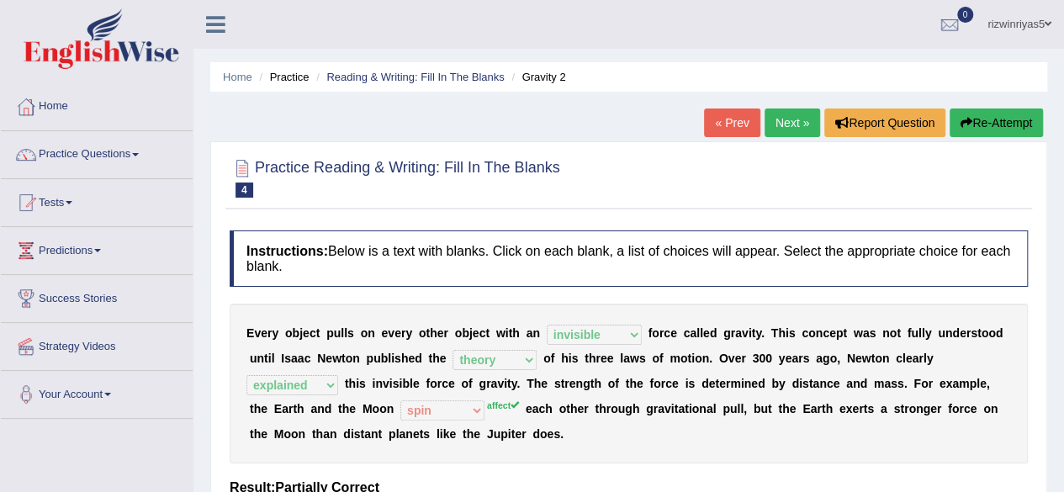
click at [793, 127] on link "Next »" at bounding box center [793, 123] width 56 height 29
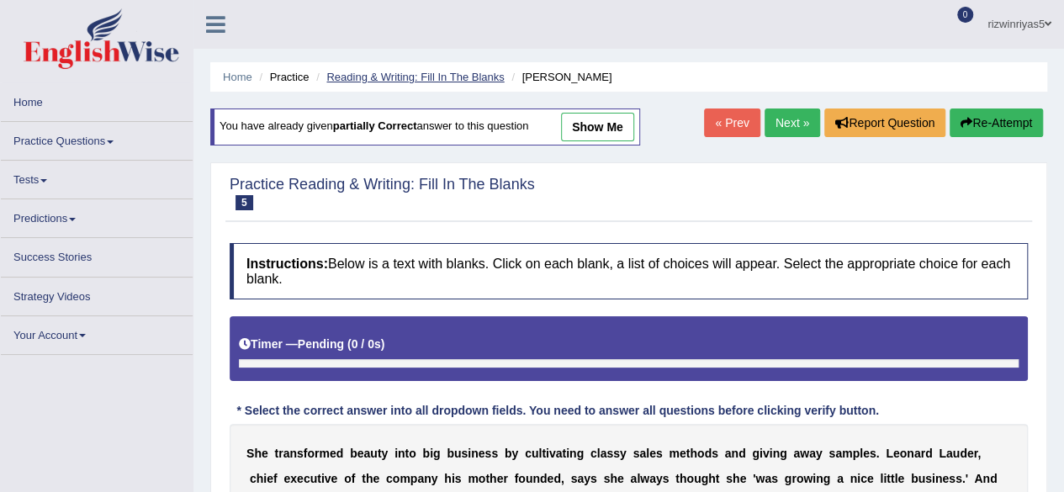
click at [460, 77] on link "Reading & Writing: Fill In The Blanks" at bounding box center [415, 77] width 178 height 13
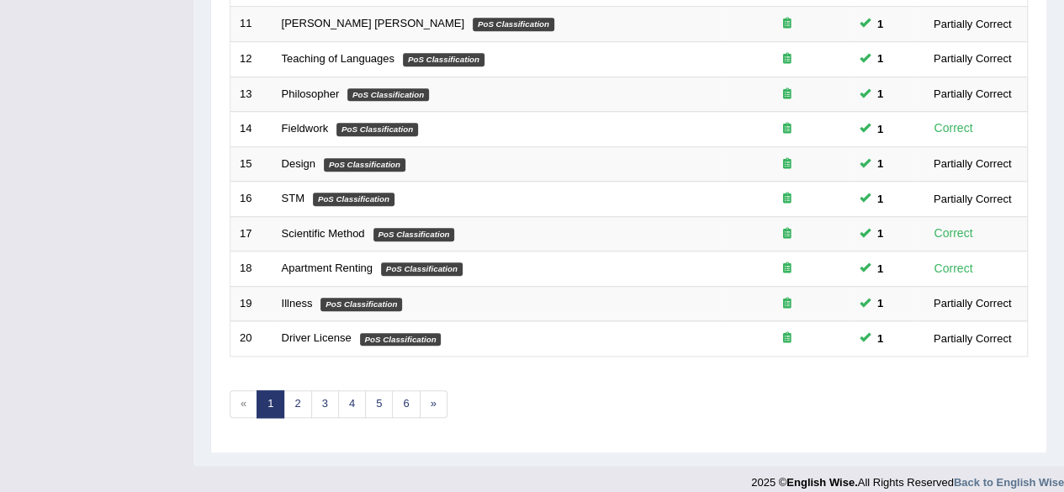
scroll to position [613, 0]
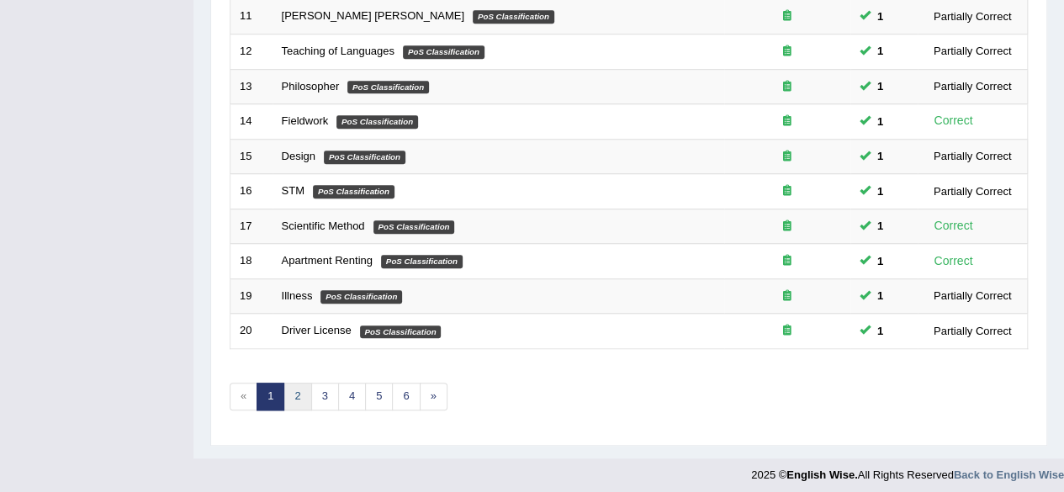
click at [305, 391] on link "2" at bounding box center [298, 397] width 28 height 28
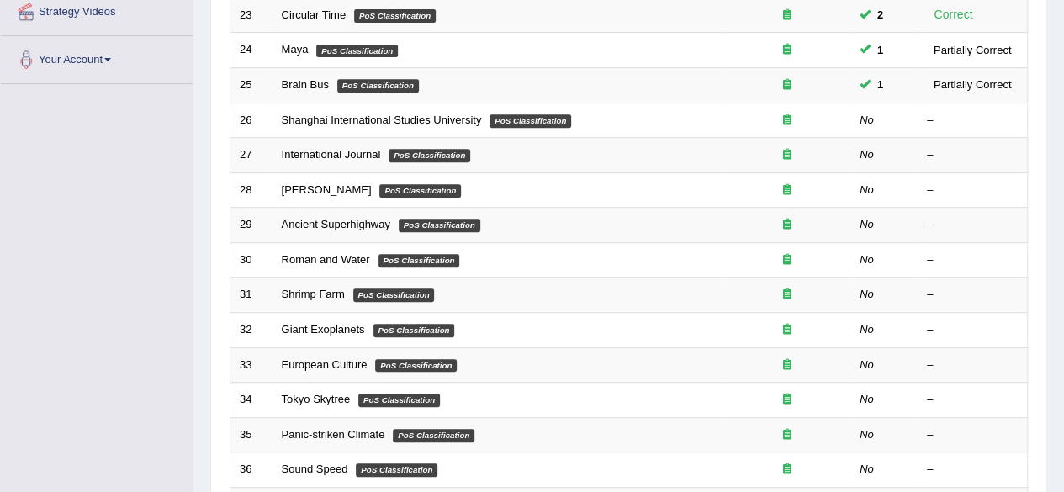
scroll to position [332, 0]
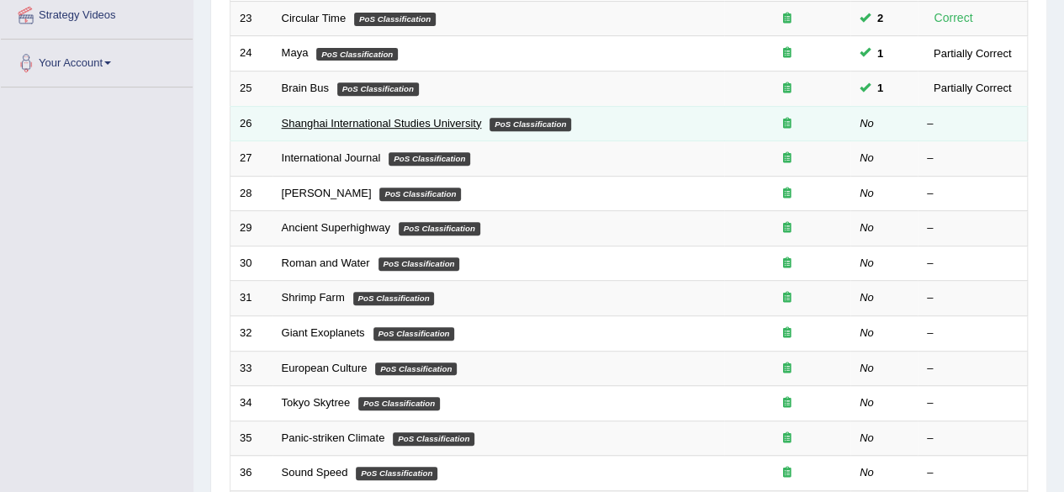
click at [360, 117] on link "Shanghai International Studies University" at bounding box center [382, 123] width 200 height 13
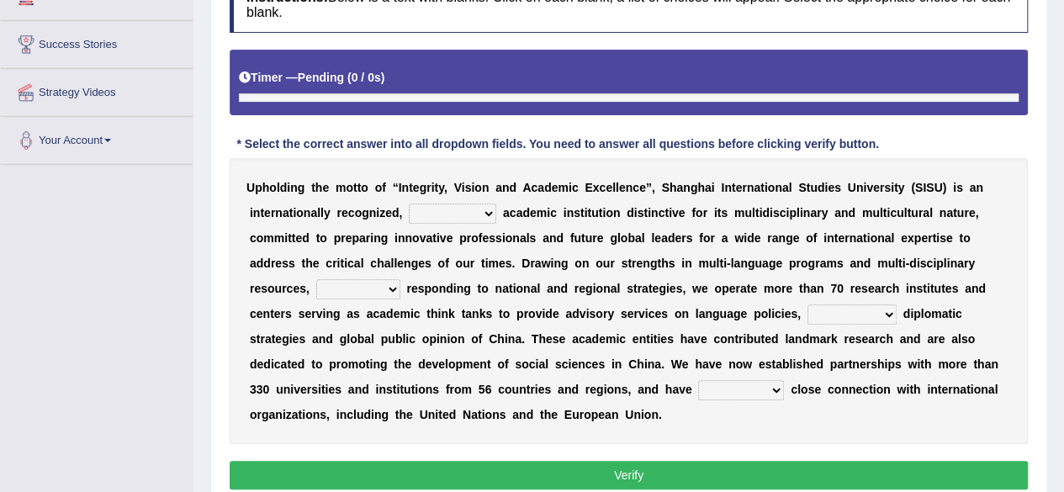
scroll to position [294, 0]
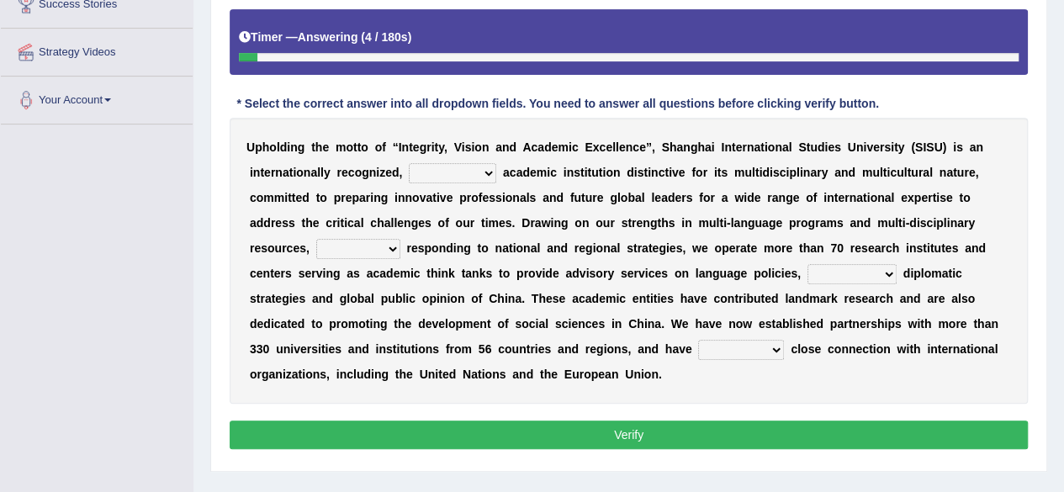
click at [466, 178] on select "universal amiable dishonest prestigious" at bounding box center [453, 173] width 88 height 20
select select "universal"
click at [409, 163] on select "universal amiable dishonest prestigious" at bounding box center [453, 173] width 88 height 20
click at [369, 249] on select "of as with while" at bounding box center [358, 249] width 84 height 20
select select "while"
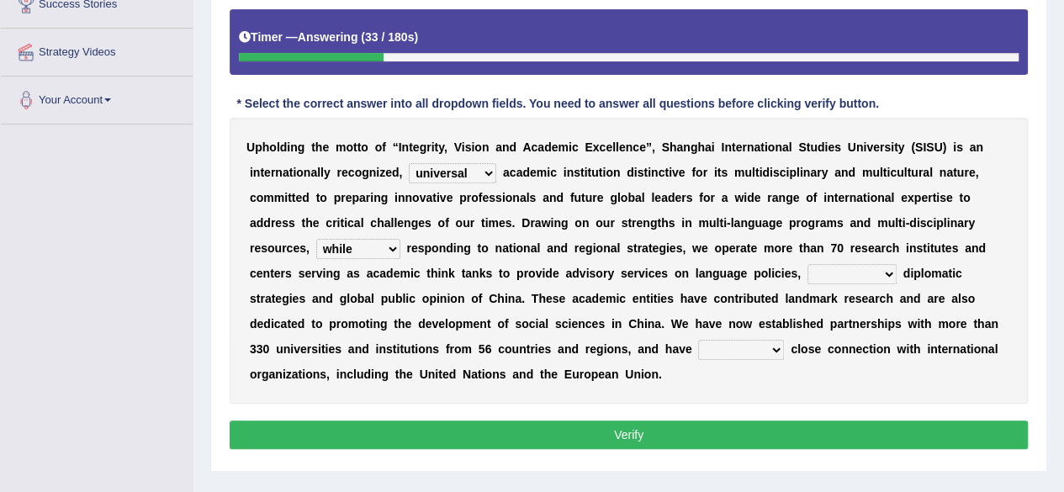
click at [316, 239] on select "of as with while" at bounding box center [358, 249] width 84 height 20
click at [857, 268] on select "city's country's university's province's" at bounding box center [852, 274] width 89 height 20
select select "university's"
click at [808, 264] on select "city's country's university's province's" at bounding box center [852, 274] width 89 height 20
click at [740, 344] on select "maintained disarmed displaced revised" at bounding box center [741, 350] width 86 height 20
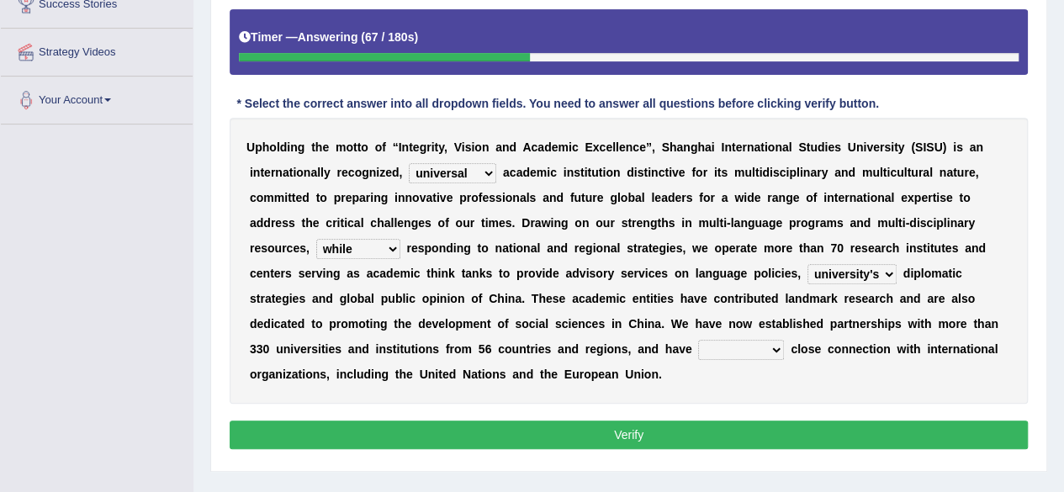
select select "maintained"
click at [698, 340] on select "maintained disarmed displaced revised" at bounding box center [741, 350] width 86 height 20
click at [766, 424] on button "Verify" at bounding box center [629, 435] width 798 height 29
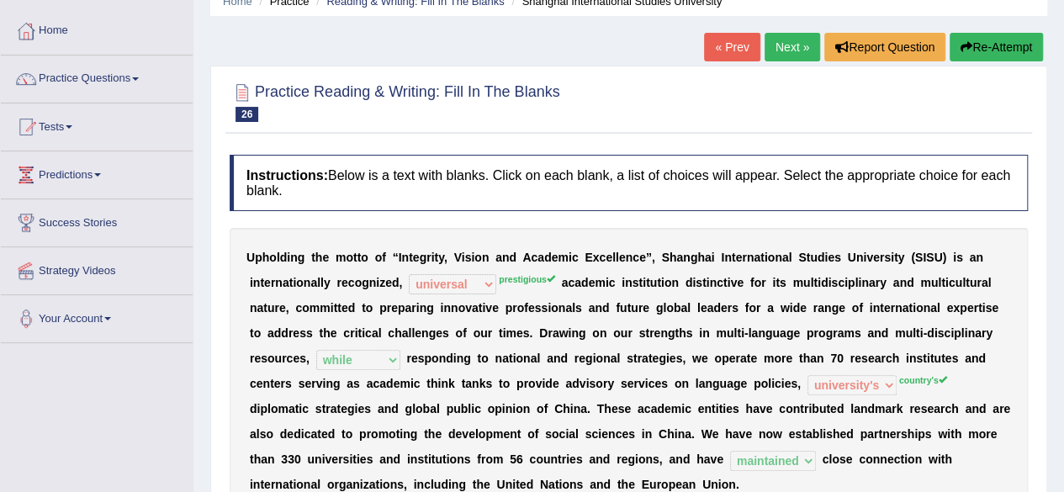
scroll to position [0, 0]
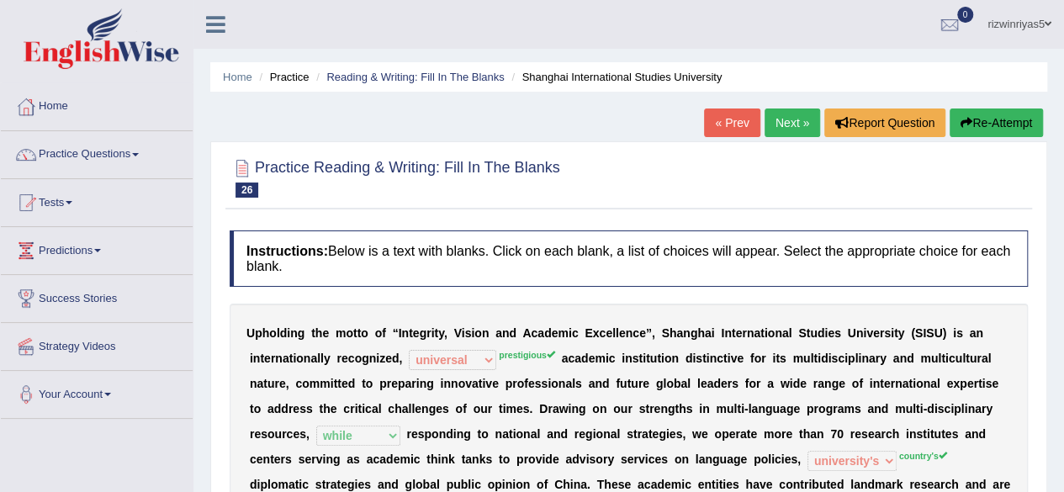
click at [788, 111] on link "Next »" at bounding box center [793, 123] width 56 height 29
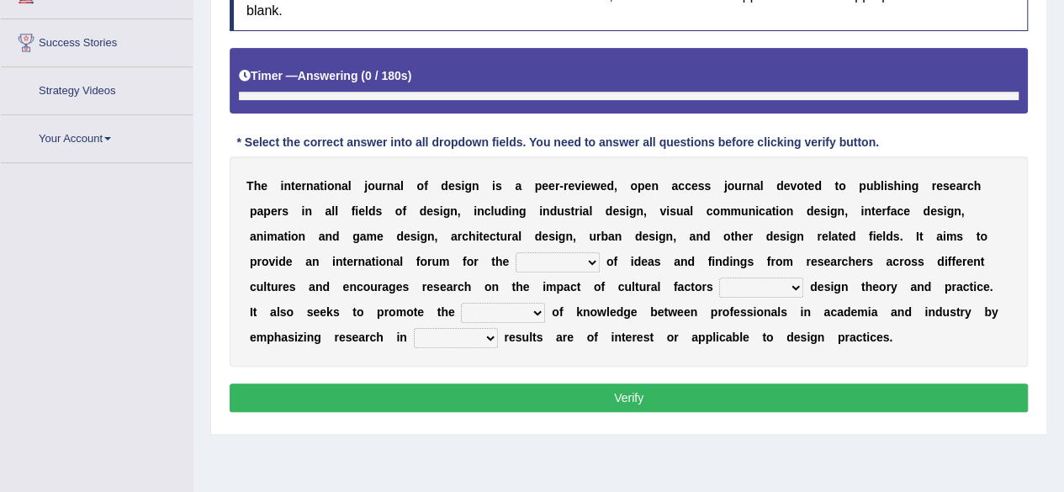
scroll to position [296, 0]
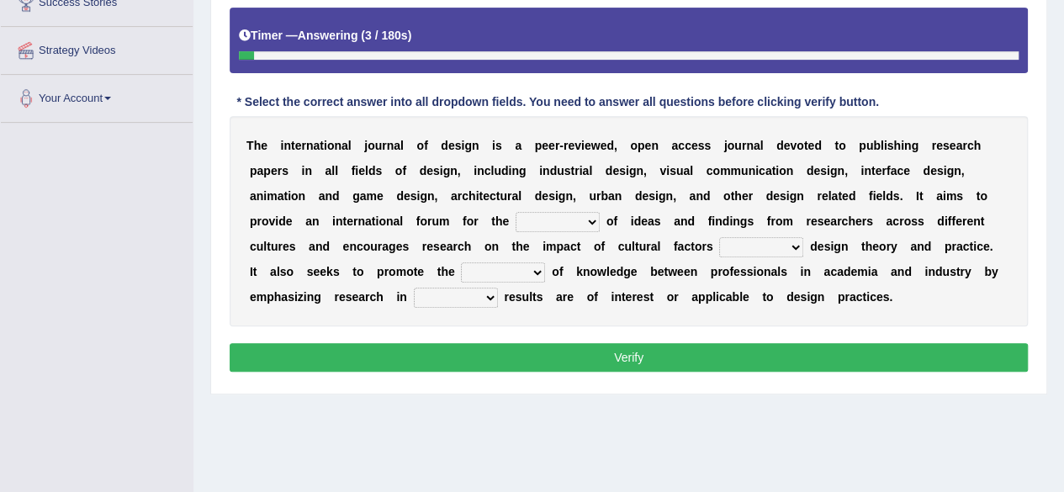
click at [583, 221] on select "infliction change exchange occurence" at bounding box center [558, 222] width 84 height 20
select select "exchange"
click at [516, 212] on select "infliction change exchange occurence" at bounding box center [558, 222] width 84 height 20
click at [768, 239] on select "on without inside at" at bounding box center [761, 247] width 84 height 20
select select "at"
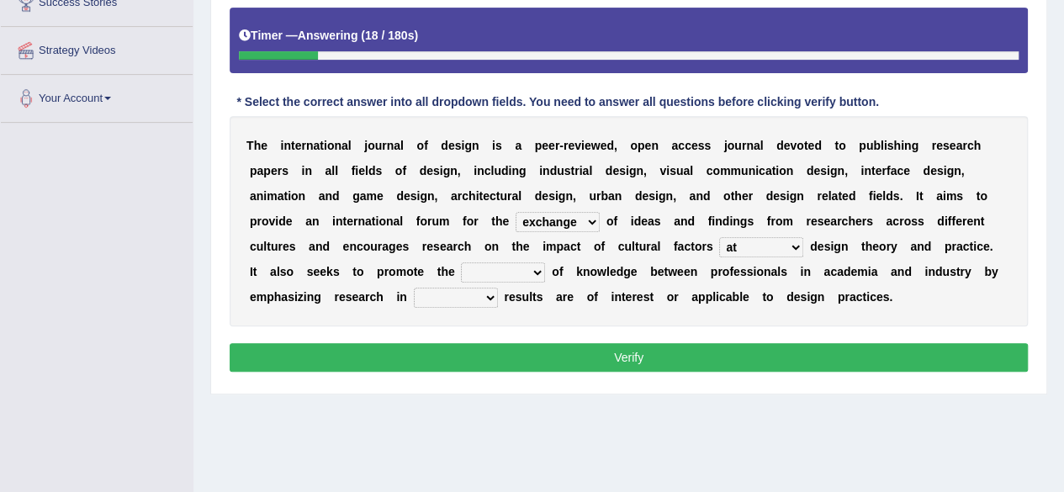
click at [719, 237] on select "on without inside at" at bounding box center [761, 247] width 84 height 20
click at [522, 271] on select "overlap transplant transfer estimation" at bounding box center [503, 273] width 84 height 20
select select "transfer"
click at [461, 263] on select "overlap transplant transfer estimation" at bounding box center [503, 273] width 84 height 20
click at [488, 294] on select "the which that what" at bounding box center [456, 298] width 84 height 20
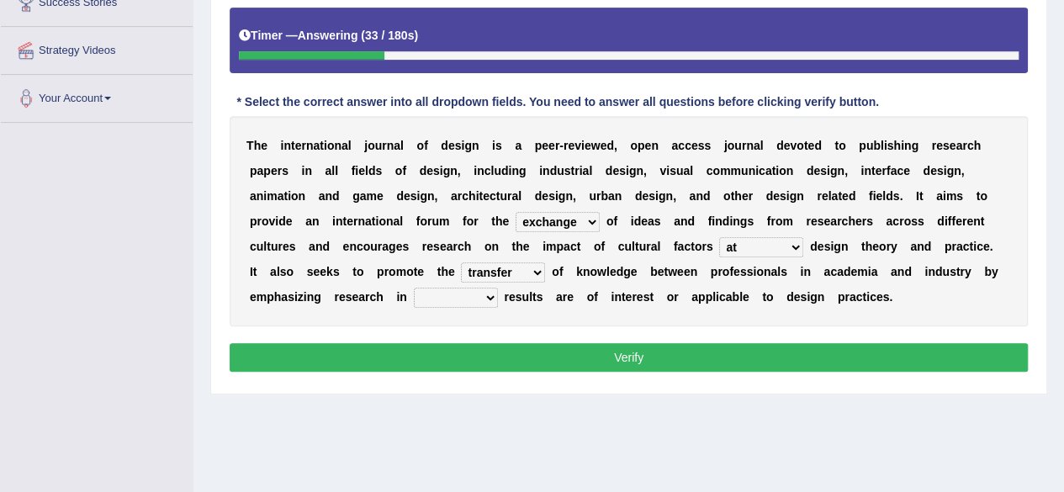
click at [414, 288] on select "the which that what" at bounding box center [456, 298] width 84 height 20
click at [484, 289] on select "the which that what" at bounding box center [456, 298] width 84 height 20
select select "the"
click at [414, 288] on select "the which that what" at bounding box center [456, 298] width 84 height 20
click at [771, 245] on select "on without inside at" at bounding box center [761, 247] width 84 height 20
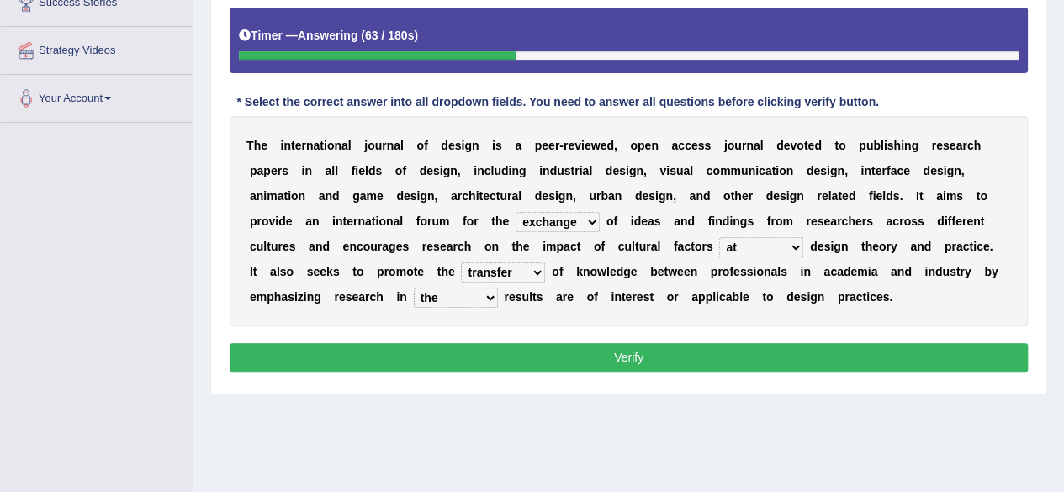
select select "on"
click at [719, 237] on select "on without inside at" at bounding box center [761, 247] width 84 height 20
click at [857, 351] on button "Verify" at bounding box center [629, 357] width 798 height 29
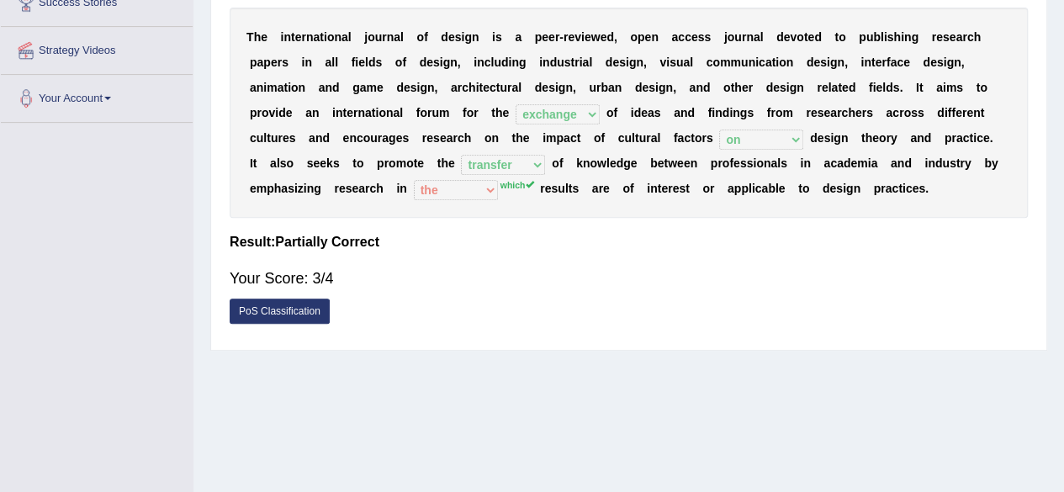
drag, startPoint x: 1076, startPoint y: 304, endPoint x: 1076, endPoint y: 272, distance: 32.0
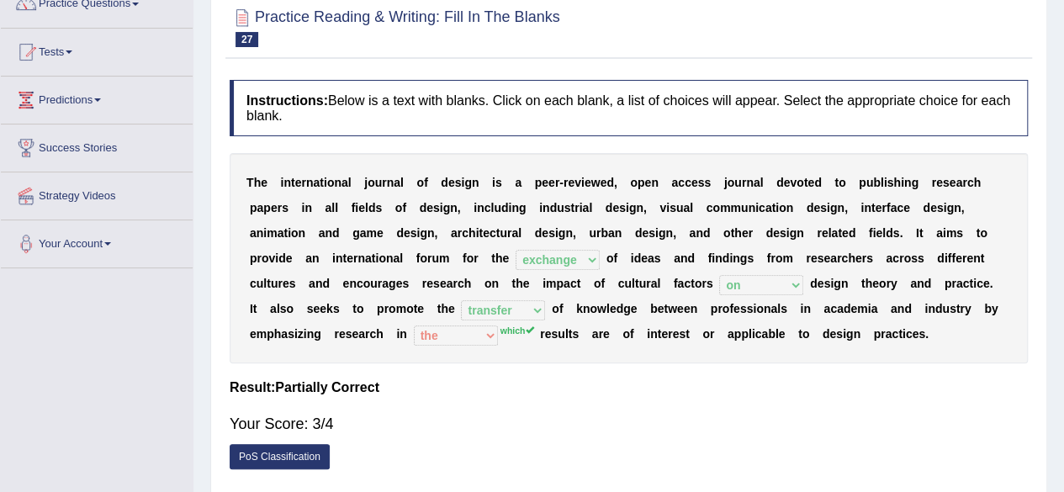
scroll to position [80, 0]
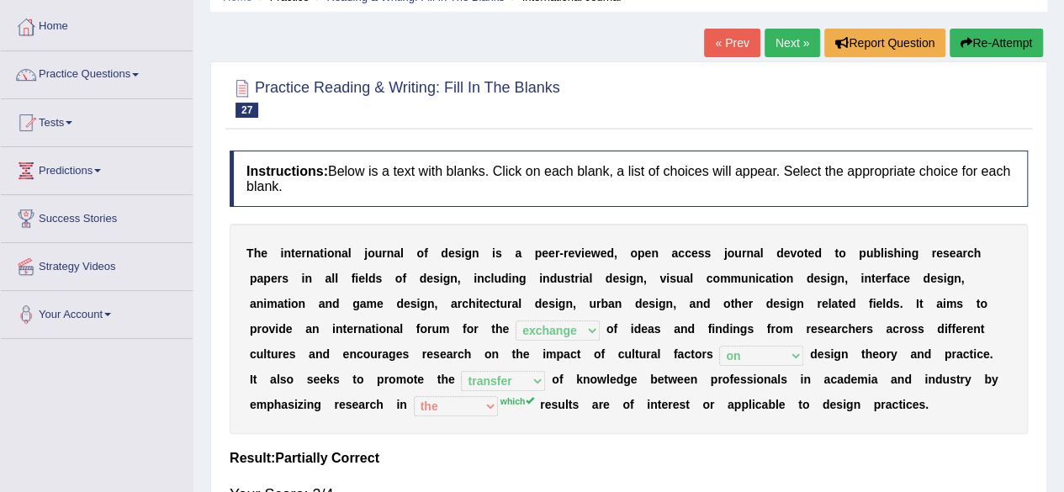
click at [768, 34] on link "Next »" at bounding box center [793, 43] width 56 height 29
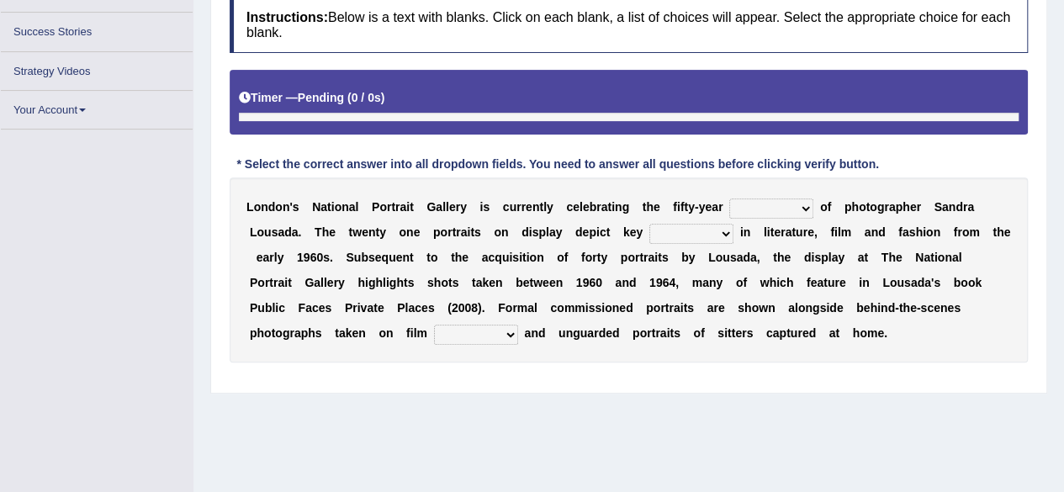
scroll to position [258, 0]
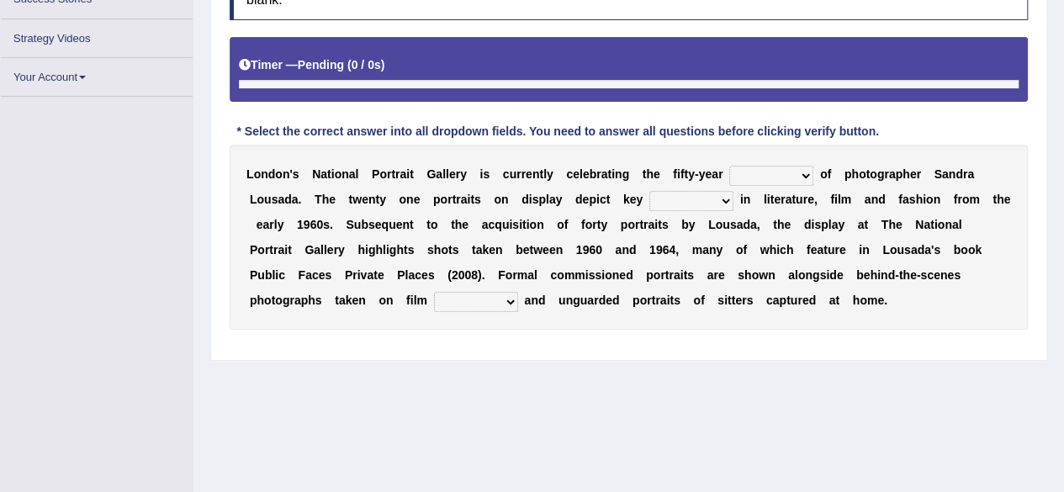
click at [781, 173] on select "invitation promotion training career" at bounding box center [771, 176] width 84 height 20
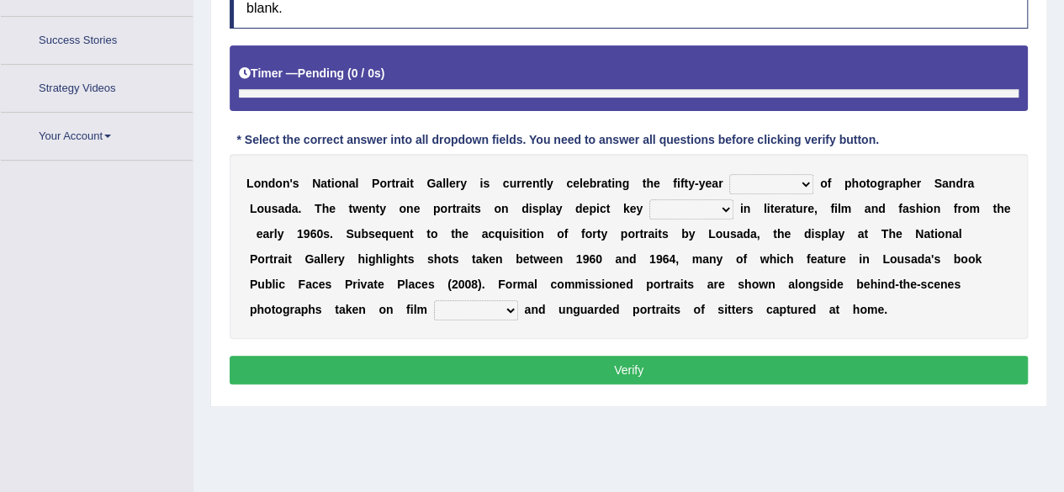
scroll to position [299, 0]
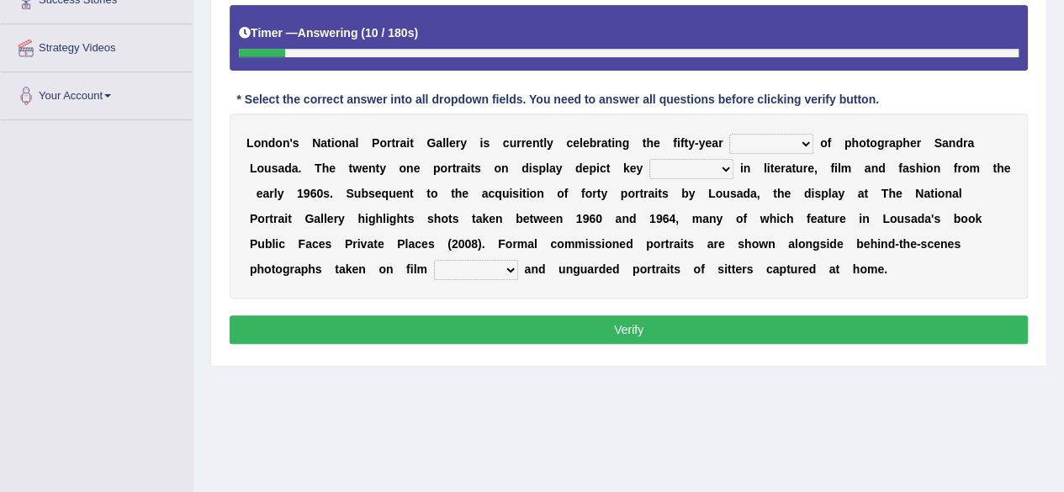
select select "training"
click at [729, 134] on select "invitation promotion training career" at bounding box center [771, 144] width 84 height 20
click at [703, 169] on select "figures gadgets fashions genres" at bounding box center [692, 169] width 84 height 20
click at [650, 159] on select "figures gadgets fashions genres" at bounding box center [692, 169] width 84 height 20
click at [696, 165] on select "figures gadgets fashions genres" at bounding box center [692, 169] width 84 height 20
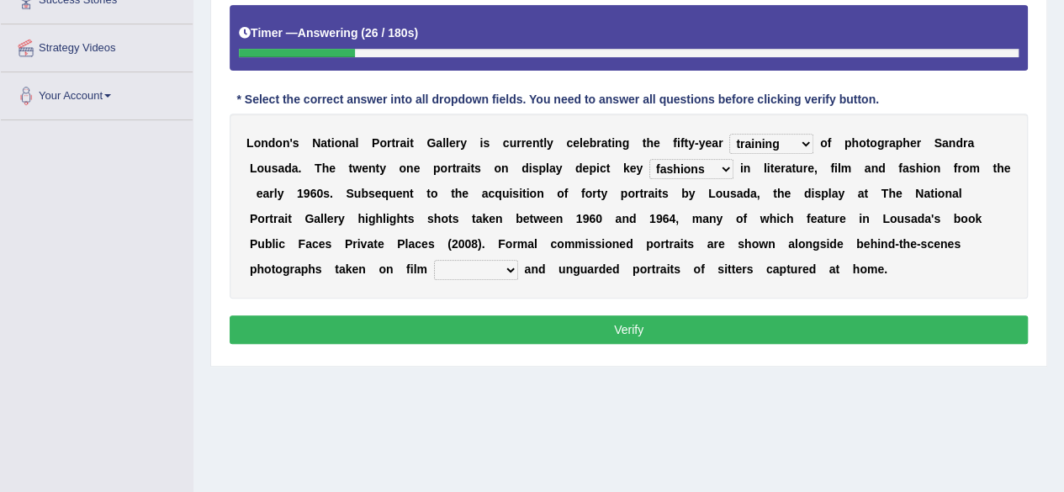
select select "figures"
click at [650, 159] on select "figures gadgets fashions genres" at bounding box center [692, 169] width 84 height 20
click at [489, 268] on select "gists sets tickets aisles" at bounding box center [476, 270] width 84 height 20
select select "tickets"
click at [434, 260] on select "gists sets tickets aisles" at bounding box center [476, 270] width 84 height 20
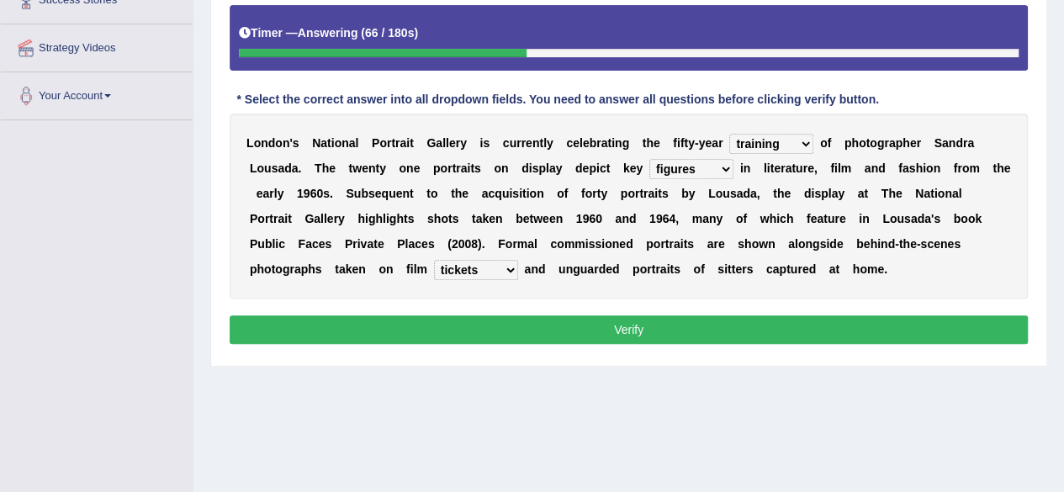
click at [538, 323] on button "Verify" at bounding box center [629, 330] width 798 height 29
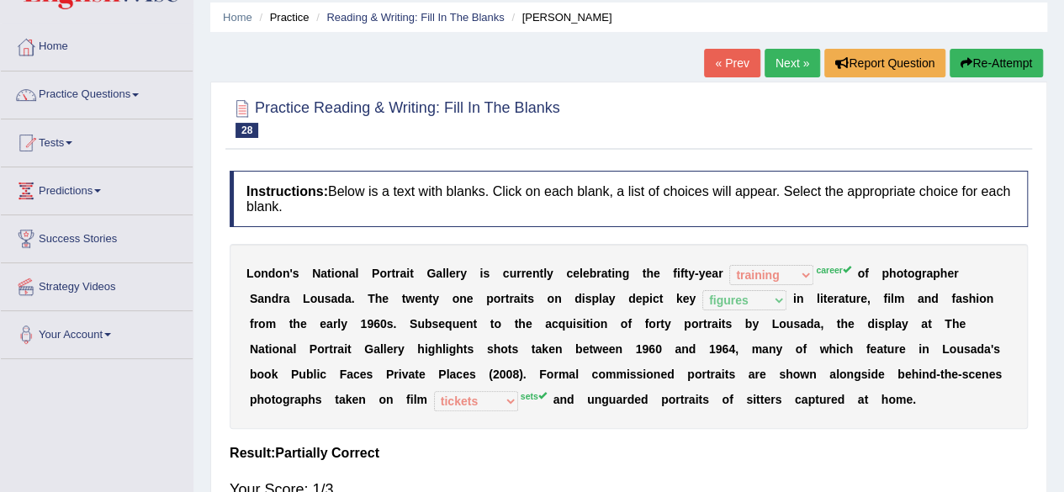
scroll to position [44, 0]
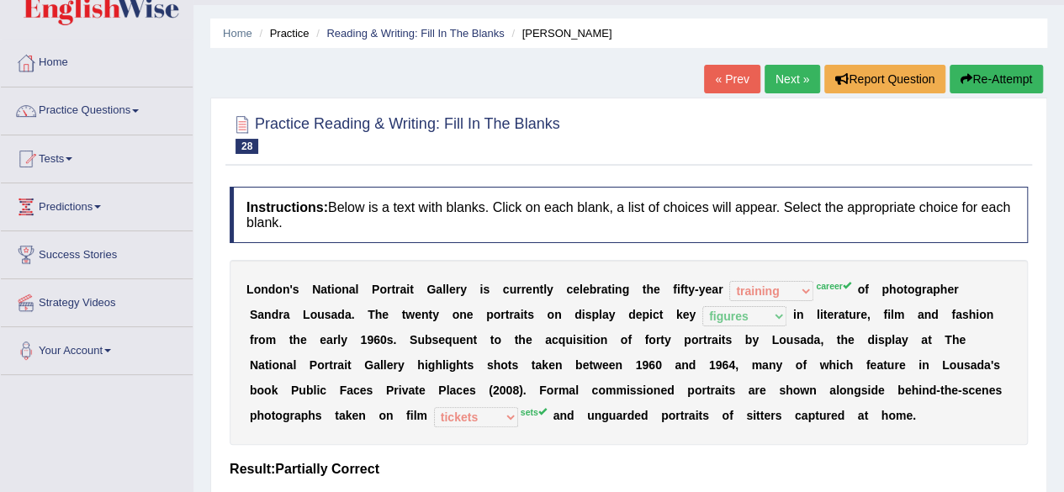
click at [798, 83] on link "Next »" at bounding box center [793, 79] width 56 height 29
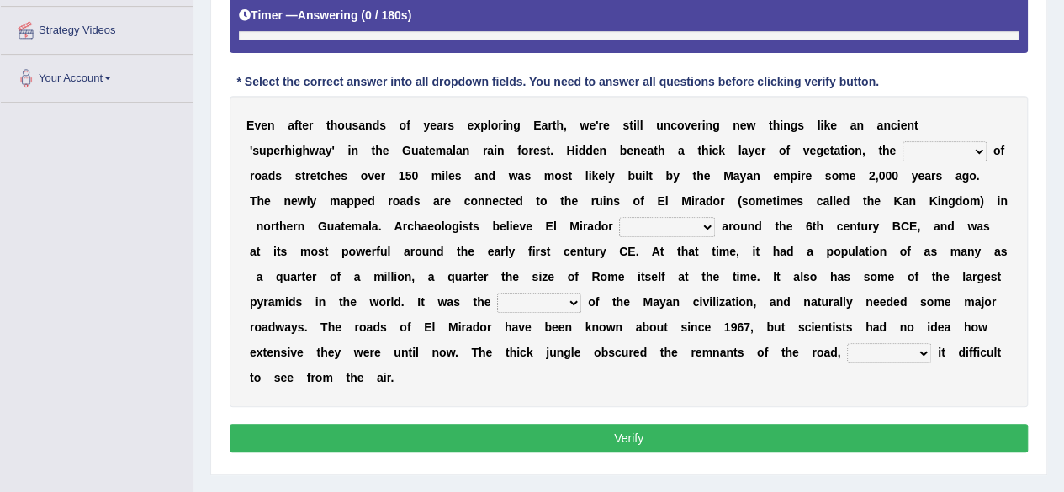
scroll to position [374, 0]
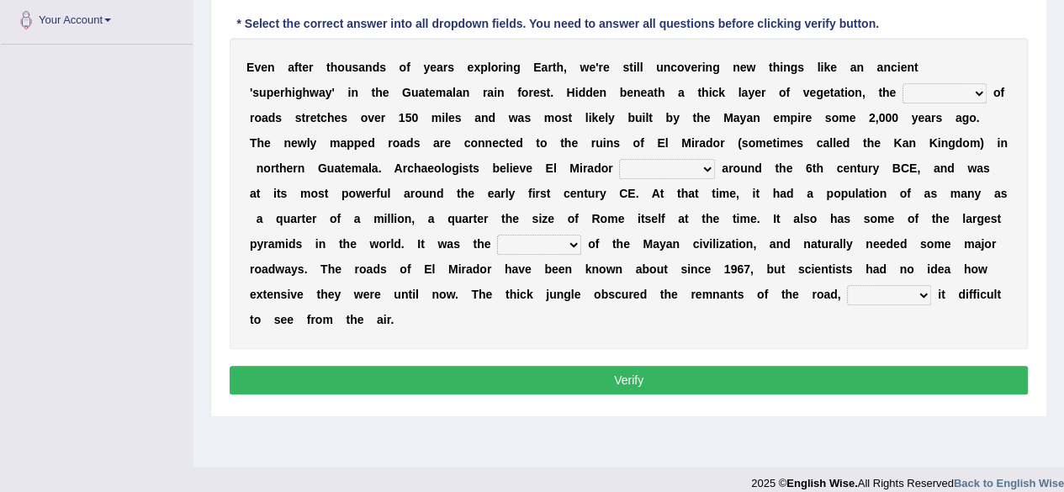
click at [959, 93] on select "network surface interface width" at bounding box center [945, 93] width 84 height 20
select select "network"
click at [903, 83] on select "network surface interface width" at bounding box center [945, 93] width 84 height 20
click at [680, 167] on select "has founded founded was founded was found" at bounding box center [667, 169] width 96 height 20
select select "was founded"
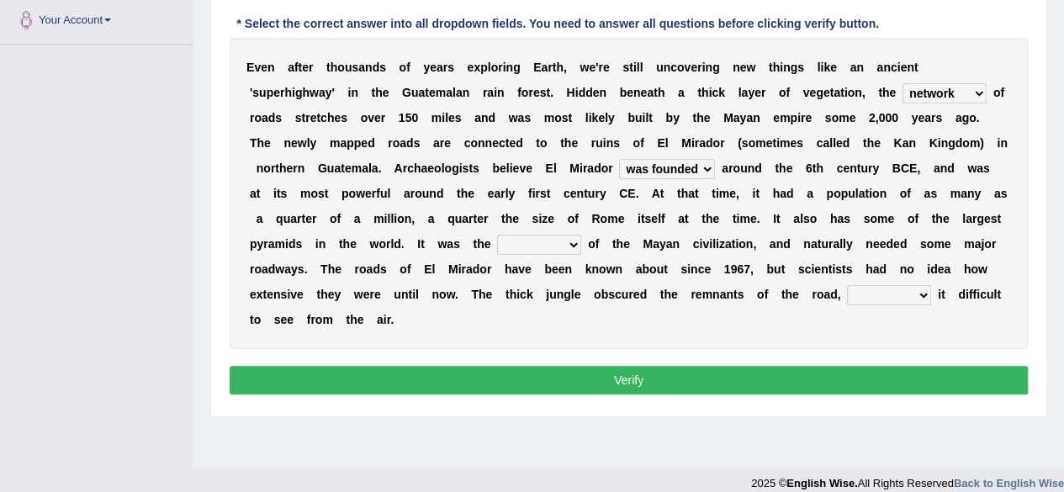
click at [619, 159] on select "has founded founded was founded was found" at bounding box center [667, 169] width 96 height 20
click at [574, 240] on select "volume heart column facet" at bounding box center [539, 245] width 84 height 20
select select "heart"
click at [497, 235] on select "volume heart column facet" at bounding box center [539, 245] width 84 height 20
click at [887, 288] on select "makes making make made" at bounding box center [889, 295] width 84 height 20
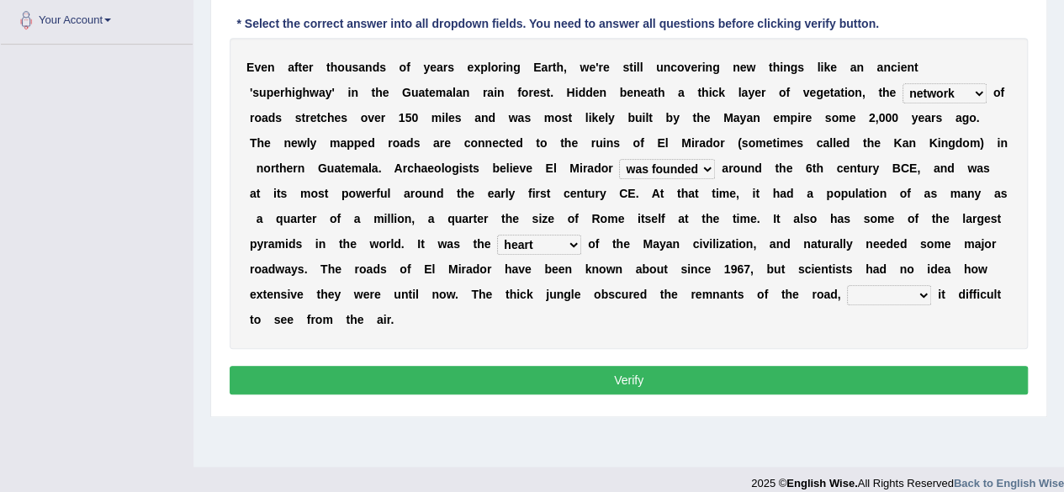
select select "makes"
click at [847, 285] on select "makes making make made" at bounding box center [889, 295] width 84 height 20
click at [794, 370] on button "Verify" at bounding box center [629, 380] width 798 height 29
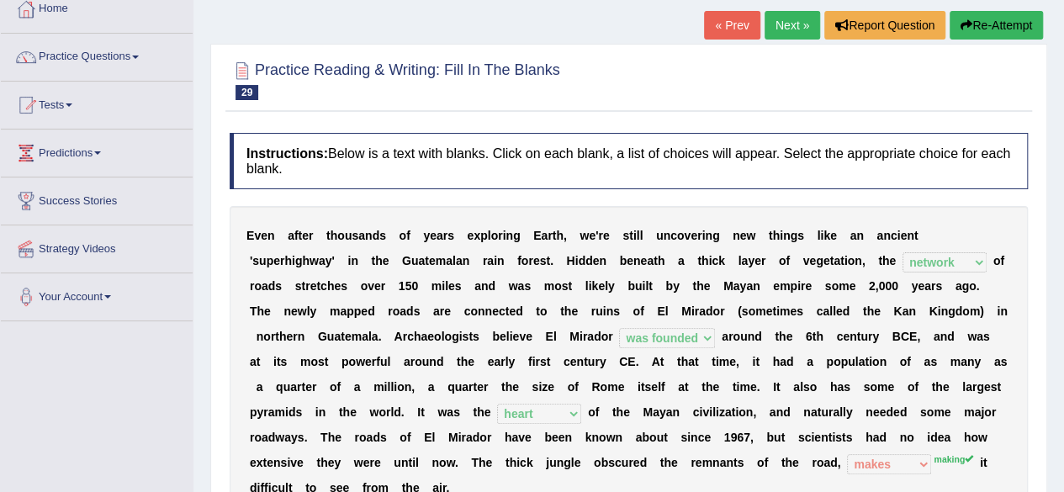
scroll to position [69, 0]
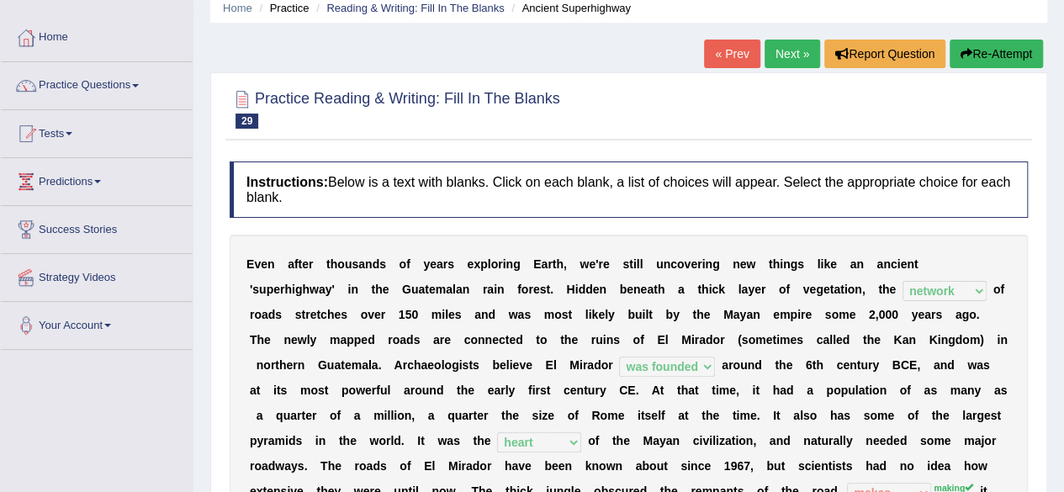
click at [795, 52] on link "Next »" at bounding box center [793, 54] width 56 height 29
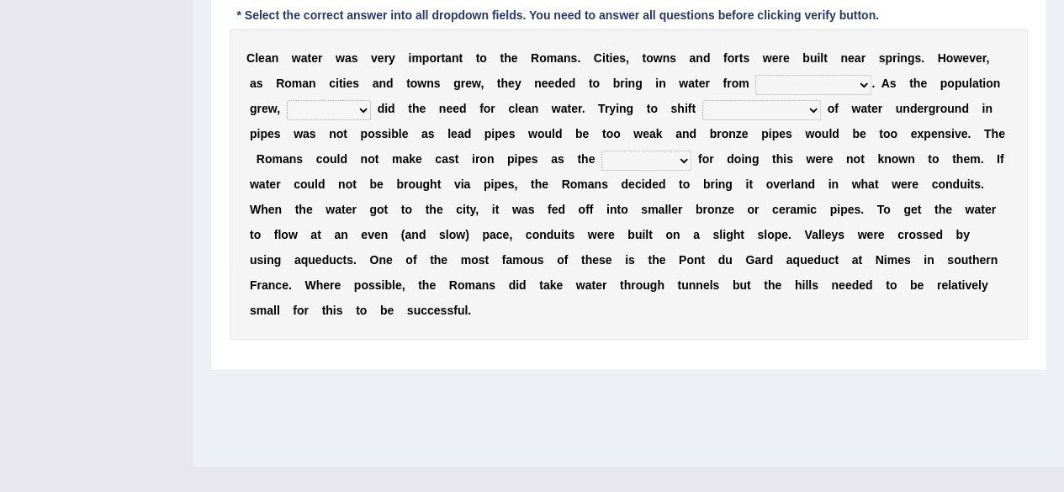
scroll to position [375, 0]
click at [838, 78] on select "further afield these origins different parts specific sources" at bounding box center [814, 84] width 116 height 20
select select "further afield"
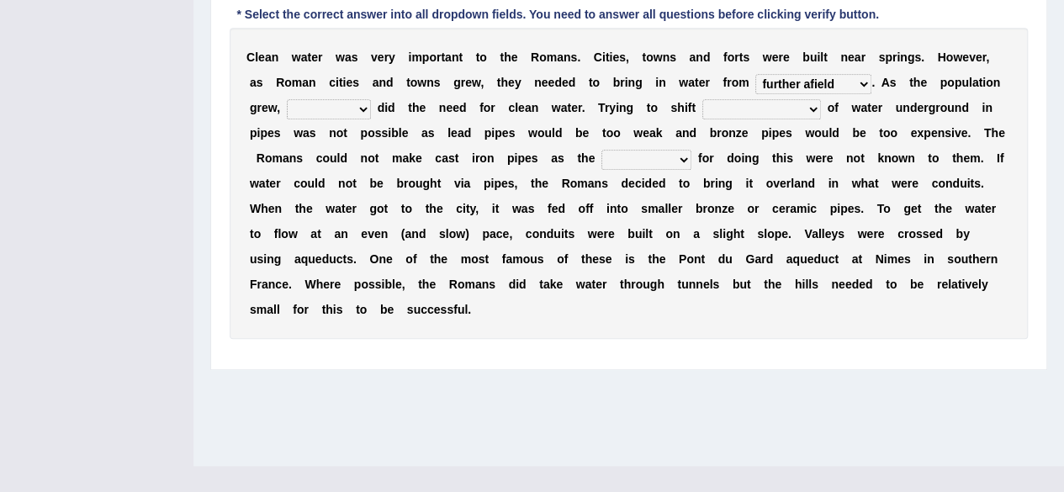
click at [756, 74] on select "further afield these origins different parts specific sources" at bounding box center [814, 84] width 116 height 20
click at [342, 115] on select "as well so how thus" at bounding box center [329, 109] width 84 height 20
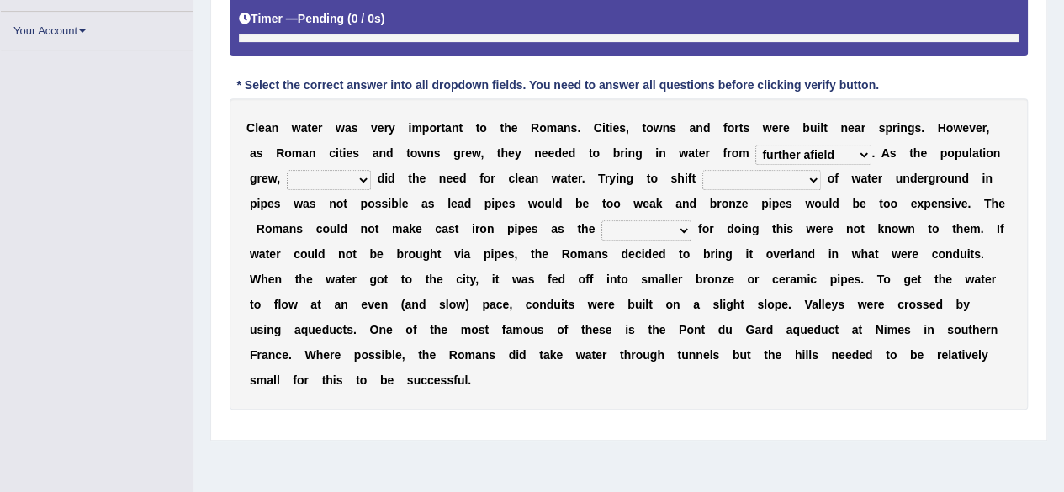
scroll to position [332, 0]
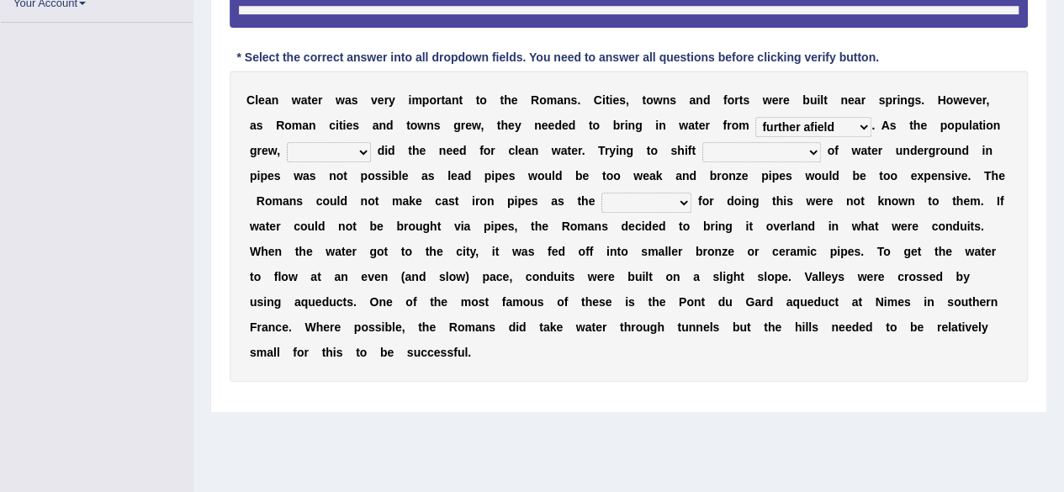
click at [349, 146] on select "as well so how thus" at bounding box center [329, 152] width 84 height 20
select select "so"
click at [287, 142] on select "as well so how thus" at bounding box center [329, 152] width 84 height 20
click at [779, 149] on select "few loads improper intakes relative levels large volumes" at bounding box center [762, 152] width 119 height 20
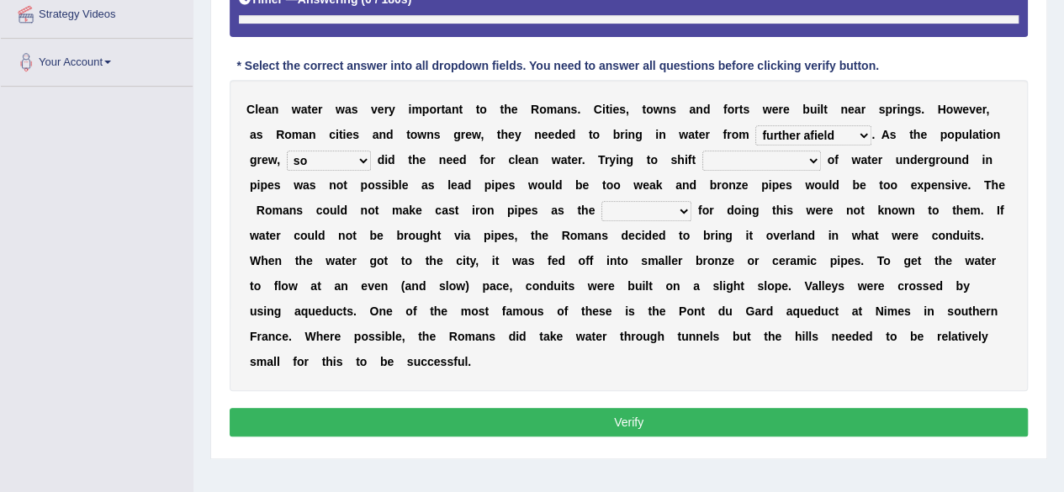
scroll to position [390, 0]
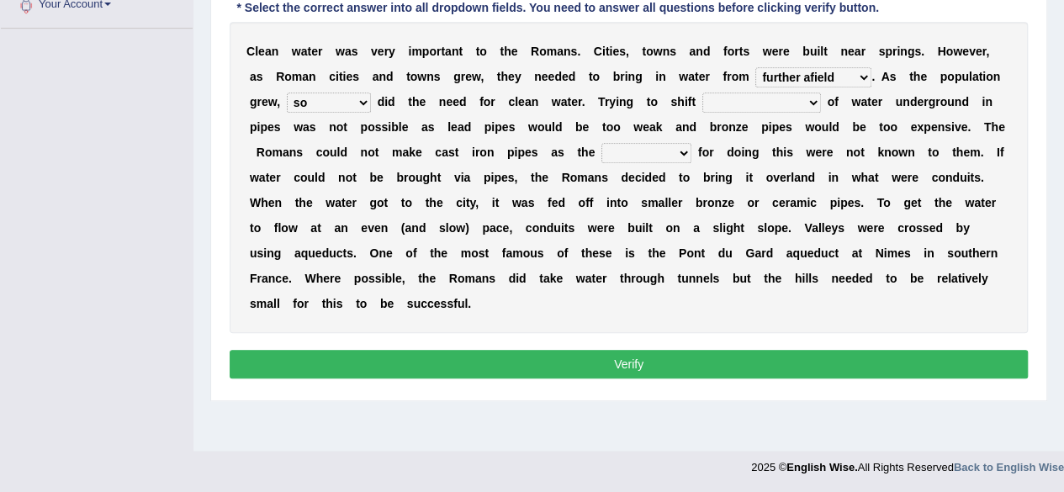
select select "large volumes"
click at [703, 93] on select "few loads improper intakes relative levels large volumes" at bounding box center [762, 103] width 119 height 20
click at [669, 153] on select "spans scales proportions techniques" at bounding box center [647, 153] width 90 height 20
select select "techniques"
click at [602, 143] on select "spans scales proportions techniques" at bounding box center [647, 153] width 90 height 20
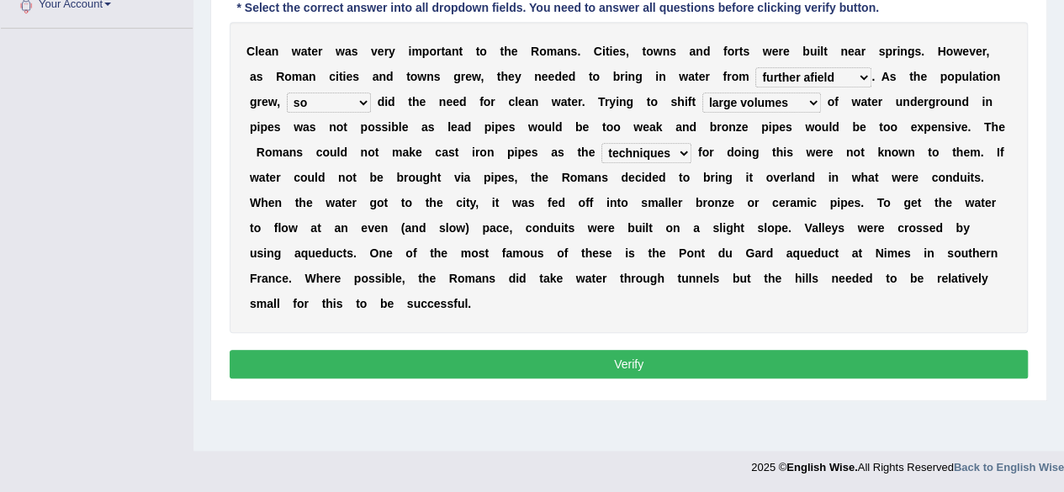
click at [686, 353] on button "Verify" at bounding box center [629, 364] width 798 height 29
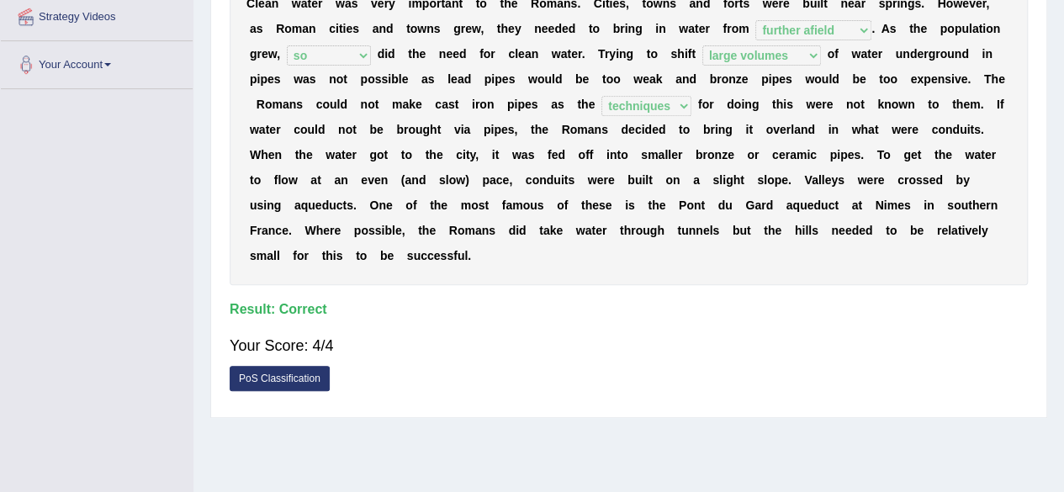
scroll to position [0, 0]
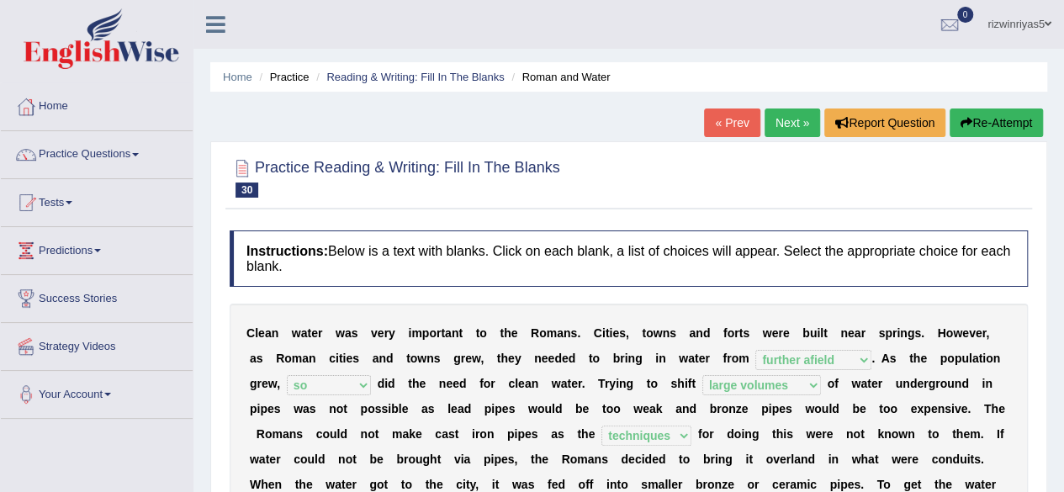
click at [788, 124] on link "Next »" at bounding box center [793, 123] width 56 height 29
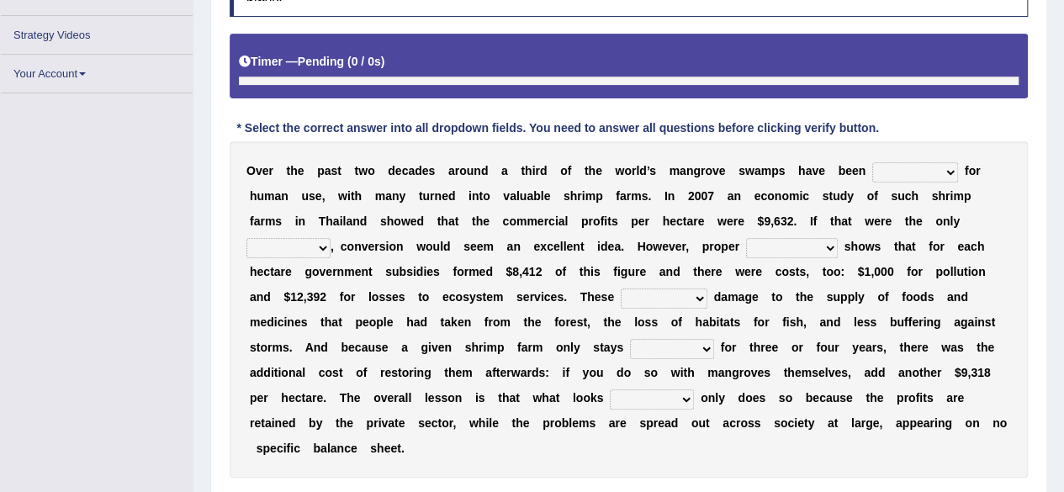
scroll to position [267, 0]
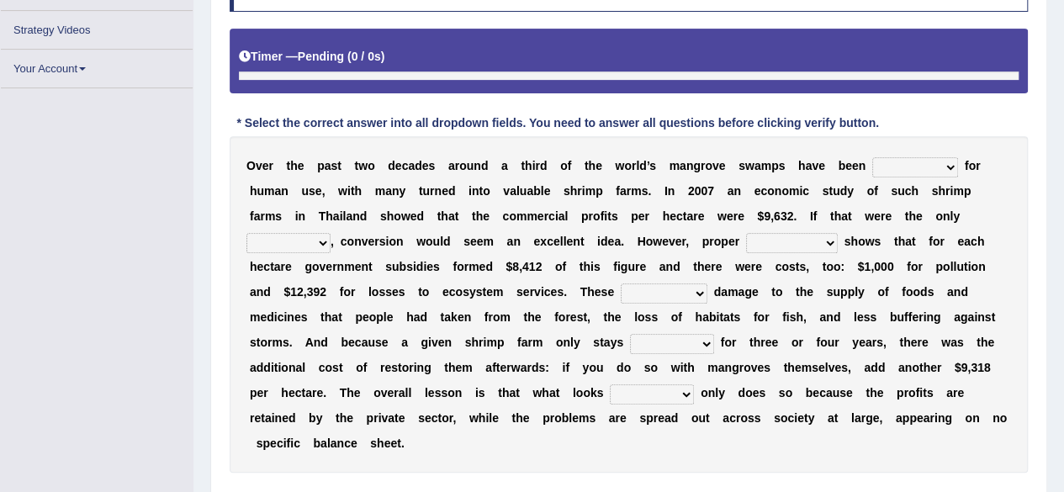
click at [925, 174] on select "rearranged exchanged conserved converted" at bounding box center [916, 167] width 86 height 20
select select "converted"
click at [873, 157] on select "rearranged exchanged conserved converted" at bounding box center [916, 167] width 86 height 20
click at [316, 244] on select "index eliment choice factor" at bounding box center [289, 243] width 84 height 20
select select "choice"
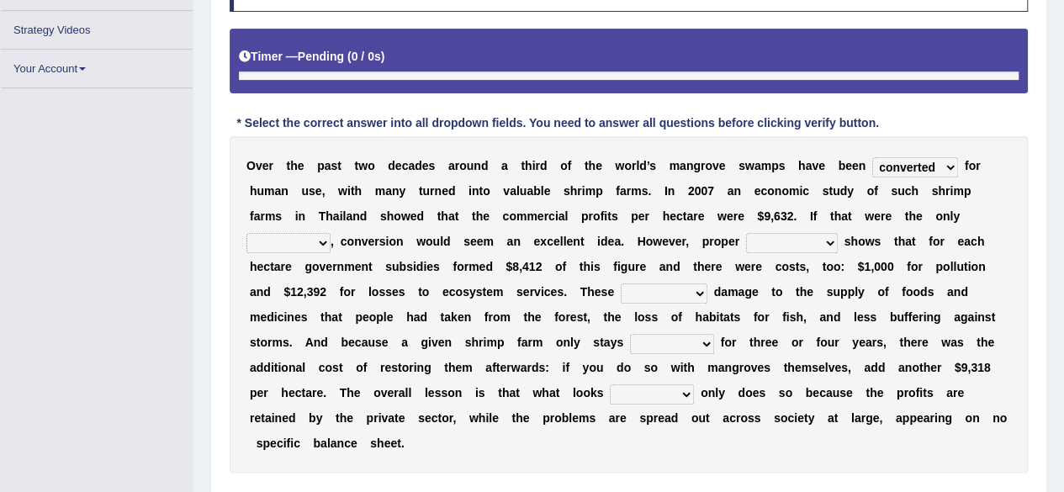
click at [247, 233] on select "index eliment choice factor" at bounding box center [289, 243] width 84 height 20
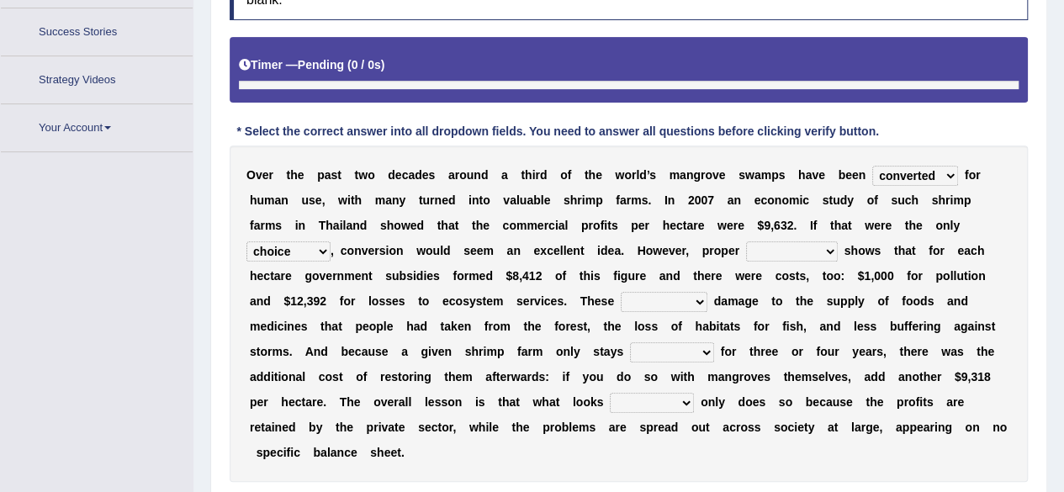
scroll to position [303, 0]
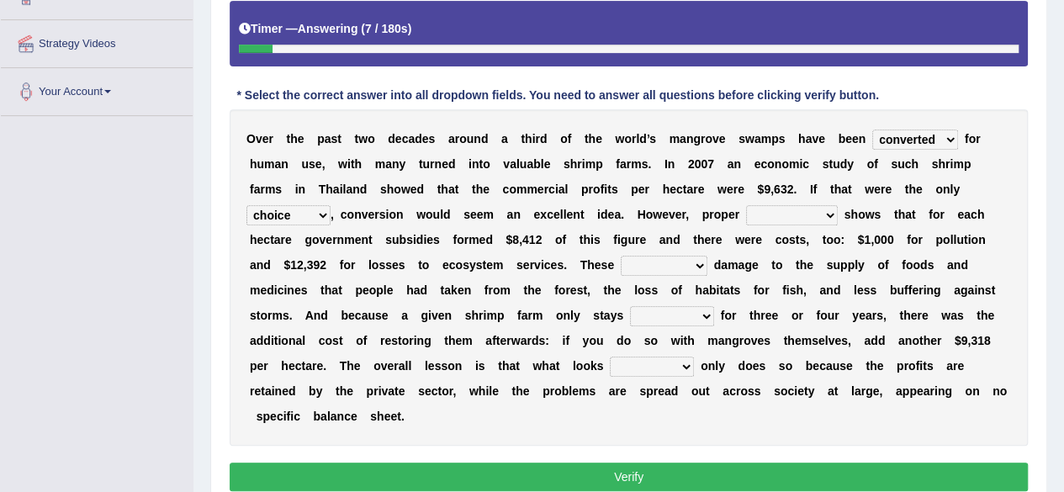
click at [796, 211] on select "accounting percentage aggregation division" at bounding box center [792, 215] width 92 height 20
select select "aggregation"
click at [746, 205] on select "accounting percentage aggregation division" at bounding box center [792, 215] width 92 height 20
click at [810, 215] on select "accounting percentage aggregation division" at bounding box center [792, 215] width 92 height 20
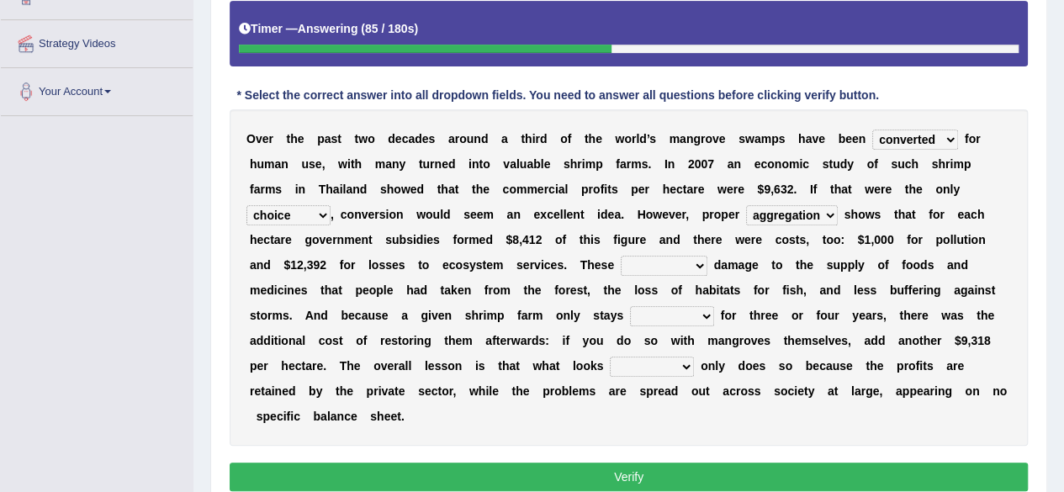
click at [667, 266] on select "comprised uneven neglected augmented" at bounding box center [664, 266] width 87 height 20
select select "comprised"
click at [621, 256] on select "comprised uneven neglected augmented" at bounding box center [664, 266] width 87 height 20
click at [661, 260] on select "comprised uneven neglected augmented" at bounding box center [664, 266] width 87 height 20
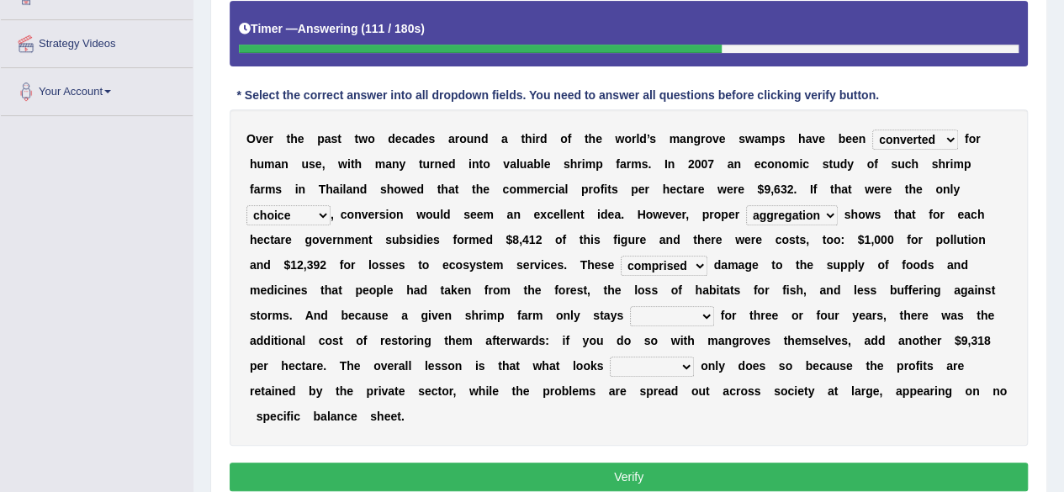
click at [692, 316] on select "interactive distinctive productive collective" at bounding box center [672, 316] width 84 height 20
select select "productive"
click at [630, 306] on select "interactive distinctive productive collective" at bounding box center [672, 316] width 84 height 20
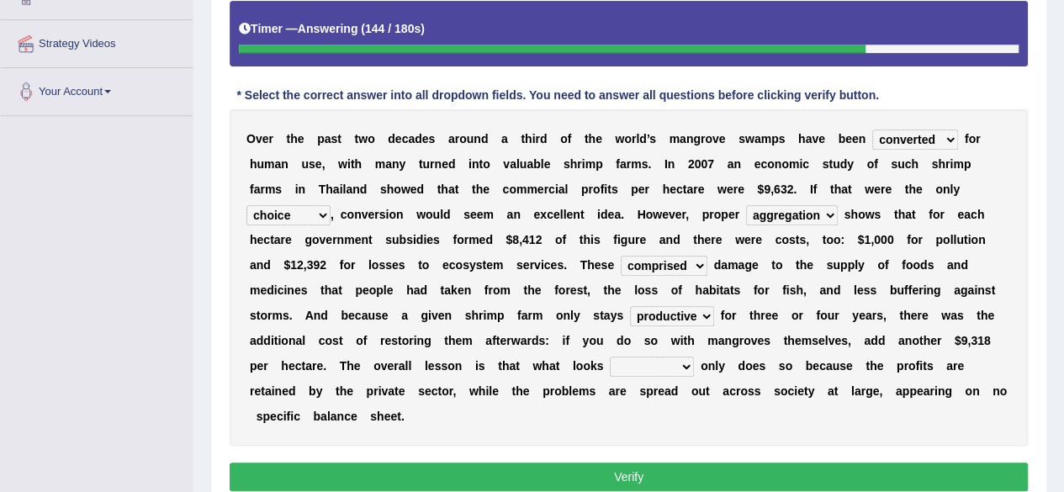
click at [667, 363] on select "beneficial immediate modest moderate" at bounding box center [652, 367] width 84 height 20
select select "immediate"
click at [610, 357] on select "beneficial immediate modest moderate" at bounding box center [652, 367] width 84 height 20
click at [774, 470] on button "Verify" at bounding box center [629, 477] width 798 height 29
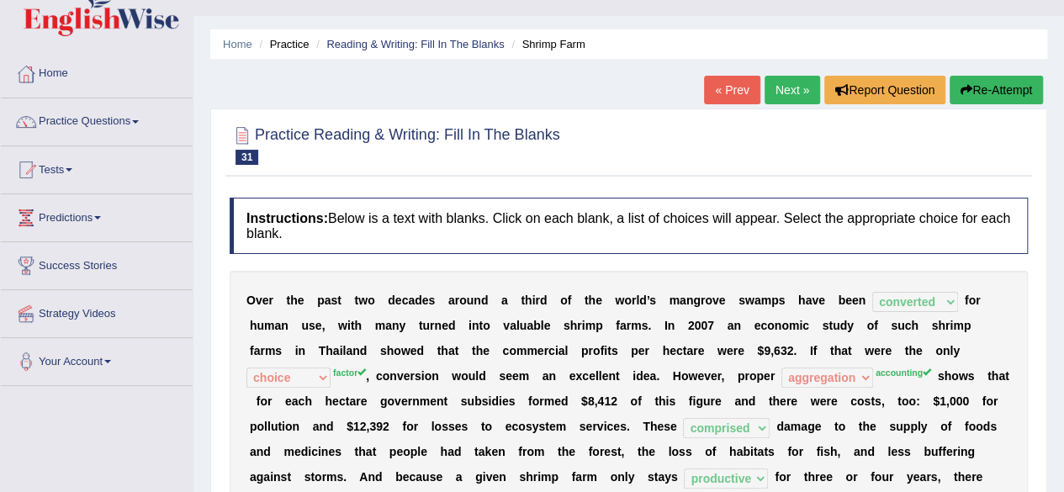
scroll to position [0, 0]
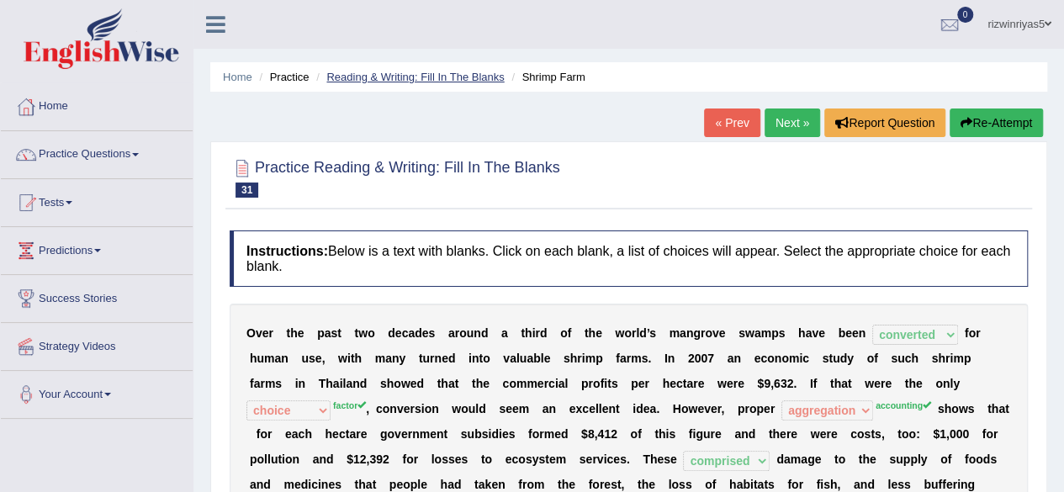
click at [412, 79] on link "Reading & Writing: Fill In The Blanks" at bounding box center [415, 77] width 178 height 13
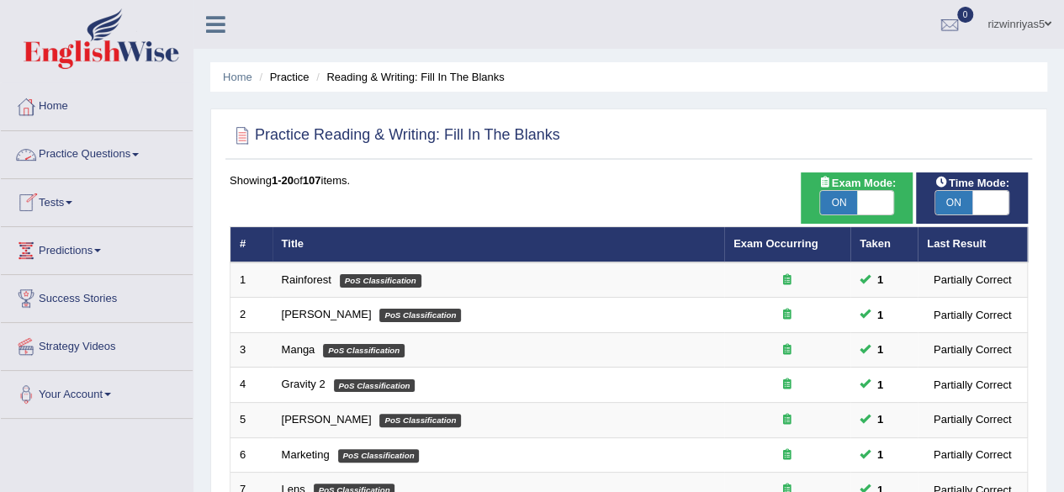
click at [103, 157] on link "Practice Questions" at bounding box center [97, 152] width 192 height 42
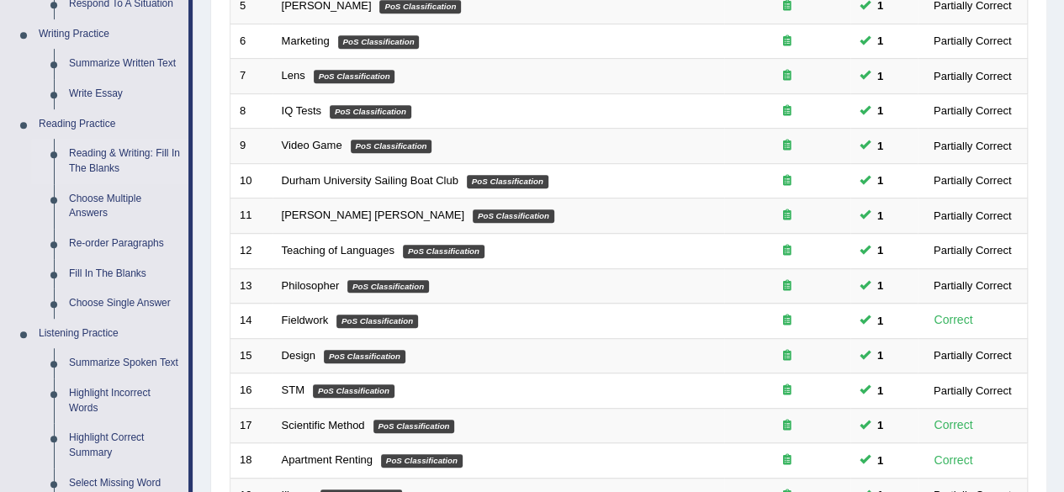
scroll to position [417, 0]
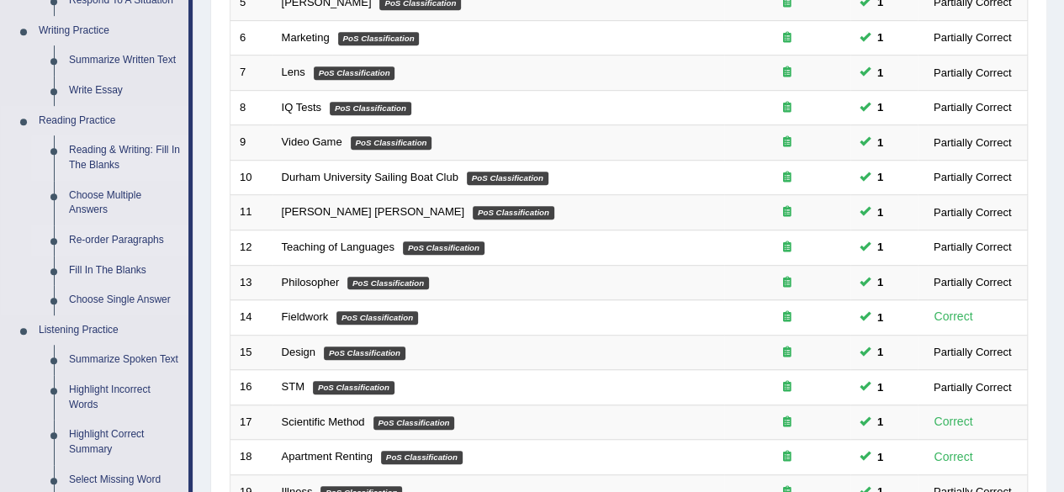
click at [130, 237] on link "Re-order Paragraphs" at bounding box center [124, 240] width 127 height 30
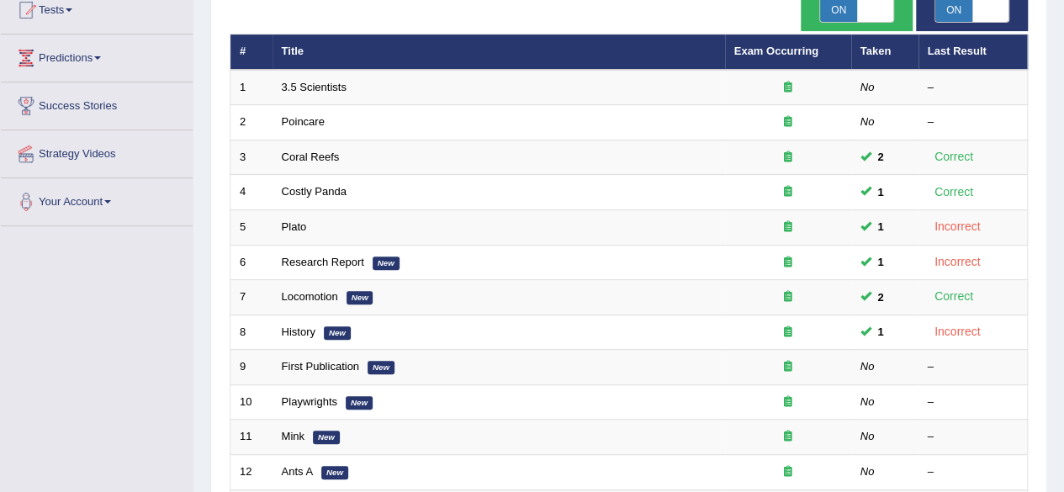
scroll to position [183, 0]
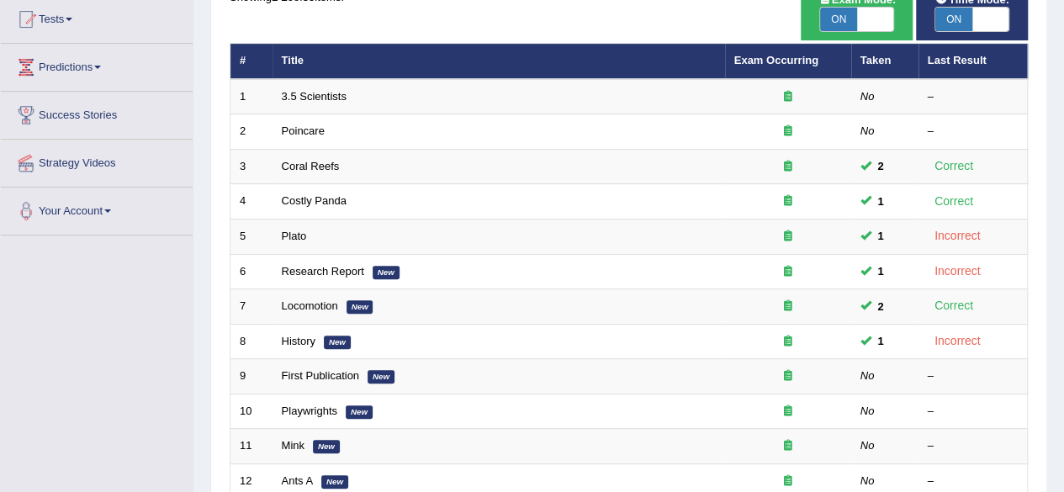
click at [565, 25] on div "Showing 1-20 of 35 items. # Title Exam Occurring Taken Last Result 1 3.5 Scient…" at bounding box center [629, 425] width 798 height 873
